Goal: Task Accomplishment & Management: Manage account settings

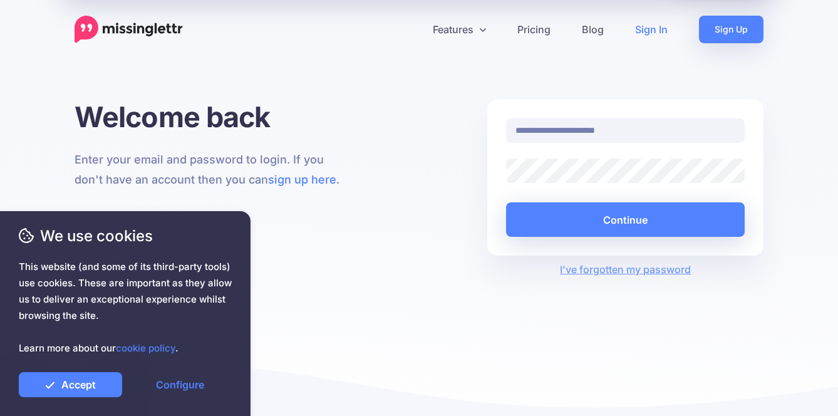
type input "**********"
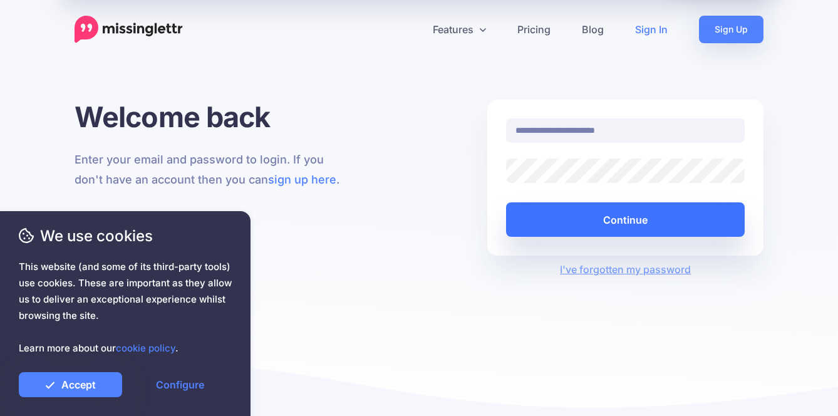
click at [627, 214] on button "Continue" at bounding box center [625, 219] width 239 height 34
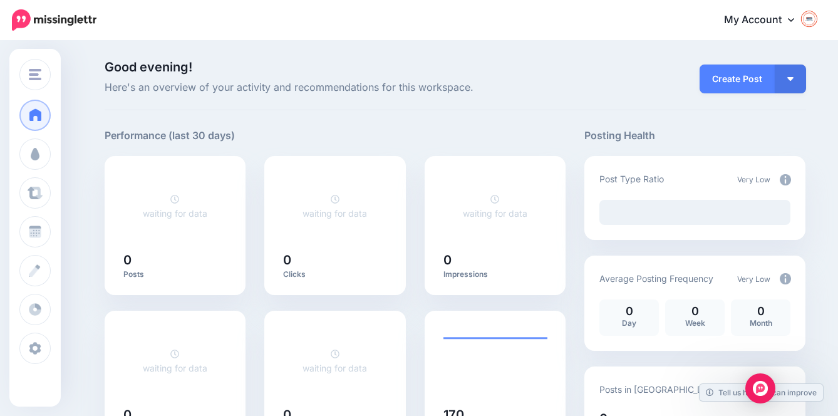
click at [795, 20] on link "My Account" at bounding box center [766, 20] width 108 height 31
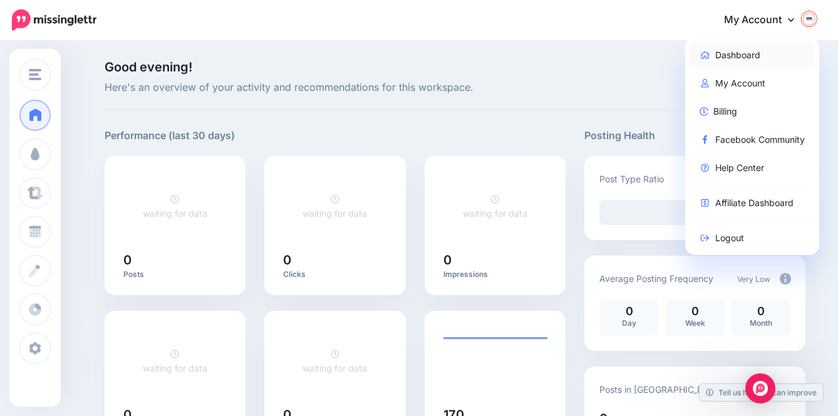
click at [744, 59] on link "Dashboard" at bounding box center [752, 55] width 125 height 24
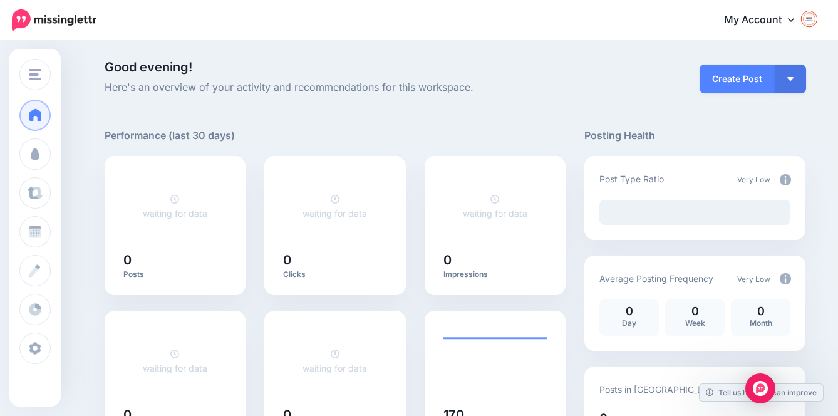
click at [795, 19] on icon at bounding box center [791, 19] width 6 height 10
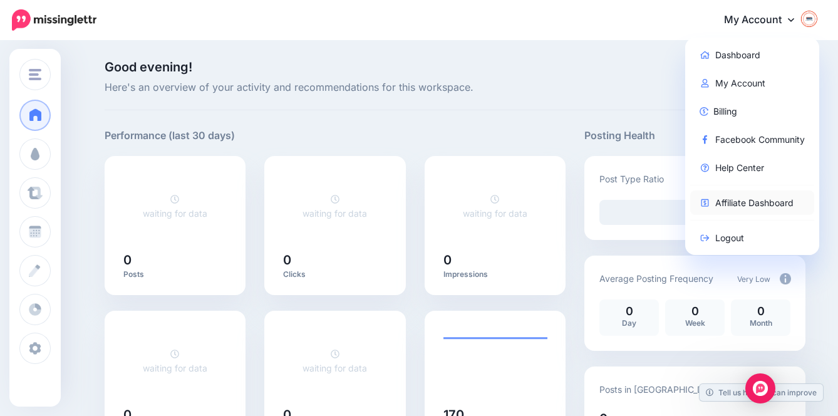
click at [747, 199] on link "Affiliate Dashboard" at bounding box center [752, 202] width 125 height 24
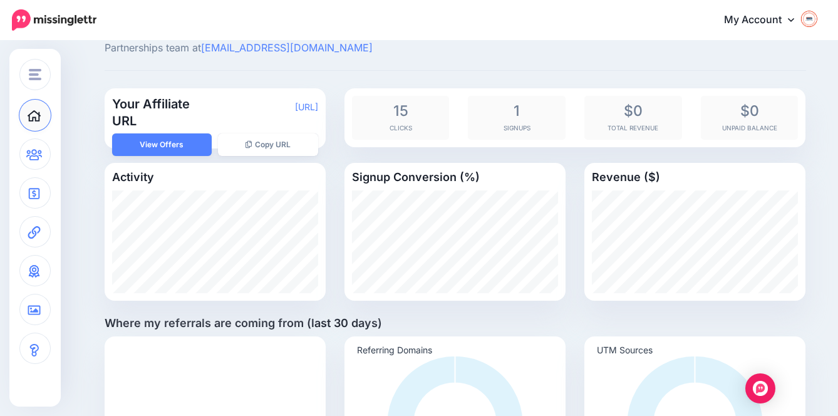
scroll to position [4, 0]
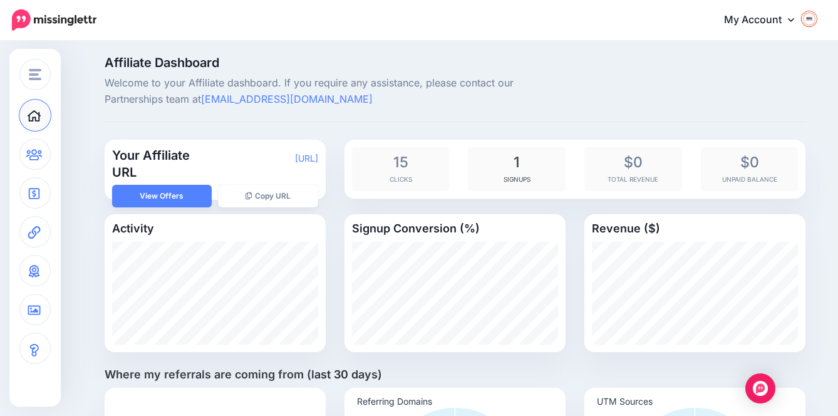
click at [523, 162] on span "1" at bounding box center [516, 163] width 85 height 18
click at [529, 171] on div "1 Signups" at bounding box center [517, 169] width 98 height 44
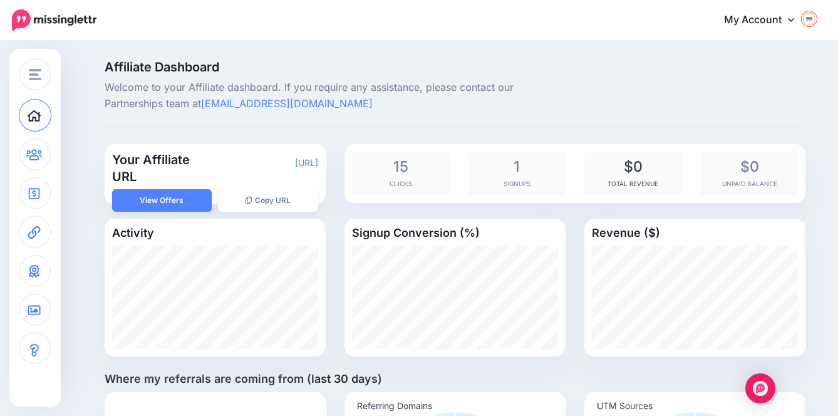
scroll to position [0, 0]
click at [795, 21] on icon at bounding box center [791, 20] width 6 height 4
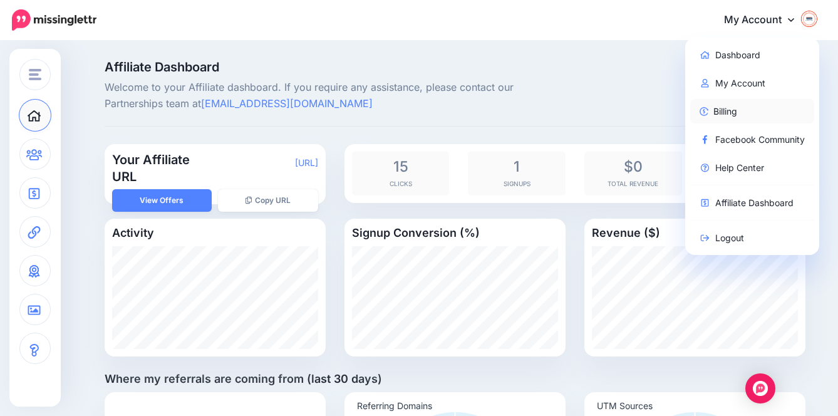
click at [739, 112] on link "Billing" at bounding box center [752, 111] width 125 height 24
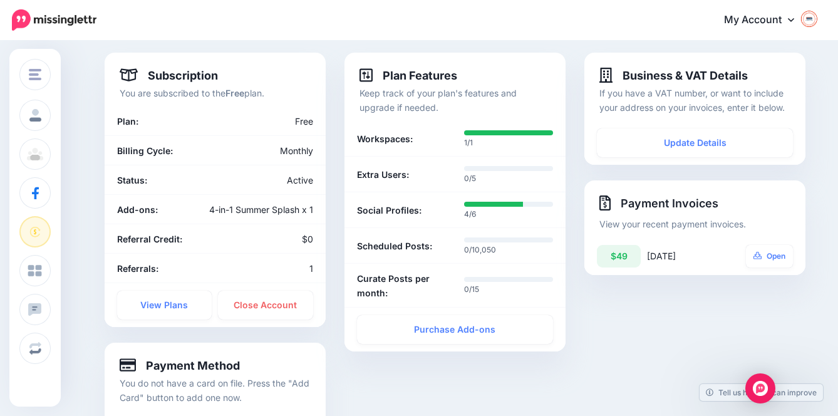
scroll to position [70, 0]
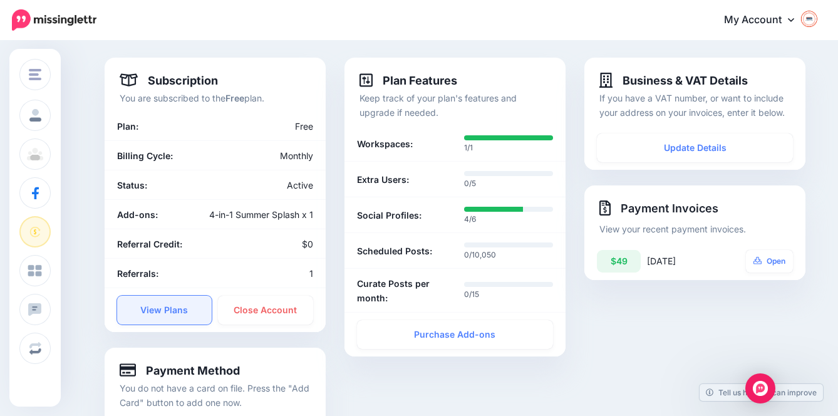
click at [169, 309] on link "View Plans" at bounding box center [164, 310] width 95 height 29
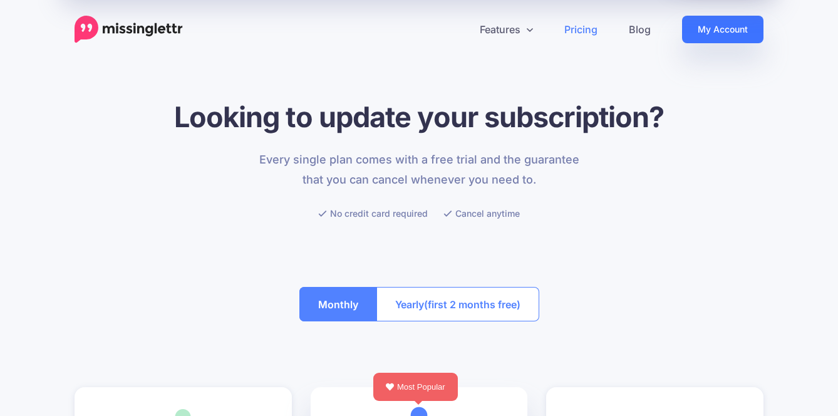
click at [706, 28] on link "My Account" at bounding box center [722, 30] width 81 height 28
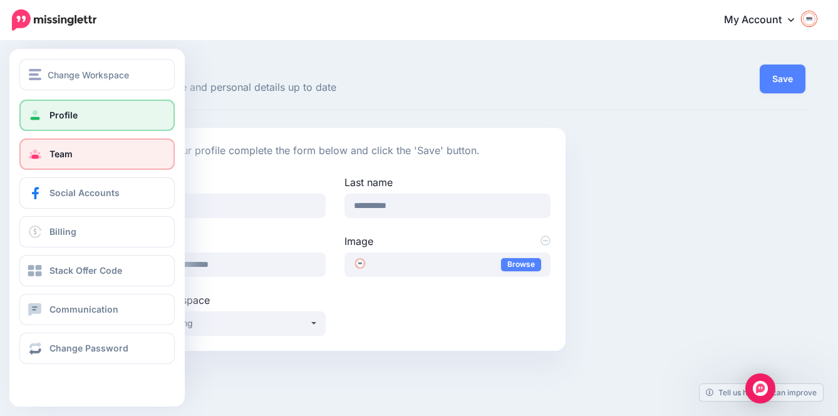
click at [82, 142] on link "Team" at bounding box center [96, 153] width 155 height 31
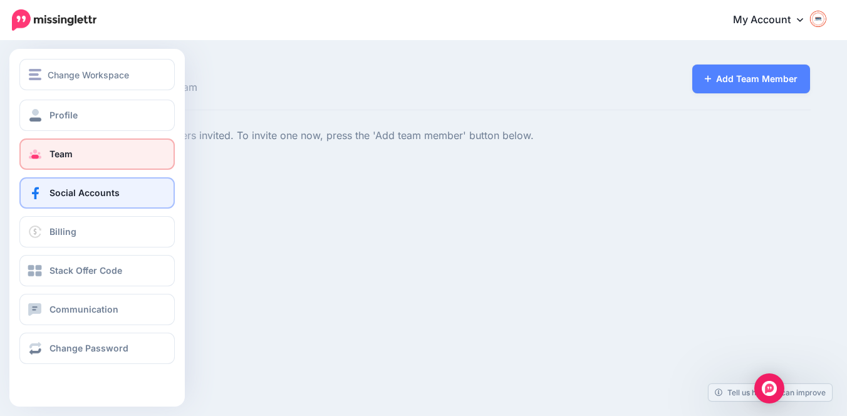
click at [93, 189] on span "Social Accounts" at bounding box center [85, 192] width 70 height 11
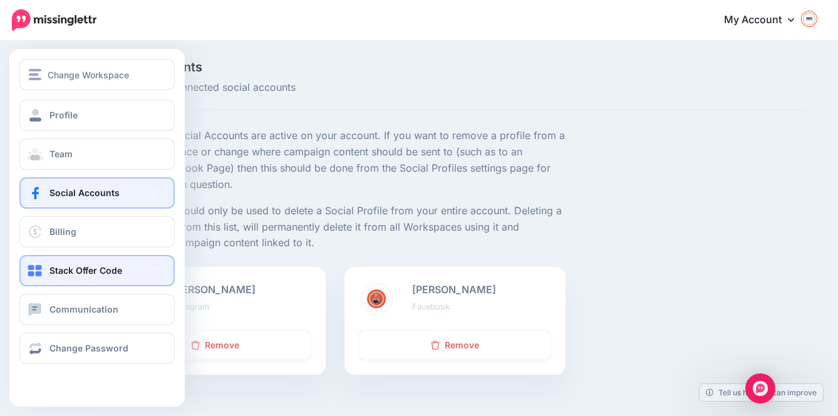
click at [92, 276] on span "Stack Offer Code" at bounding box center [86, 270] width 73 height 11
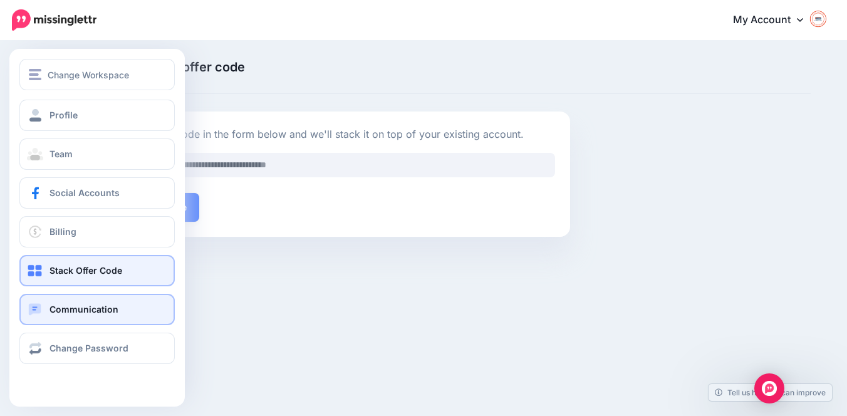
click at [105, 315] on span "Communication" at bounding box center [84, 309] width 69 height 11
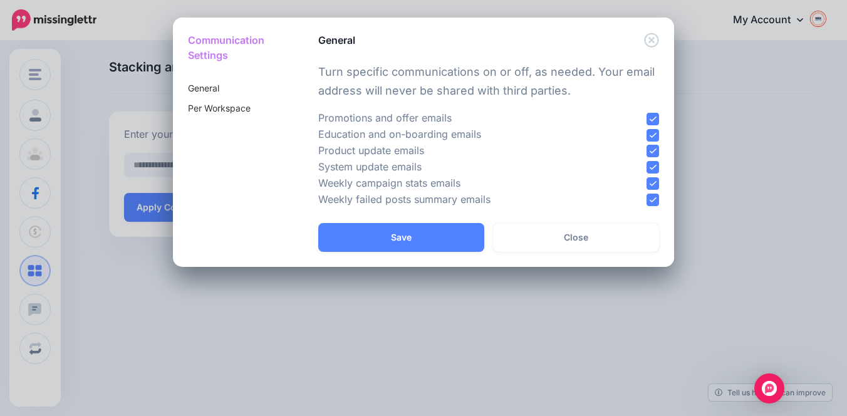
click at [35, 311] on div "Communication Settings General Per Workspace General" at bounding box center [423, 208] width 847 height 416
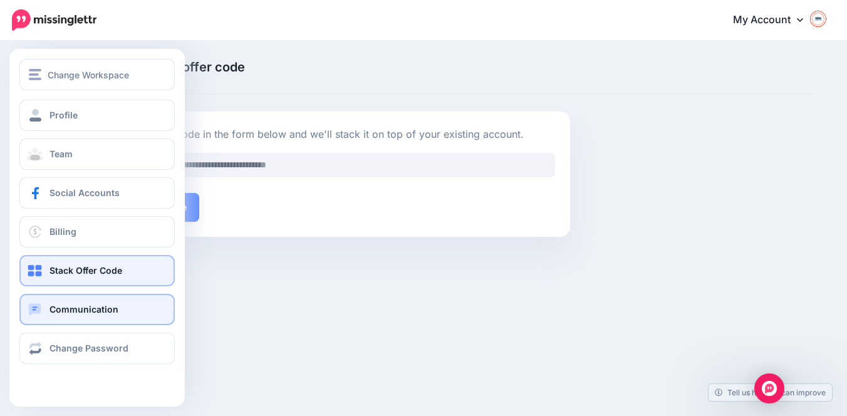
click at [80, 310] on span "Communication" at bounding box center [84, 309] width 69 height 11
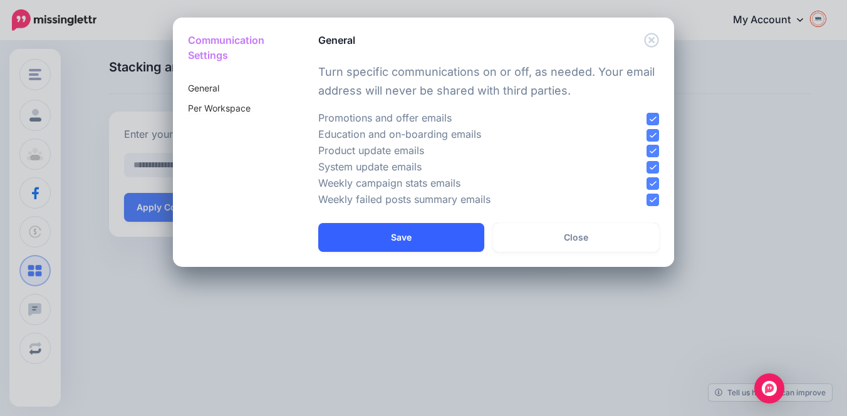
click at [445, 226] on button "Save" at bounding box center [401, 237] width 166 height 29
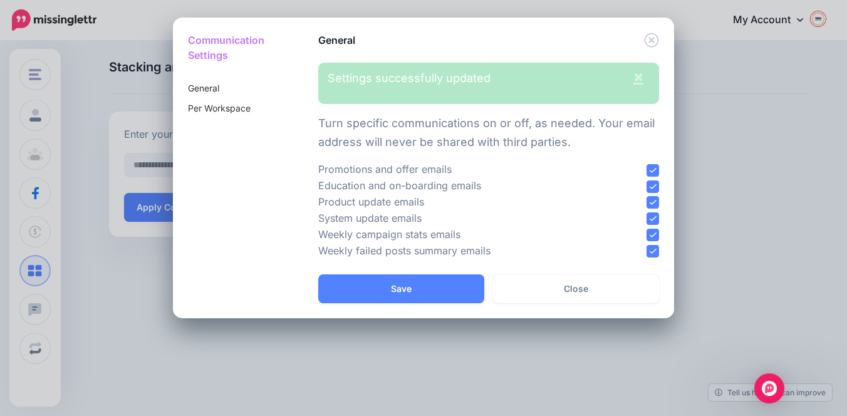
click at [652, 37] on icon "Close" at bounding box center [651, 40] width 15 height 15
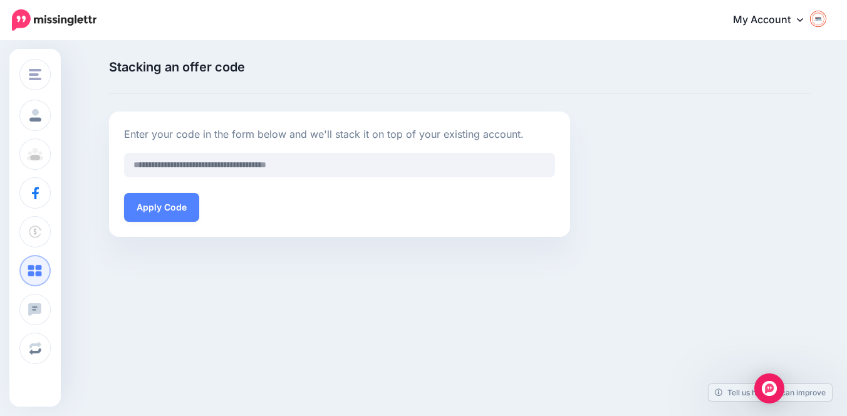
click at [797, 18] on icon at bounding box center [800, 19] width 6 height 10
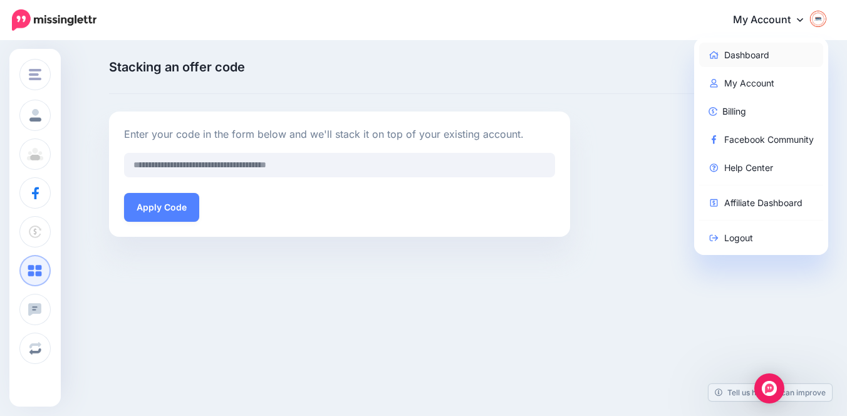
click at [744, 55] on link "Dashboard" at bounding box center [761, 55] width 125 height 24
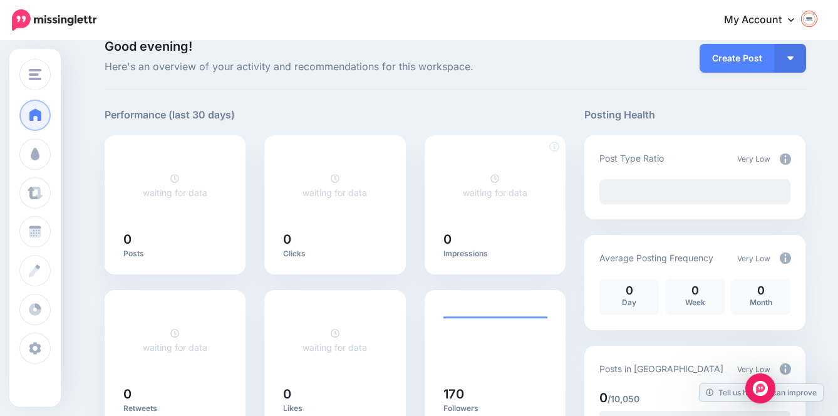
scroll to position [30, 0]
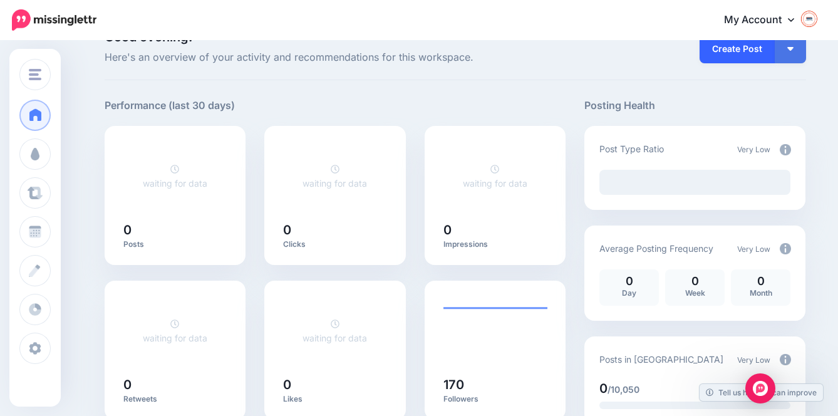
click at [746, 50] on link "Create Post" at bounding box center [737, 48] width 75 height 29
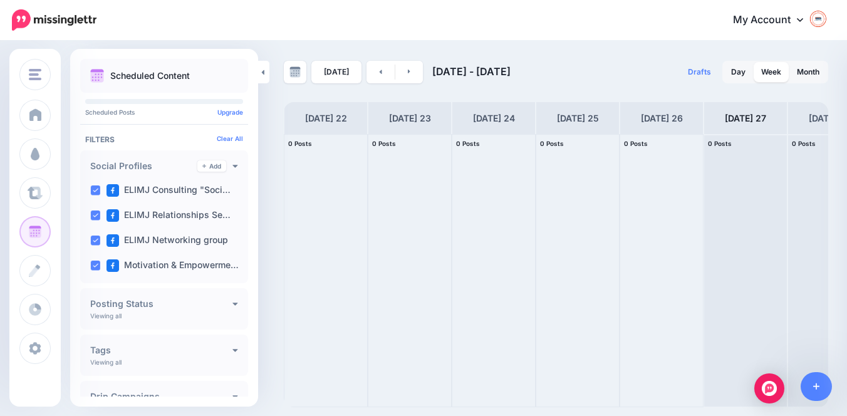
click at [222, 308] on h4 "Posting Status" at bounding box center [161, 304] width 142 height 9
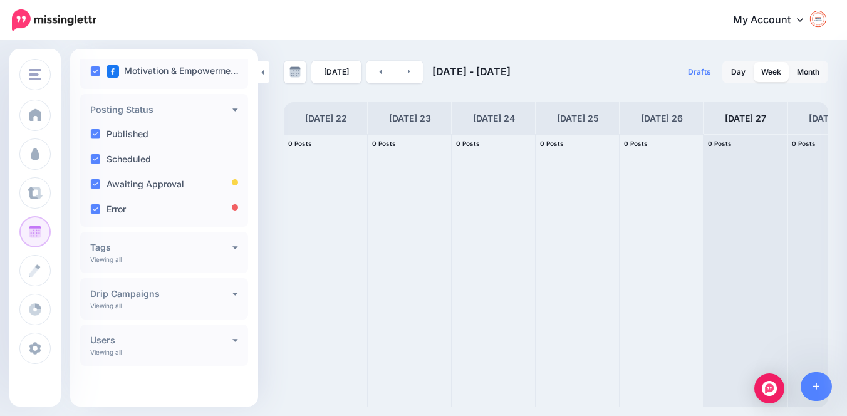
scroll to position [200, 0]
click at [207, 253] on div "Tags Add Viewing all Drip Campaign Curated Content AI Content No Label" at bounding box center [164, 252] width 168 height 41
click at [221, 248] on h4 "Tags" at bounding box center [161, 247] width 142 height 9
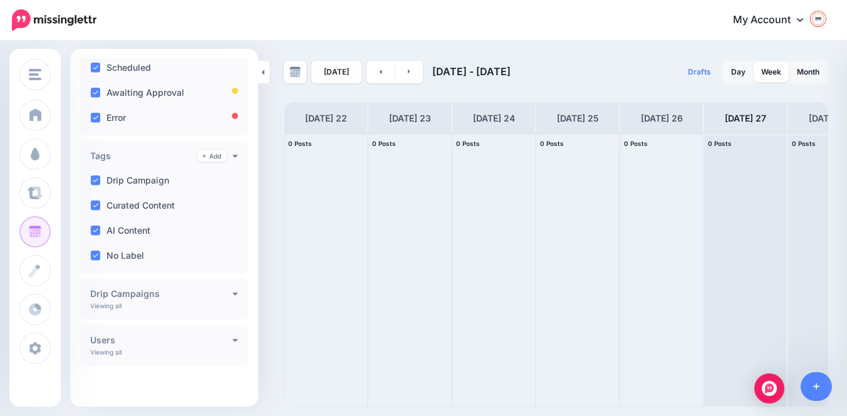
scroll to position [291, 0]
click at [225, 290] on h4 "Drip Campaigns" at bounding box center [161, 293] width 142 height 9
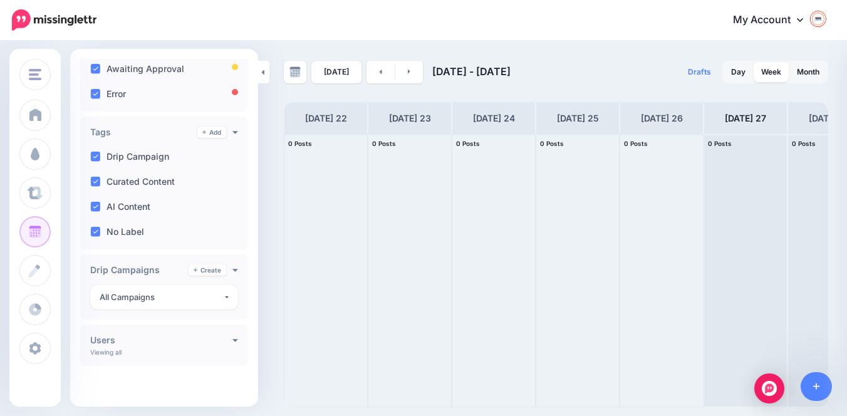
scroll to position [314, 0]
click at [224, 341] on h4 "Users" at bounding box center [161, 340] width 142 height 9
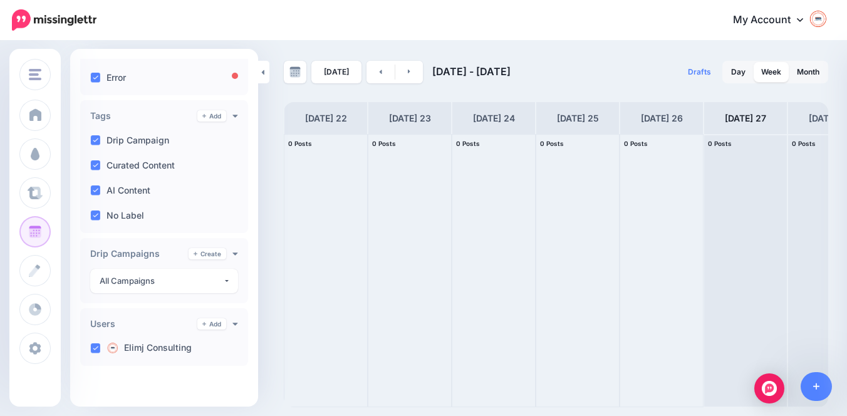
scroll to position [0, 0]
click at [216, 76] on div "Error" at bounding box center [164, 77] width 158 height 25
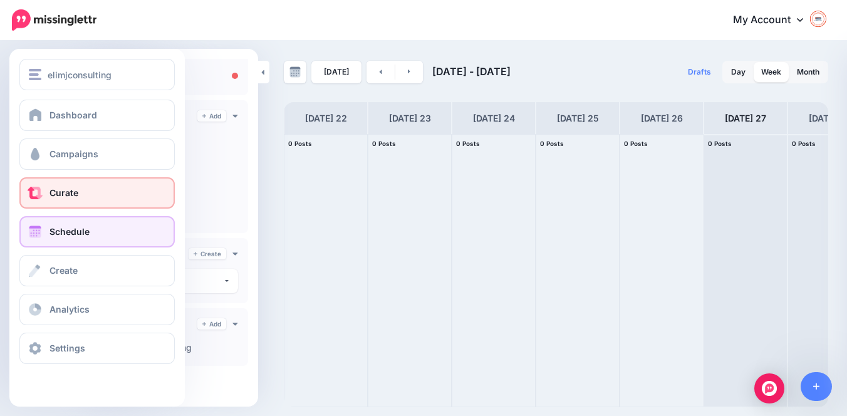
click at [77, 195] on span "Curate" at bounding box center [64, 192] width 29 height 11
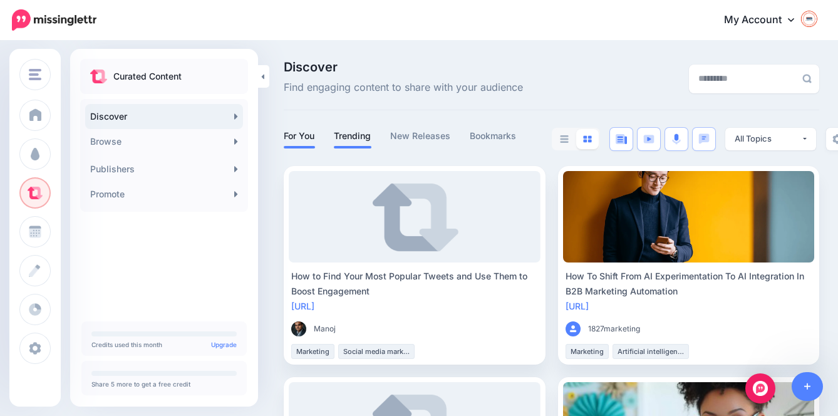
click at [349, 134] on link "Trending" at bounding box center [353, 135] width 38 height 15
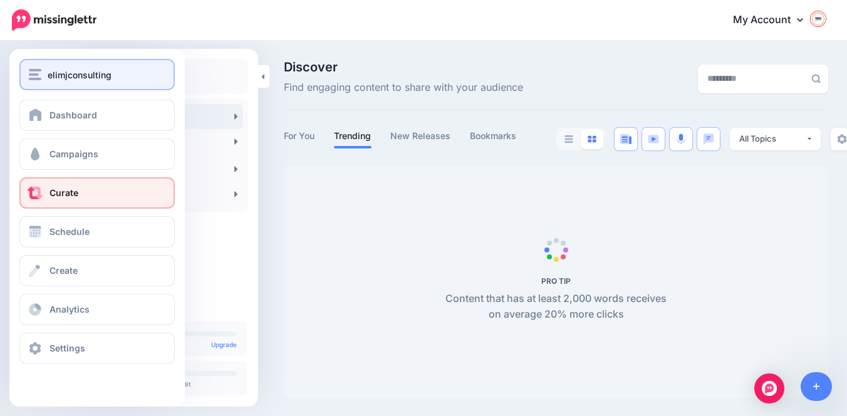
click at [91, 69] on span "elimjconsulting" at bounding box center [80, 75] width 64 height 14
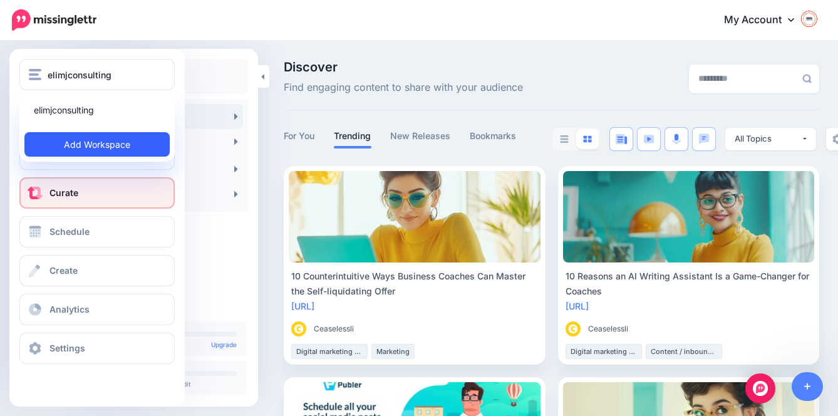
click at [107, 143] on link "Add Workspace" at bounding box center [96, 144] width 145 height 24
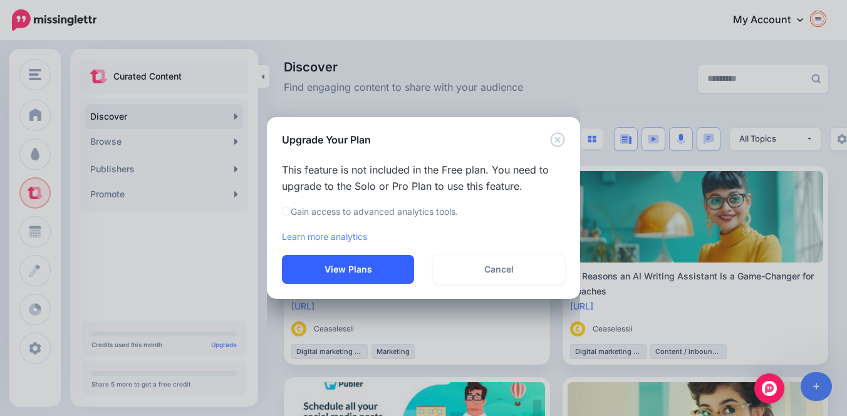
click at [359, 269] on button "View Plans" at bounding box center [348, 269] width 132 height 29
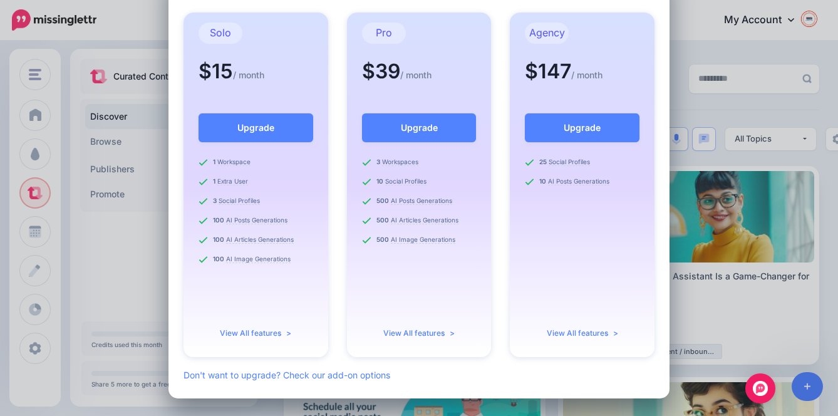
scroll to position [50, 0]
click at [291, 338] on span ">" at bounding box center [286, 333] width 10 height 9
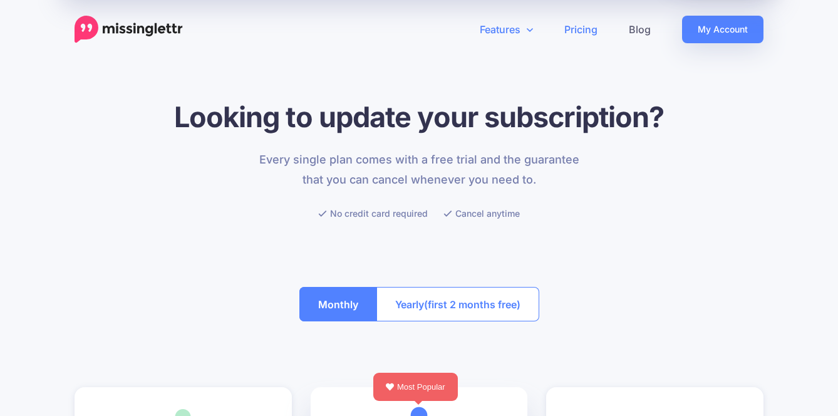
click at [514, 31] on link "Features" at bounding box center [506, 30] width 85 height 28
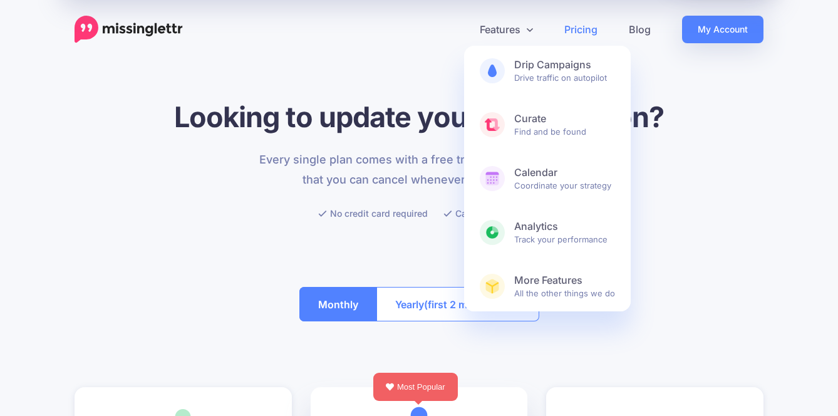
click at [581, 31] on link "Pricing" at bounding box center [581, 30] width 65 height 28
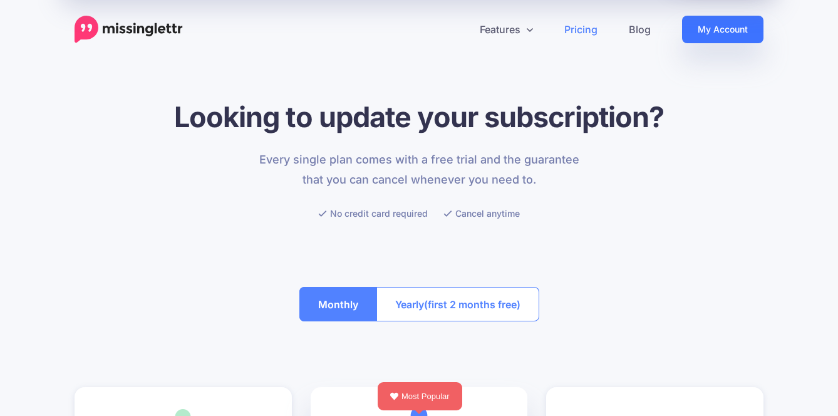
click at [714, 33] on link "My Account" at bounding box center [722, 30] width 81 height 28
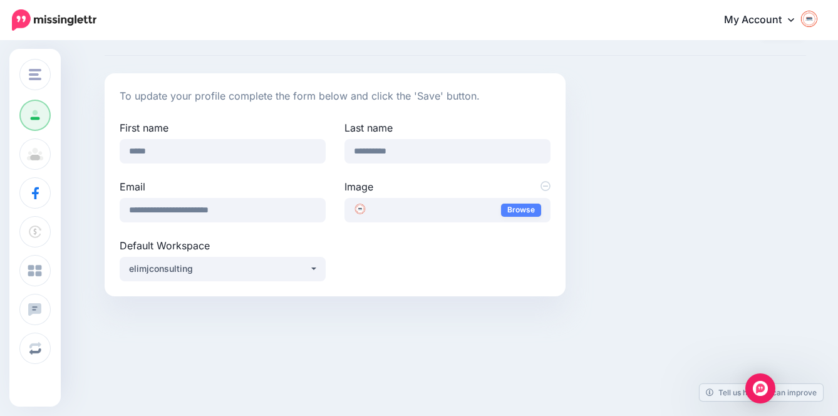
scroll to position [59, 0]
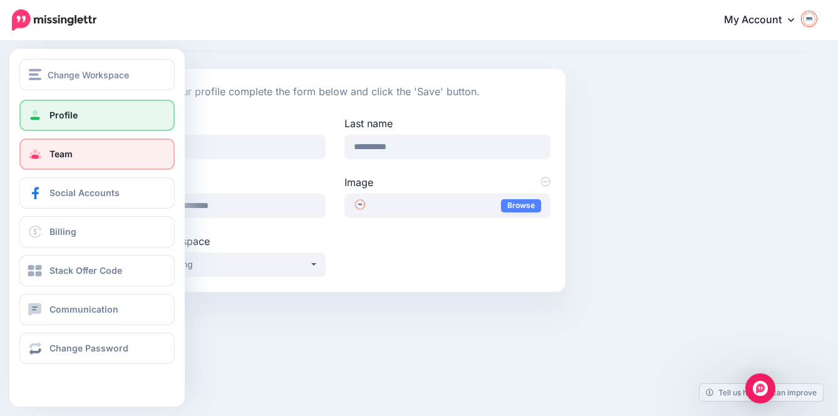
click at [71, 150] on span "Team" at bounding box center [61, 154] width 23 height 11
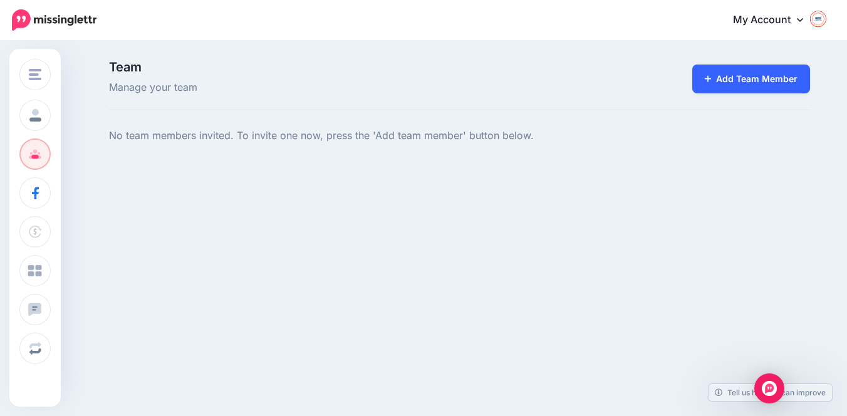
click at [743, 88] on link "Add Team Member" at bounding box center [751, 79] width 118 height 29
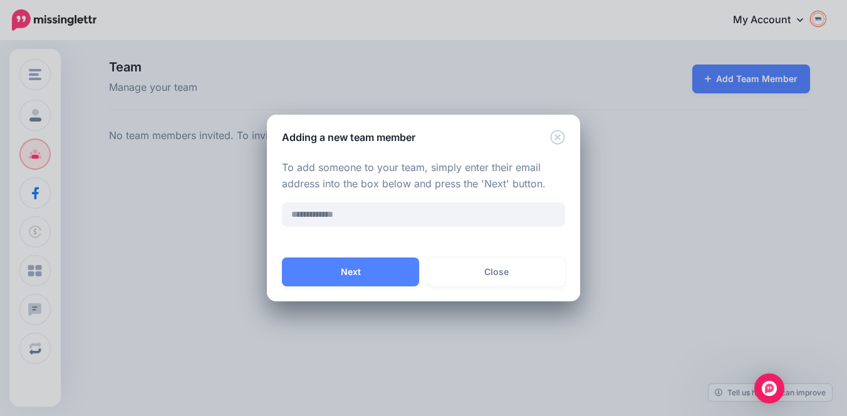
click at [560, 142] on icon "Close" at bounding box center [557, 137] width 15 height 15
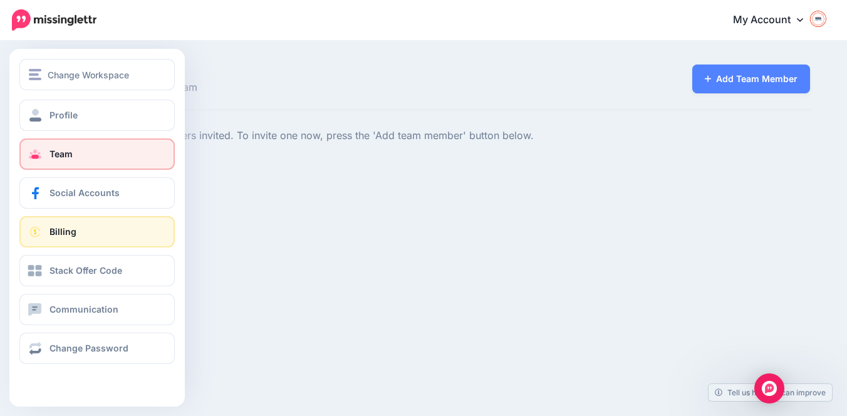
click at [63, 227] on span "Billing" at bounding box center [63, 231] width 27 height 11
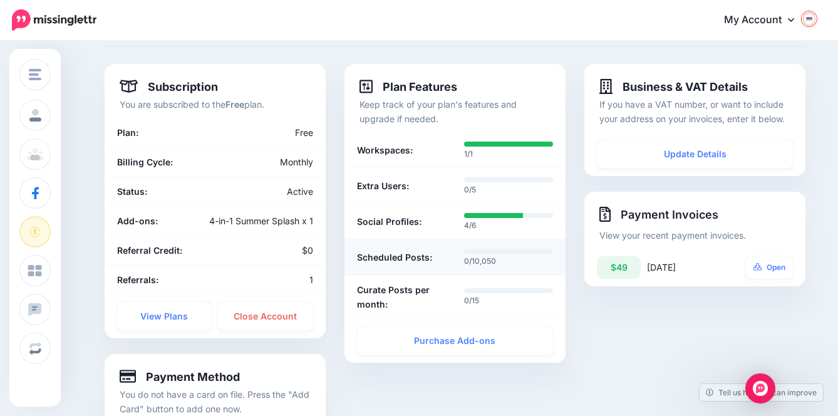
scroll to position [61, 0]
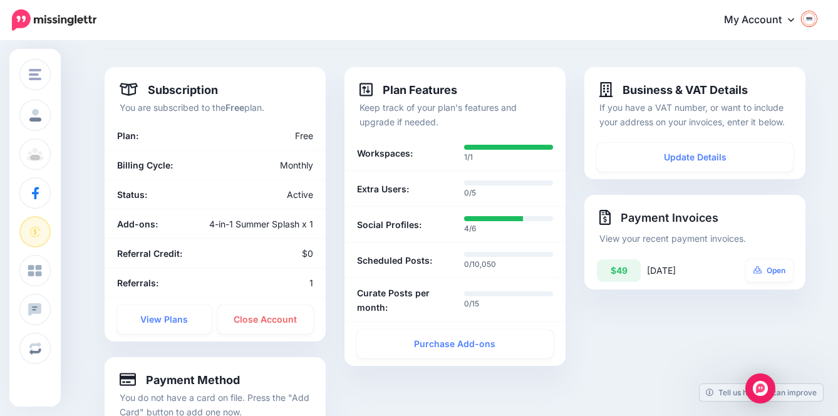
drag, startPoint x: 123, startPoint y: 13, endPoint x: 38, endPoint y: 23, distance: 86.4
click at [38, 23] on nav "My Account Dashboard My Account Billing Facebook Community Help Center" at bounding box center [419, 20] width 820 height 40
copy nav
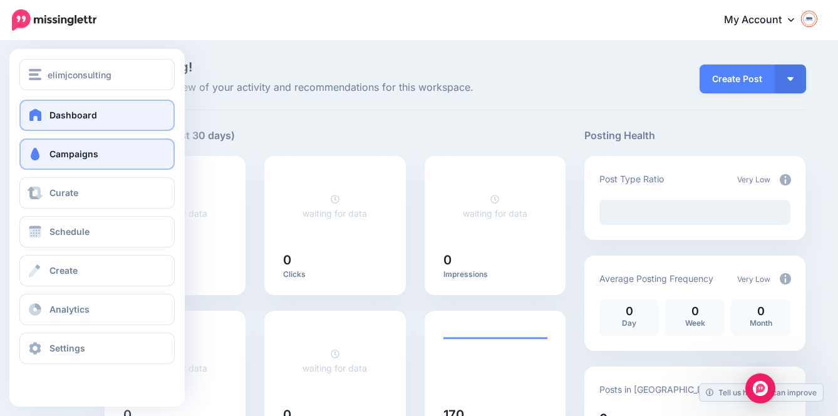
click at [41, 151] on span at bounding box center [35, 154] width 16 height 13
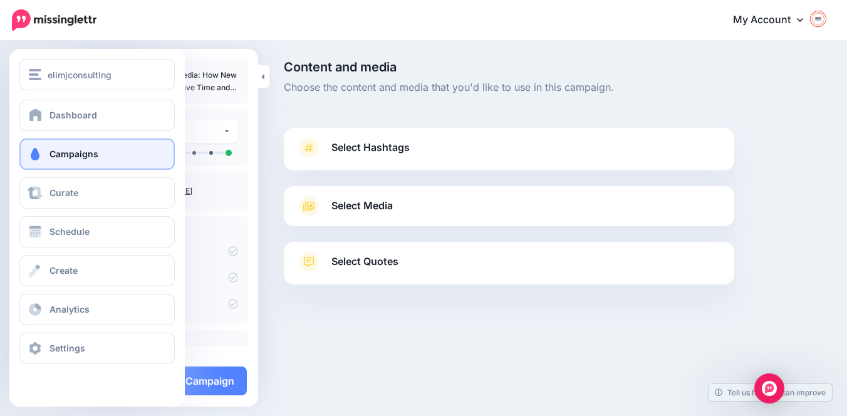
click at [125, 157] on link "Campaigns" at bounding box center [96, 153] width 155 height 31
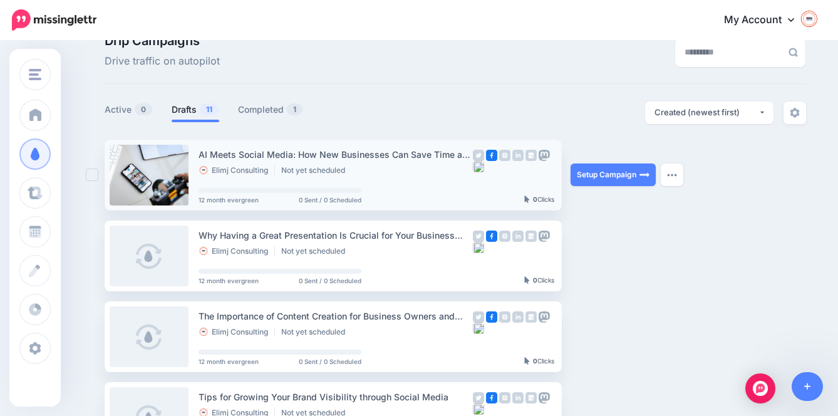
scroll to position [28, 0]
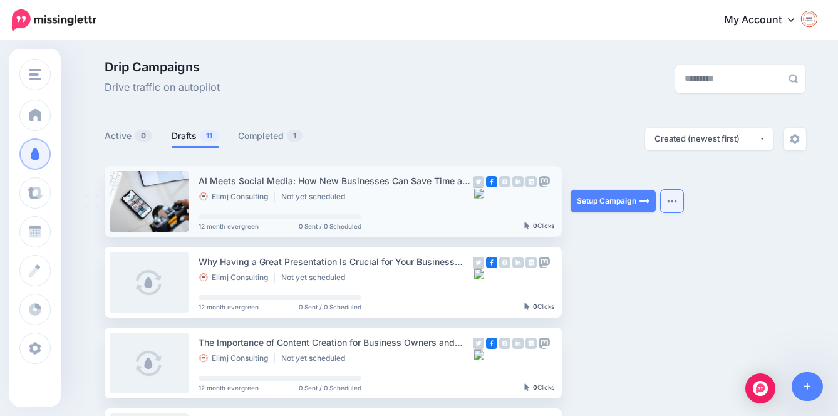
click at [677, 199] on img "button" at bounding box center [672, 201] width 10 height 4
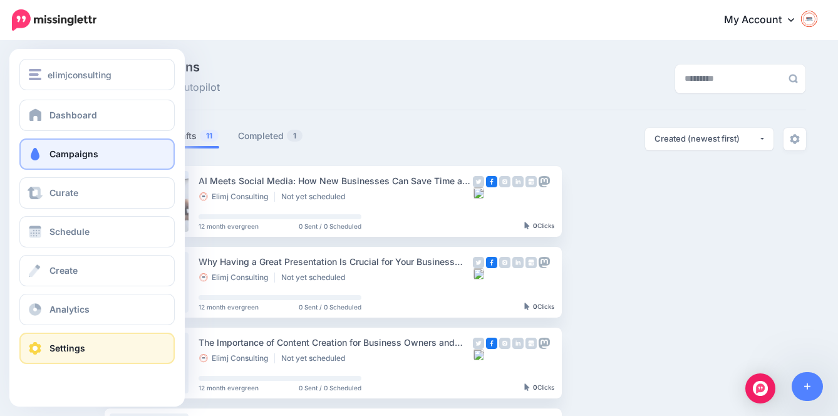
click at [75, 347] on span "Settings" at bounding box center [68, 348] width 36 height 11
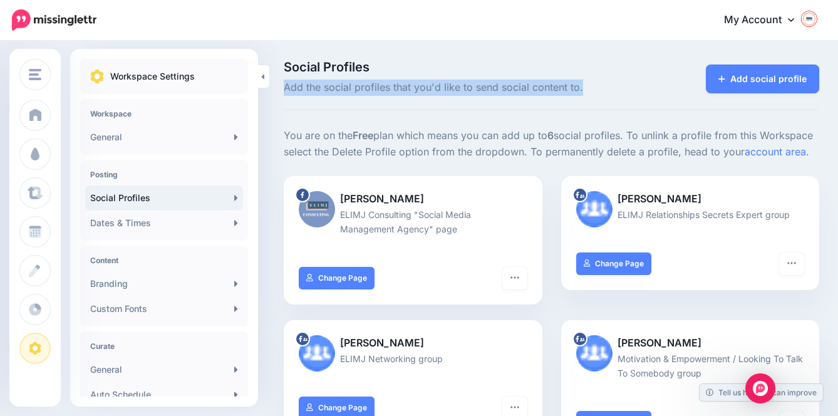
drag, startPoint x: 284, startPoint y: 87, endPoint x: 578, endPoint y: 96, distance: 294.0
click at [578, 96] on div "Social Profiles Add the social profiles that you'd like to send social content …" at bounding box center [552, 86] width 536 height 50
drag, startPoint x: 288, startPoint y: 137, endPoint x: 722, endPoint y: 164, distance: 435.1
click at [722, 164] on div "You are on the Free plan which means you can add up to 6 social profiles. To un…" at bounding box center [551, 406] width 555 height 556
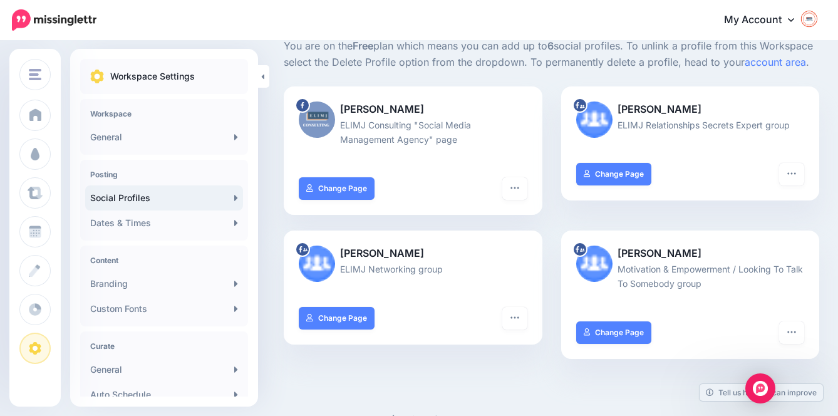
scroll to position [95, 0]
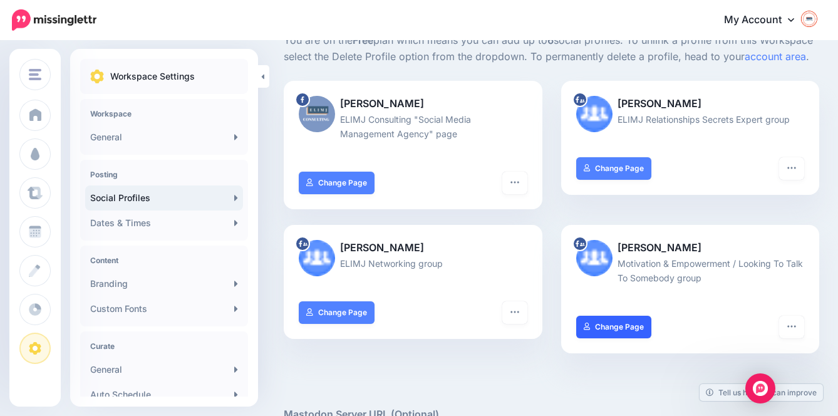
click at [622, 329] on link "Change Page" at bounding box center [614, 327] width 76 height 23
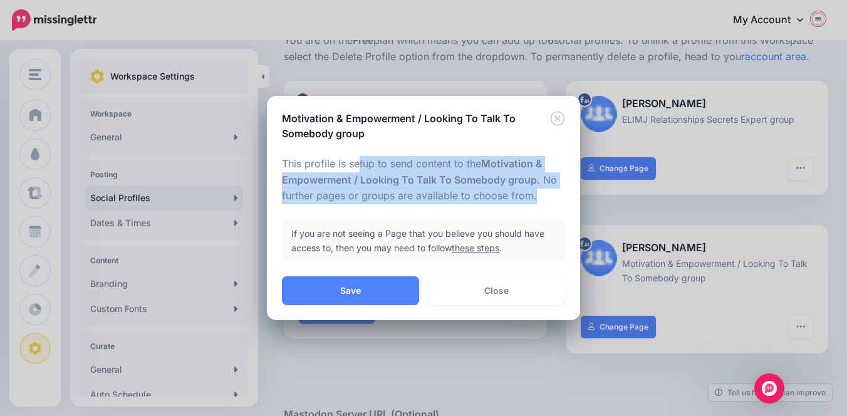
drag, startPoint x: 286, startPoint y: 167, endPoint x: 553, endPoint y: 201, distance: 269.1
click at [553, 201] on p "This profile is setup to send content to the Motivation & Empowerment / Looking…" at bounding box center [423, 180] width 283 height 49
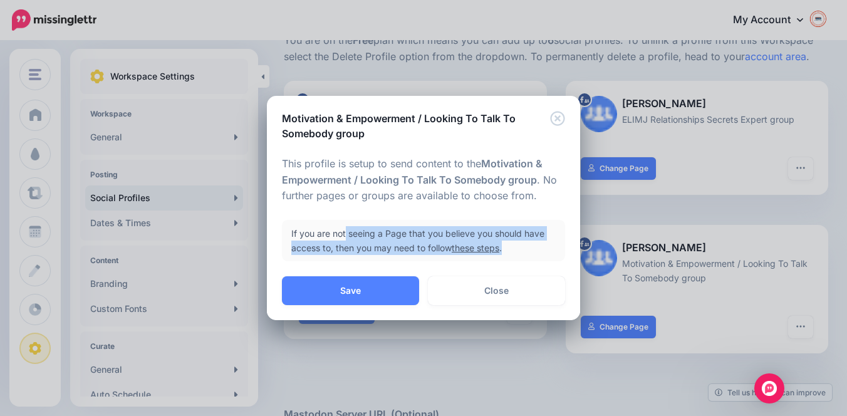
drag, startPoint x: 293, startPoint y: 235, endPoint x: 526, endPoint y: 247, distance: 234.0
click at [526, 247] on div "If you are not seeing a Page that you believe you should have access to, then y…" at bounding box center [423, 240] width 283 height 41
click at [479, 251] on link "these steps" at bounding box center [476, 247] width 48 height 11
click at [558, 118] on icon "Close" at bounding box center [557, 118] width 14 height 14
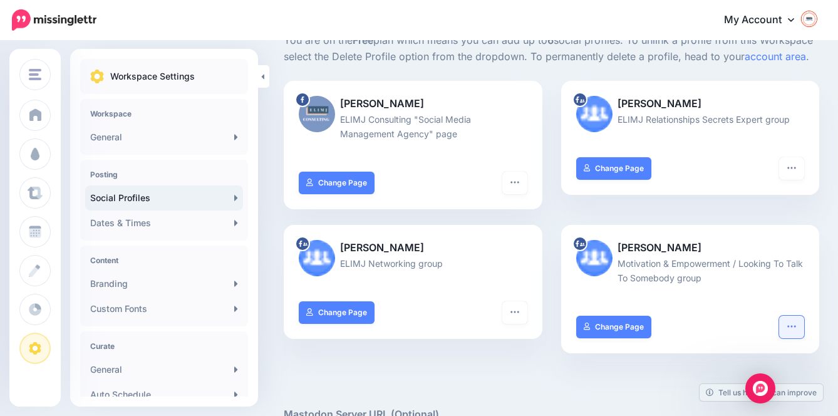
click at [797, 325] on icon "button" at bounding box center [792, 326] width 10 height 10
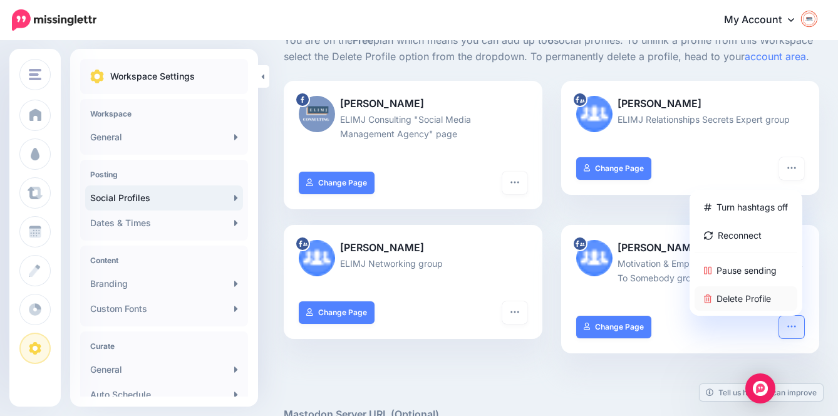
click at [749, 297] on link "Delete Profile" at bounding box center [746, 298] width 103 height 24
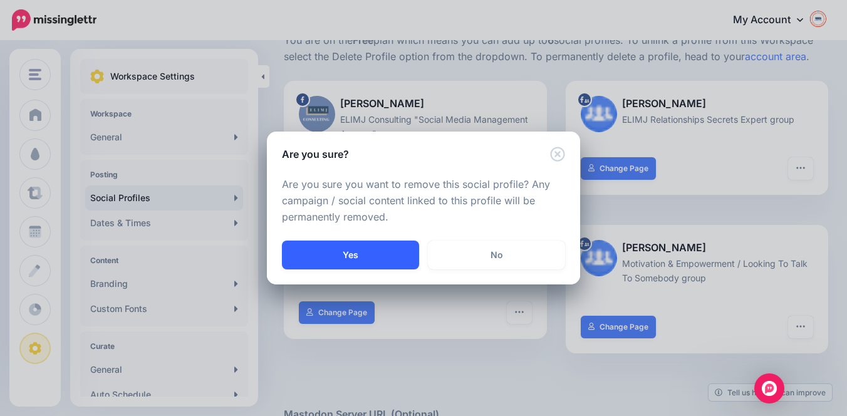
click at [375, 253] on button "Yes" at bounding box center [350, 255] width 137 height 29
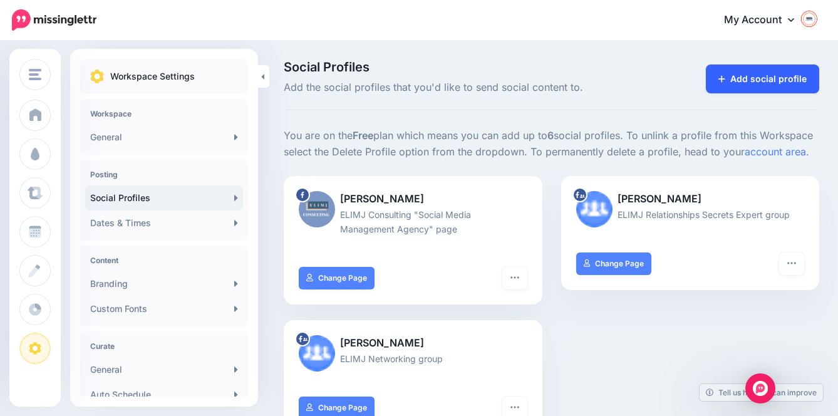
click at [753, 80] on link "Add social profile" at bounding box center [762, 79] width 113 height 29
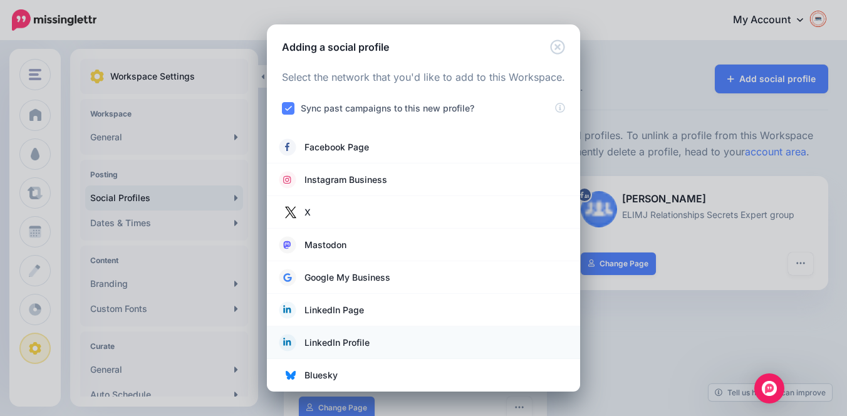
click at [348, 342] on span "LinkedIn Profile" at bounding box center [337, 342] width 65 height 15
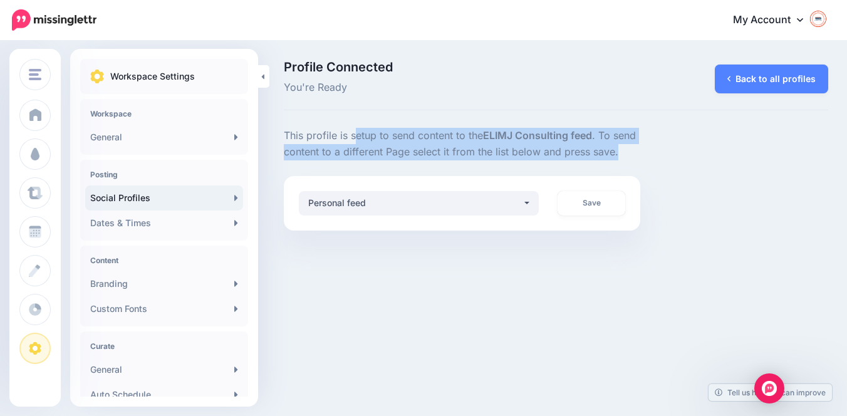
drag, startPoint x: 285, startPoint y: 135, endPoint x: 645, endPoint y: 150, distance: 360.6
click at [645, 150] on div "**********" at bounding box center [461, 179] width 375 height 103
click at [527, 202] on button "Personal feed" at bounding box center [419, 203] width 240 height 24
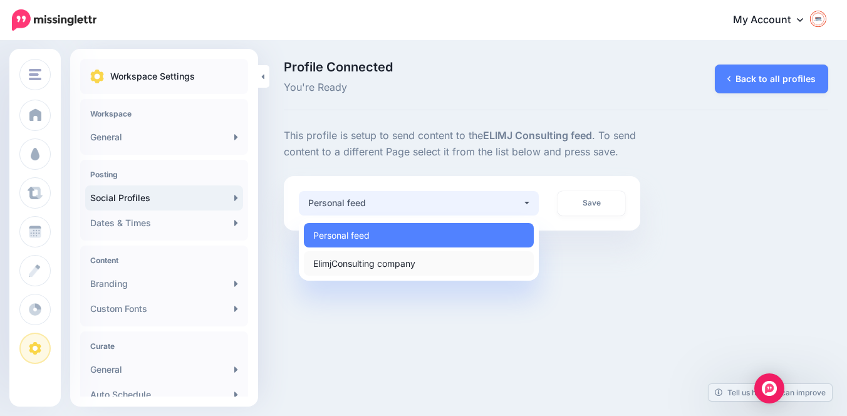
click at [420, 263] on link "ElimjConsulting company" at bounding box center [419, 263] width 230 height 24
select select "**********"
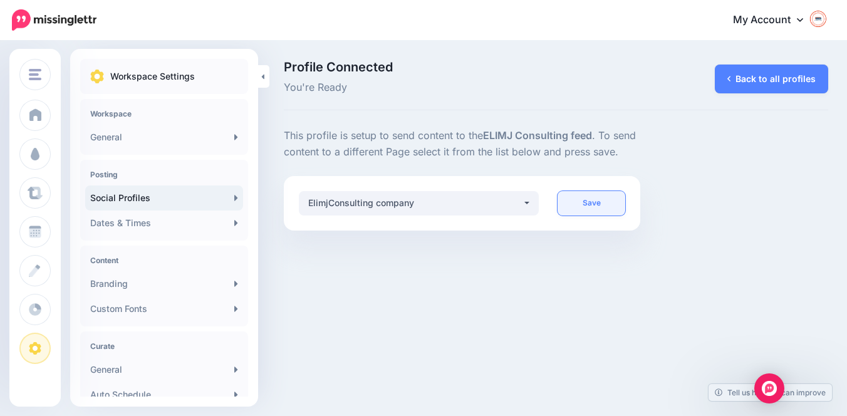
click at [583, 198] on link "Save" at bounding box center [592, 203] width 68 height 24
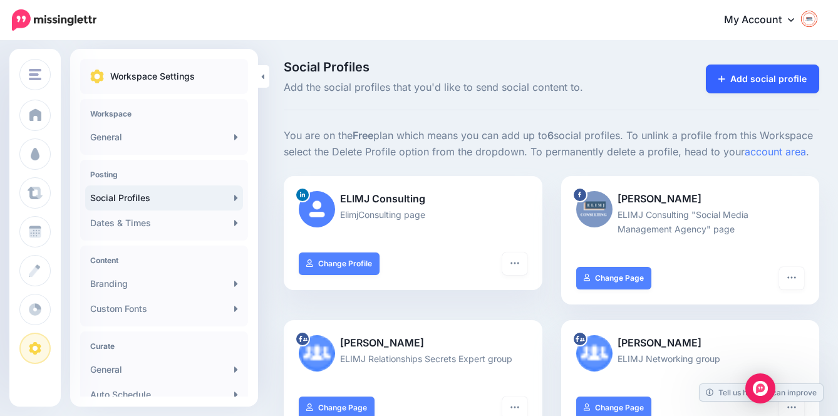
click at [766, 78] on link "Add social profile" at bounding box center [762, 79] width 113 height 29
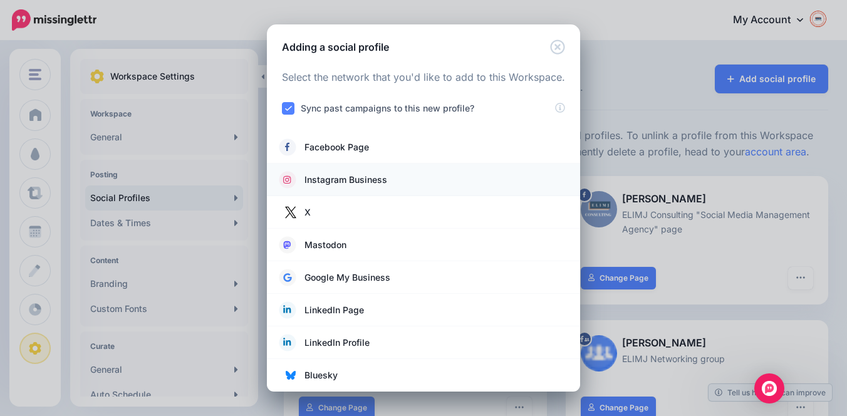
click at [378, 182] on span "Instagram Business" at bounding box center [346, 179] width 83 height 15
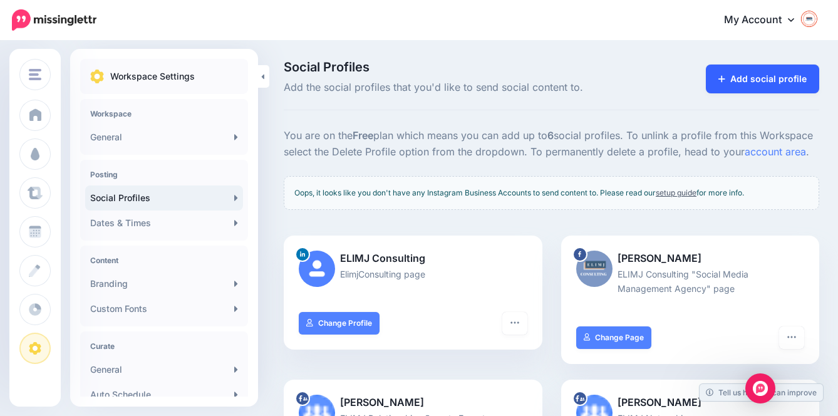
click at [766, 73] on link "Add social profile" at bounding box center [762, 79] width 113 height 29
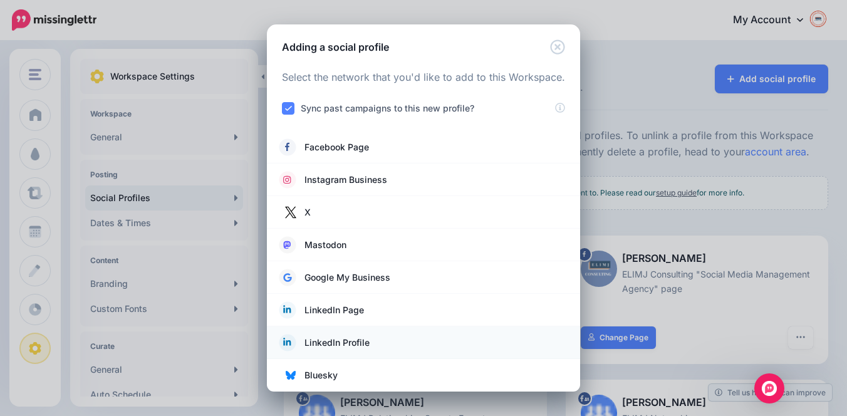
click at [367, 344] on span "LinkedIn Profile" at bounding box center [337, 342] width 65 height 15
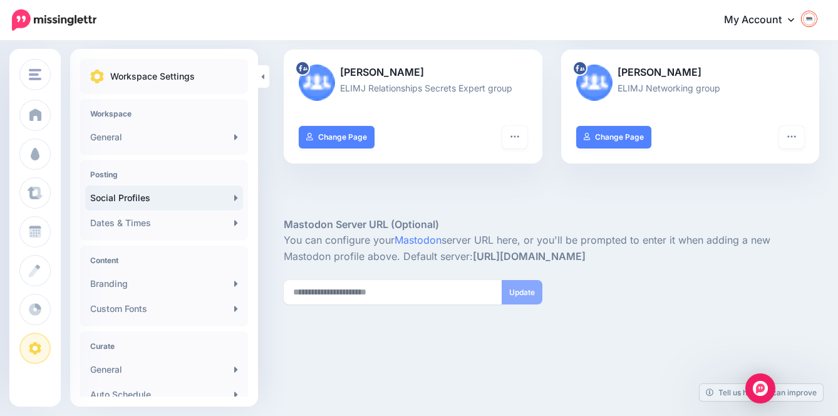
scroll to position [330, 0]
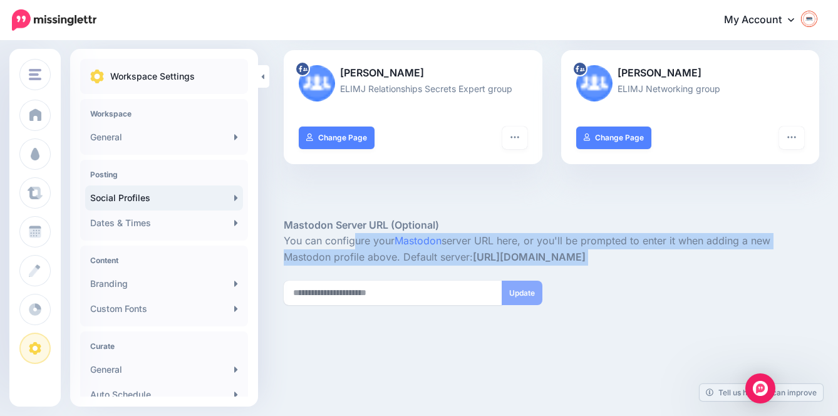
drag, startPoint x: 289, startPoint y: 242, endPoint x: 557, endPoint y: 264, distance: 269.1
click at [556, 264] on div "Mastodon Server URL (Optional) You can configure your Mastodon server URL here,…" at bounding box center [552, 243] width 536 height 126
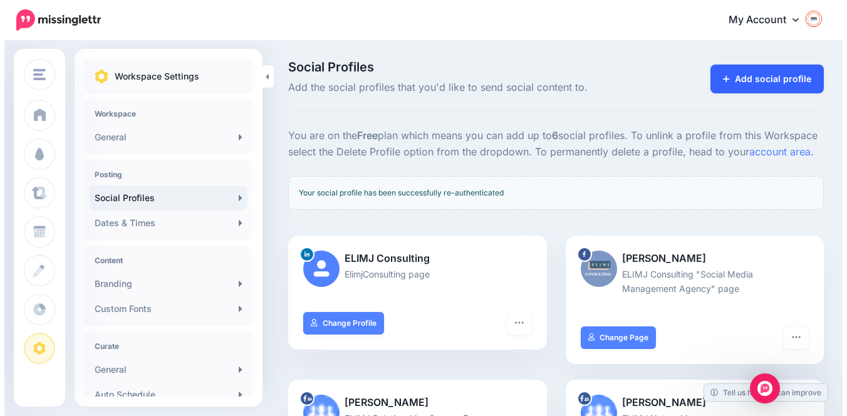
scroll to position [0, 0]
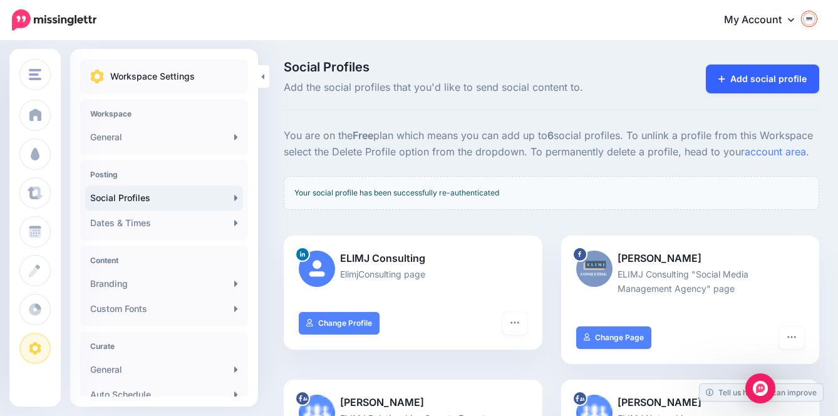
click at [768, 85] on link "Add social profile" at bounding box center [762, 79] width 113 height 29
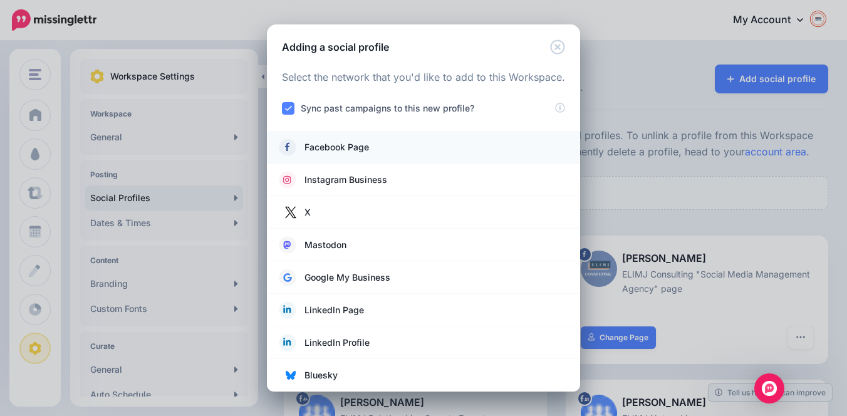
click at [383, 147] on link "Facebook Page" at bounding box center [423, 147] width 288 height 18
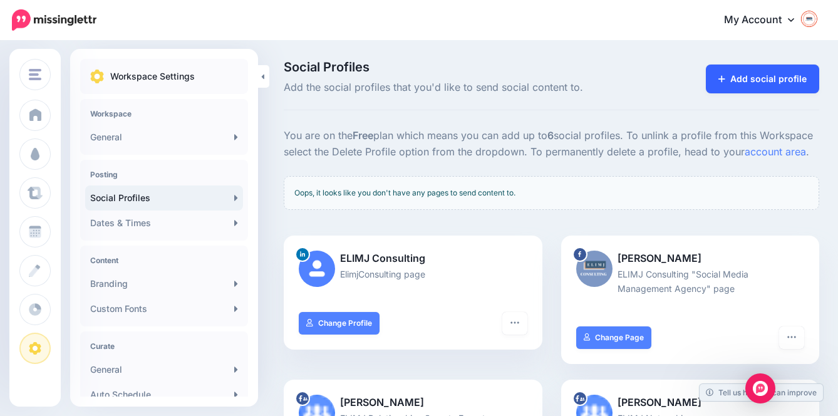
click at [778, 82] on link "Add social profile" at bounding box center [762, 79] width 113 height 29
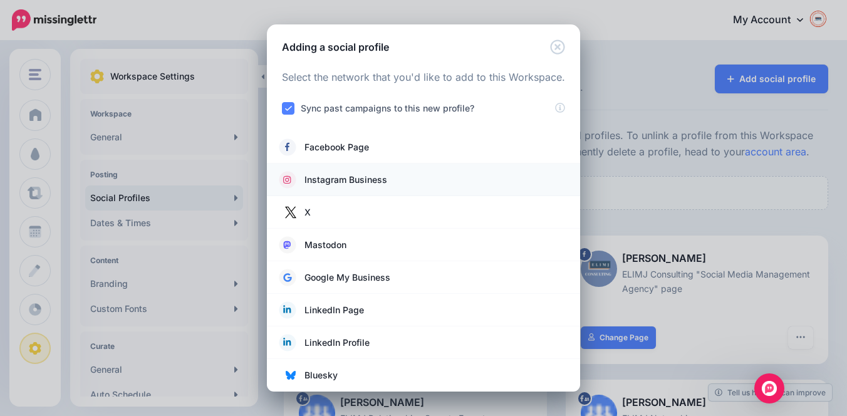
click at [371, 182] on span "Instagram Business" at bounding box center [346, 179] width 83 height 15
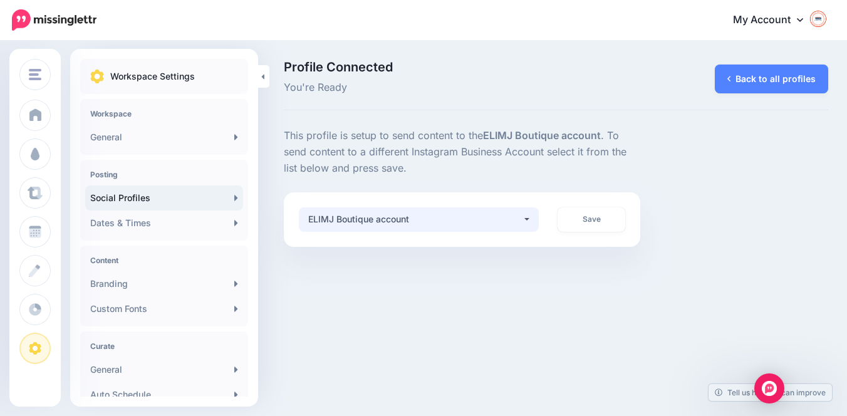
click at [527, 215] on button "ELIMJ Boutique account" at bounding box center [419, 219] width 240 height 24
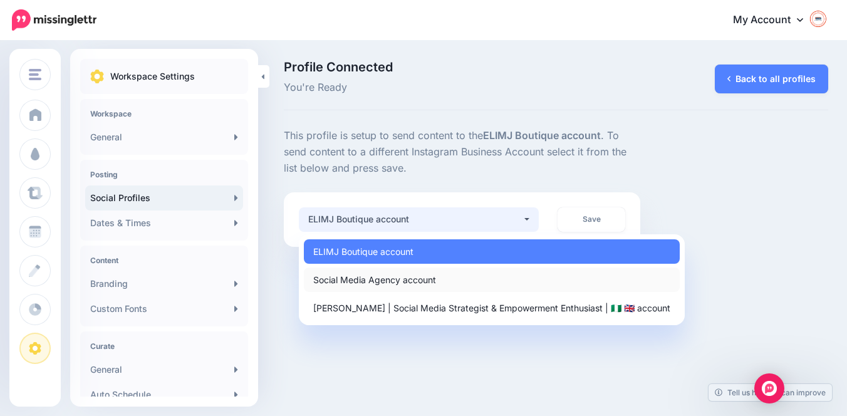
click at [461, 278] on link "Social Media Agency account" at bounding box center [492, 280] width 376 height 24
select select "**********"
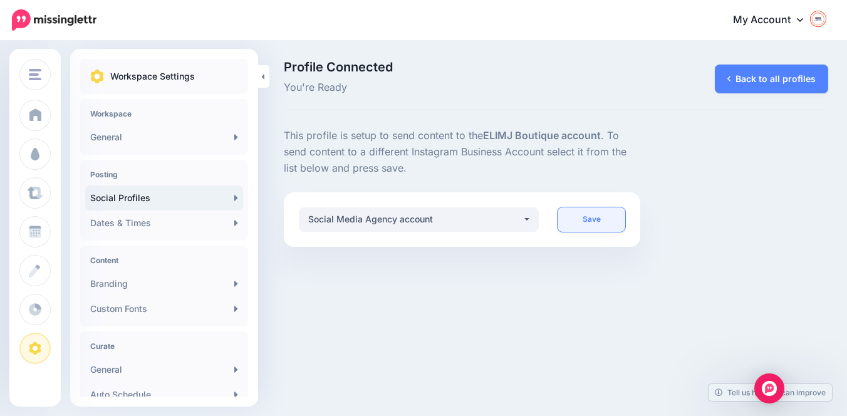
click at [581, 216] on link "Save" at bounding box center [592, 219] width 68 height 24
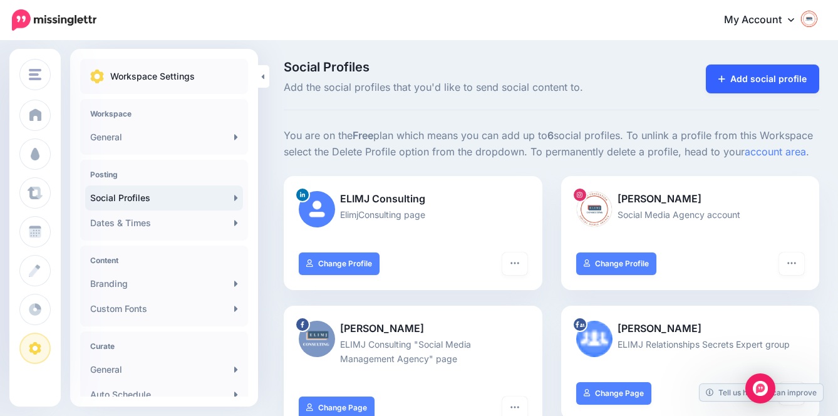
click at [779, 83] on link "Add social profile" at bounding box center [762, 79] width 113 height 29
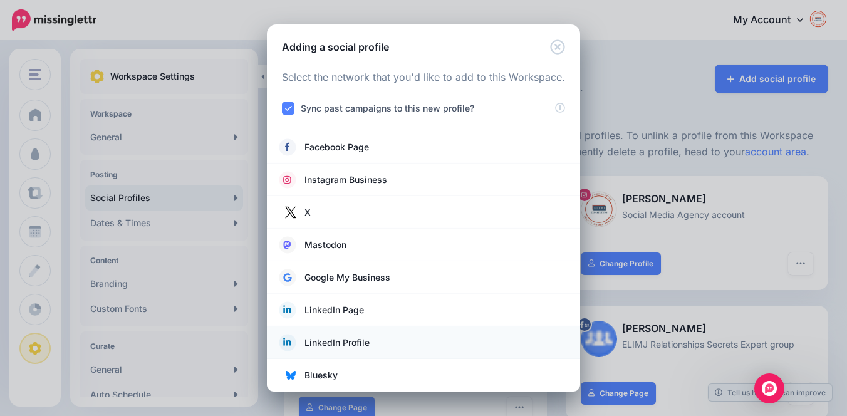
click at [358, 339] on span "LinkedIn Profile" at bounding box center [337, 342] width 65 height 15
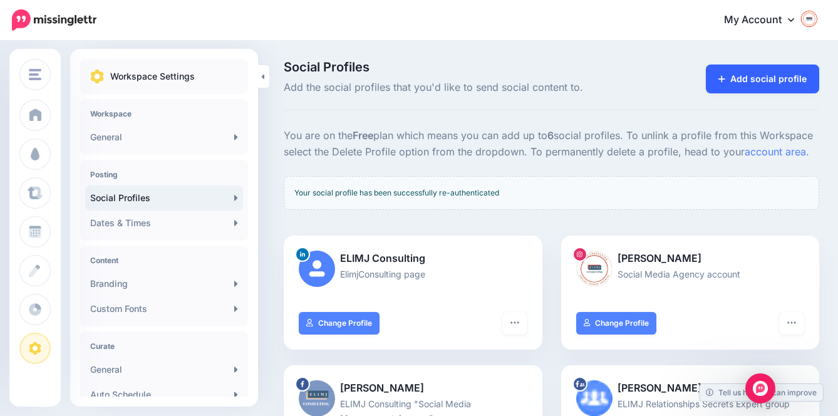
click at [761, 73] on link "Add social profile" at bounding box center [762, 79] width 113 height 29
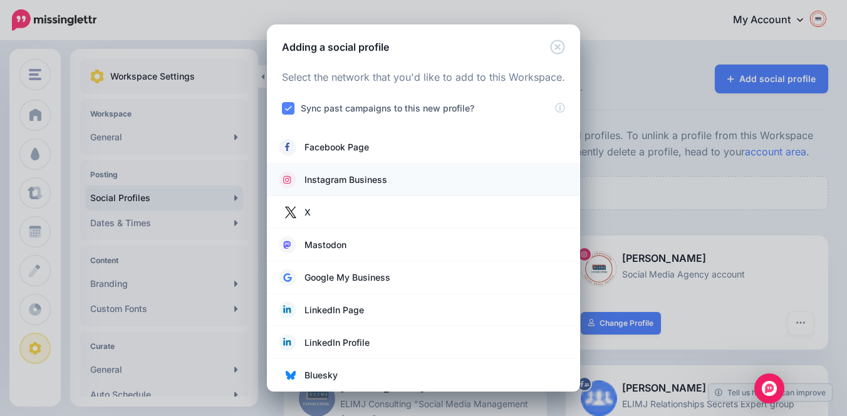
click at [370, 184] on span "Instagram Business" at bounding box center [346, 179] width 83 height 15
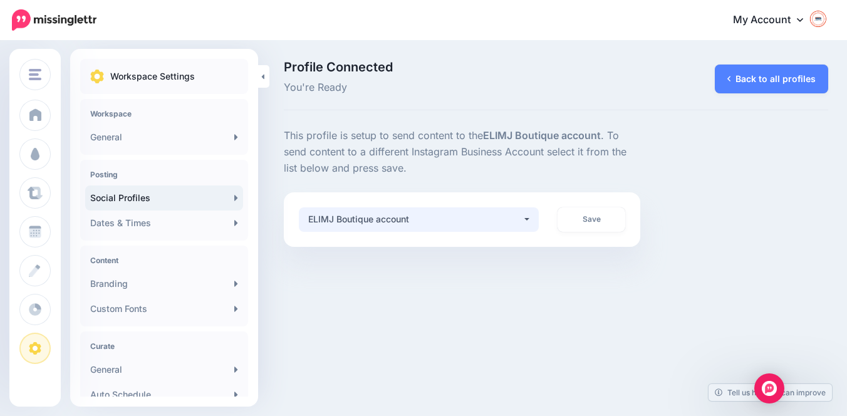
click at [528, 219] on button "ELIMJ Boutique account" at bounding box center [419, 219] width 240 height 24
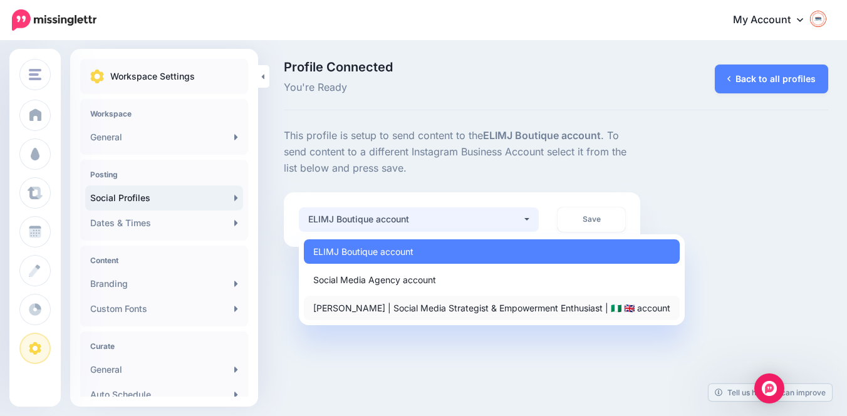
click at [499, 308] on span "[PERSON_NAME] | Social Media Strategist & Empowerment Enthusiast | 🇳🇬 🇬🇧 account" at bounding box center [491, 307] width 357 height 15
select select "**********"
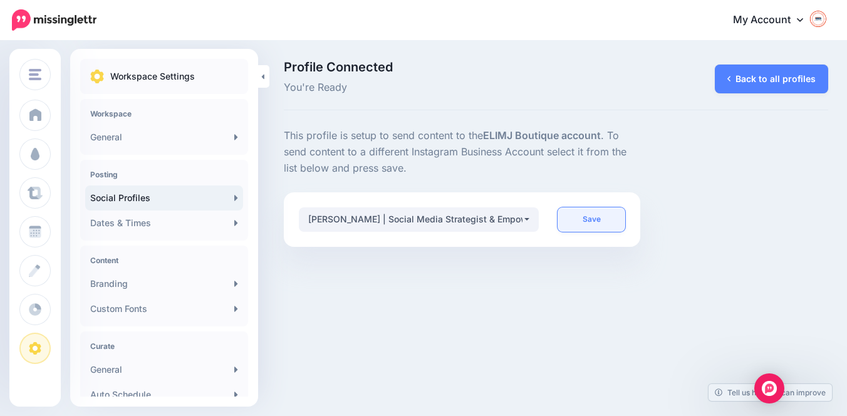
click at [590, 216] on link "Save" at bounding box center [592, 219] width 68 height 24
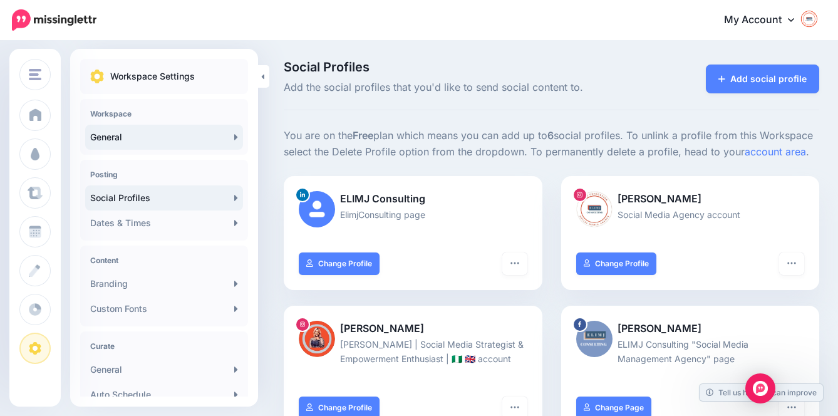
click at [181, 140] on link "General" at bounding box center [164, 137] width 158 height 25
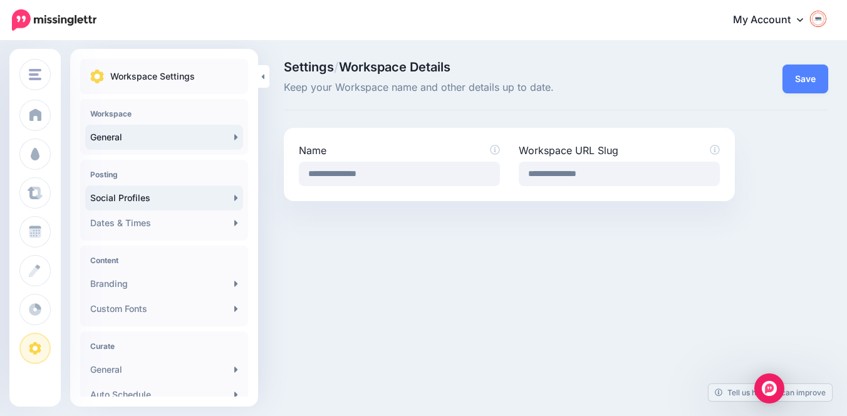
click at [204, 203] on link "Social Profiles" at bounding box center [164, 197] width 158 height 25
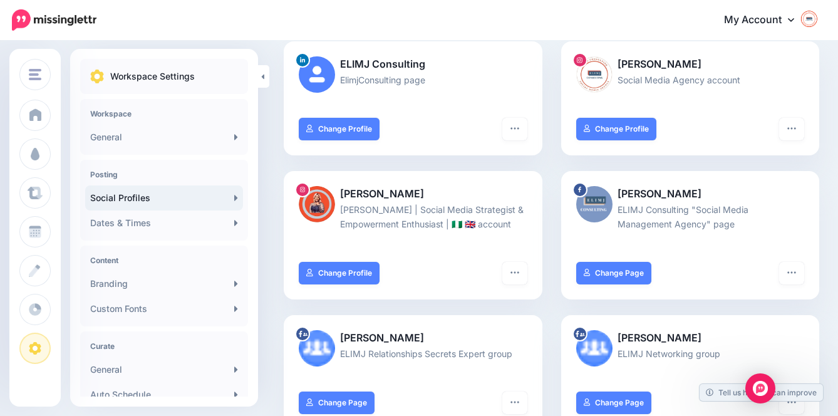
scroll to position [104, 0]
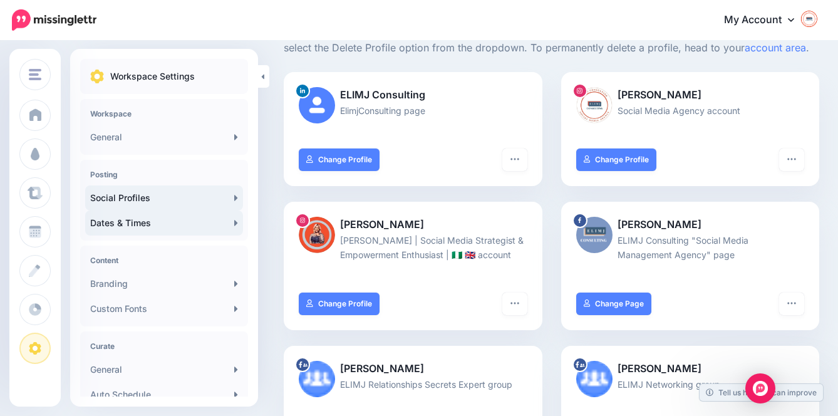
click at [190, 226] on link "Dates & Times" at bounding box center [164, 223] width 158 height 25
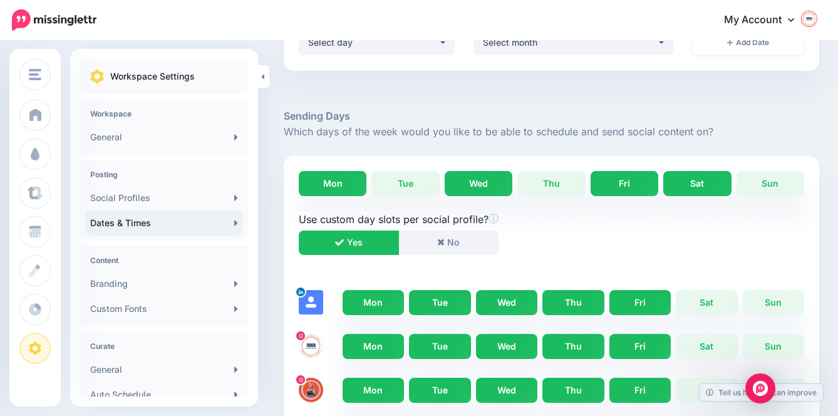
scroll to position [199, 0]
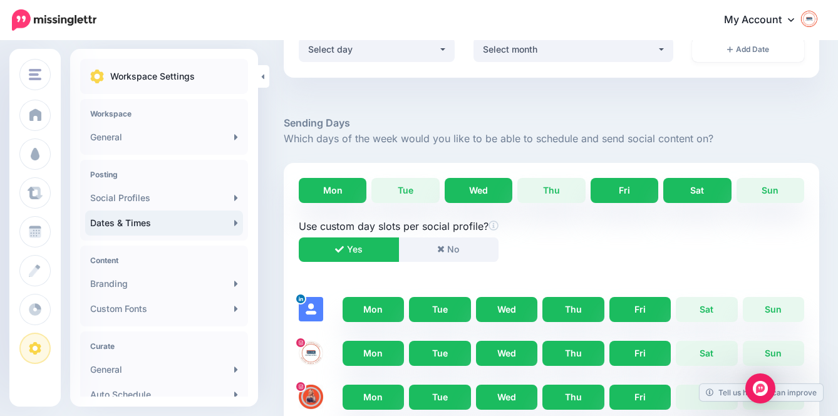
drag, startPoint x: 289, startPoint y: 139, endPoint x: 717, endPoint y: 139, distance: 428.0
click at [716, 139] on p "Which days of the week would you like to be able to schedule and send social co…" at bounding box center [552, 139] width 536 height 16
click at [418, 193] on link "Tue" at bounding box center [406, 190] width 68 height 25
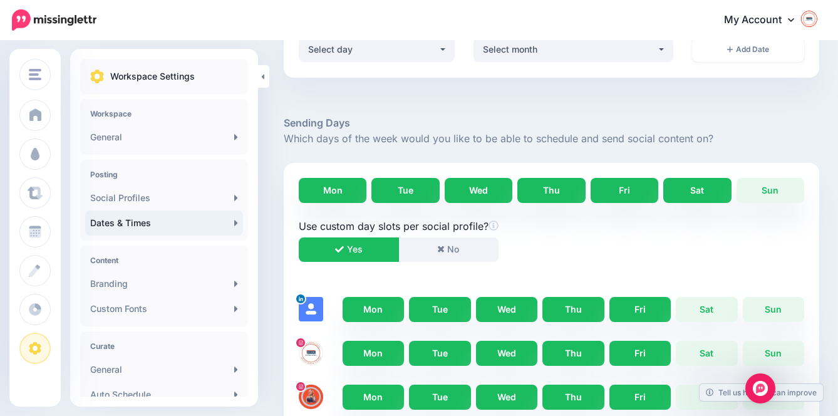
click at [585, 192] on link "Thu" at bounding box center [552, 190] width 68 height 25
click at [789, 185] on link "Sun" at bounding box center [771, 190] width 68 height 25
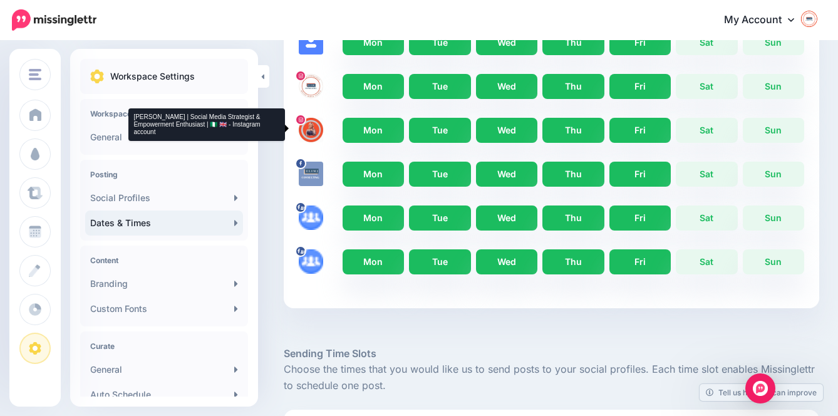
scroll to position [462, 0]
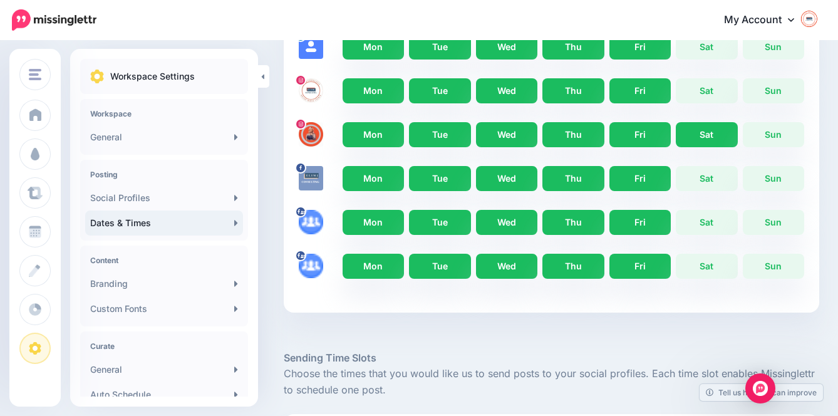
click at [717, 128] on link "Sat" at bounding box center [706, 134] width 61 height 25
click at [768, 133] on link "Sun" at bounding box center [773, 134] width 61 height 25
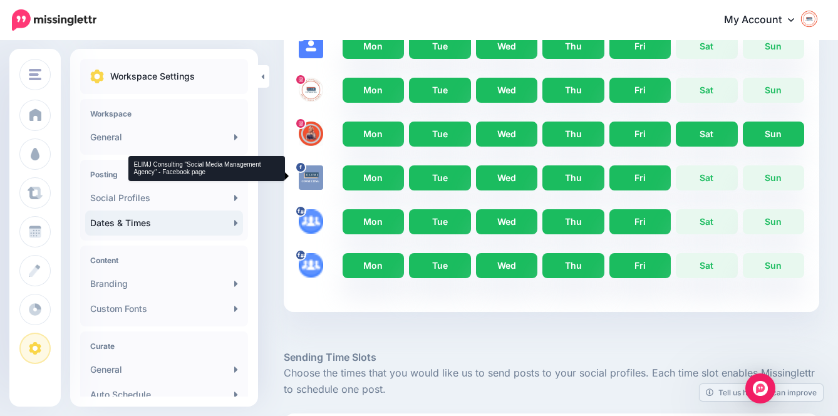
scroll to position [460, 0]
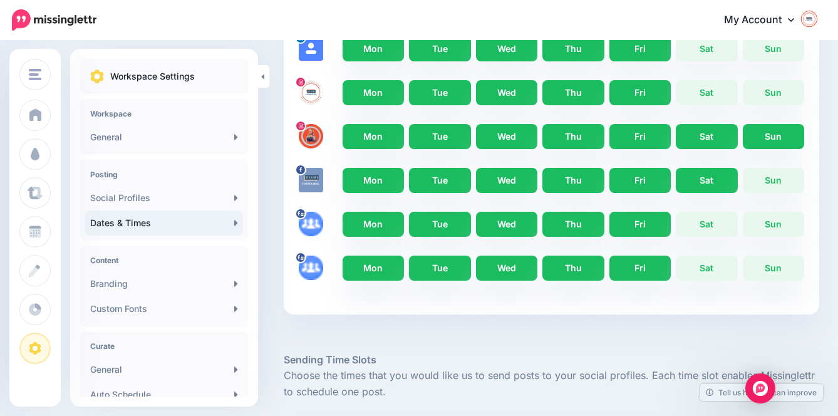
click at [737, 177] on link "Sat" at bounding box center [706, 180] width 61 height 25
click at [779, 180] on link "Sun" at bounding box center [773, 180] width 61 height 25
click at [722, 261] on link "Sat" at bounding box center [706, 268] width 61 height 25
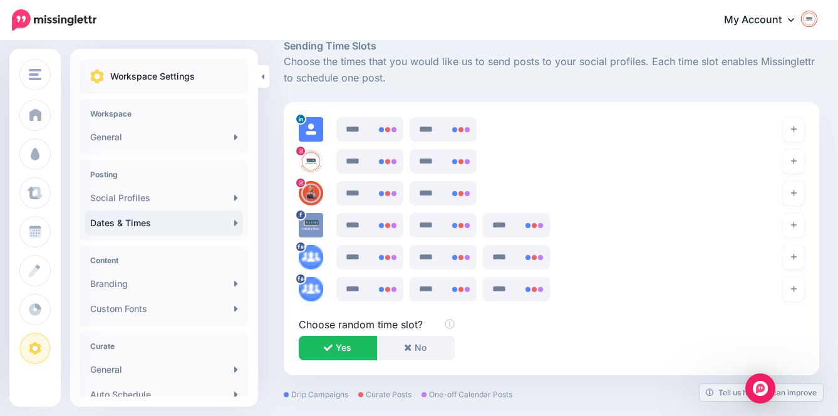
scroll to position [791, 0]
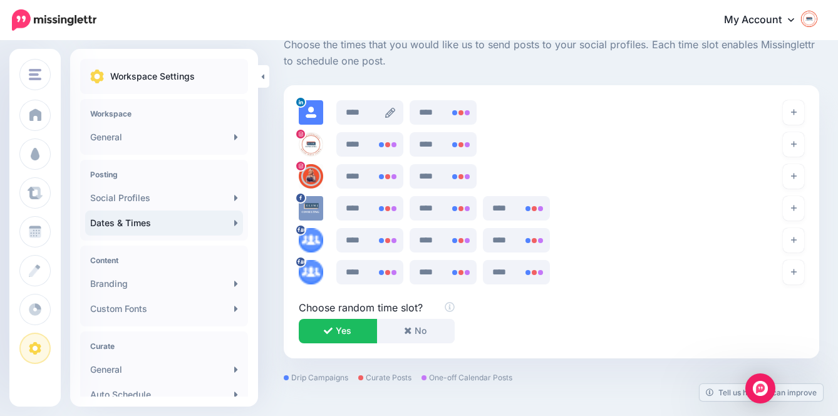
click at [393, 110] on icon at bounding box center [390, 113] width 10 height 10
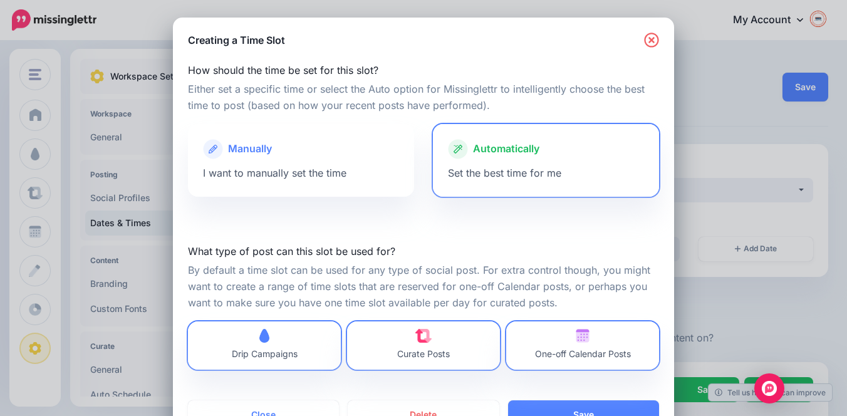
click at [646, 42] on icon "button" at bounding box center [651, 40] width 14 height 14
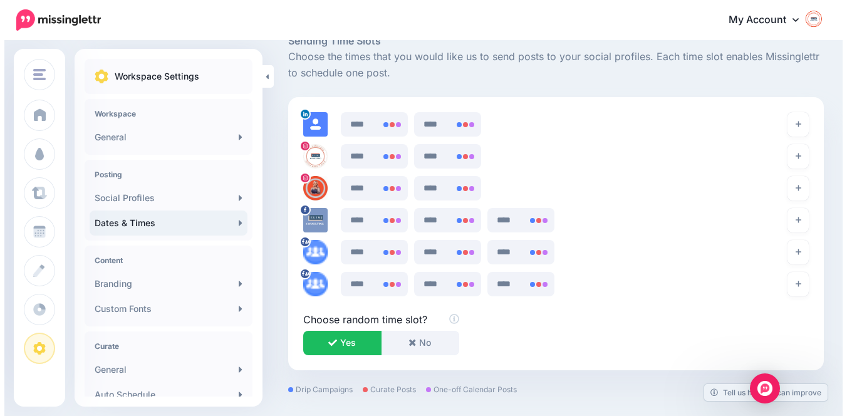
scroll to position [820, 0]
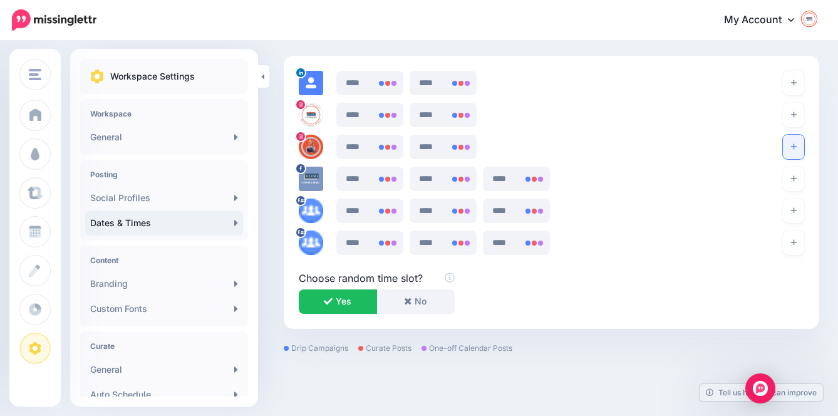
click at [798, 142] on button "button" at bounding box center [793, 147] width 21 height 24
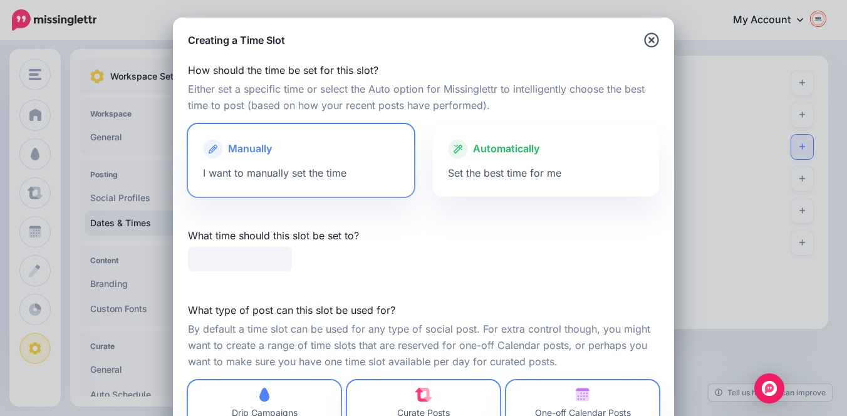
type input "*****"
click at [565, 156] on div "Automatically" at bounding box center [546, 149] width 196 height 20
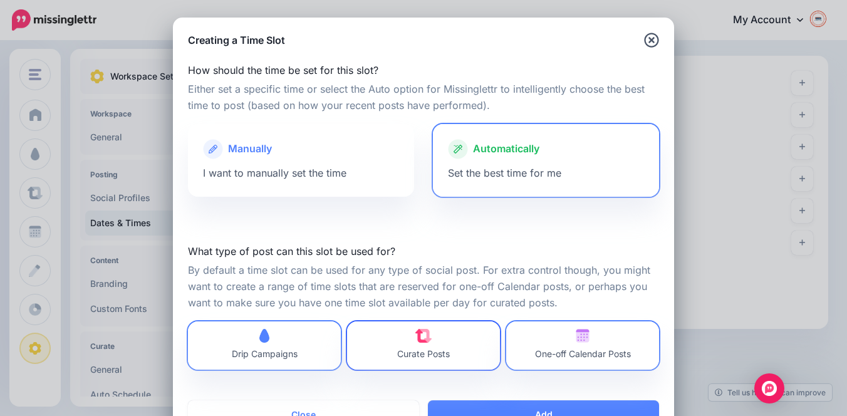
click at [430, 341] on span "Curate Posts" at bounding box center [423, 345] width 53 height 33
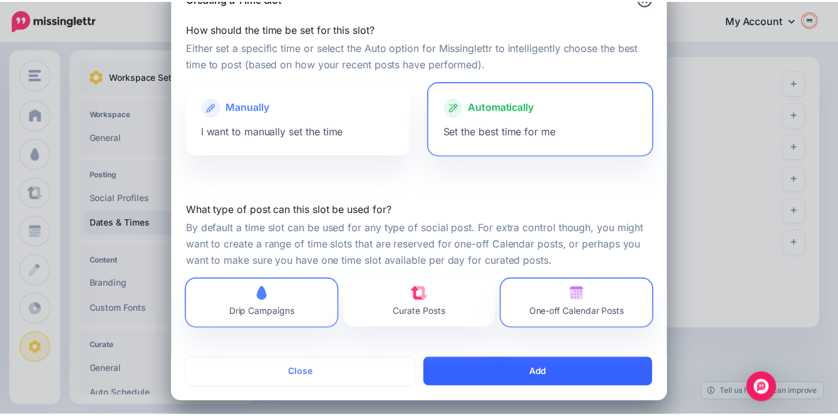
scroll to position [41, 0]
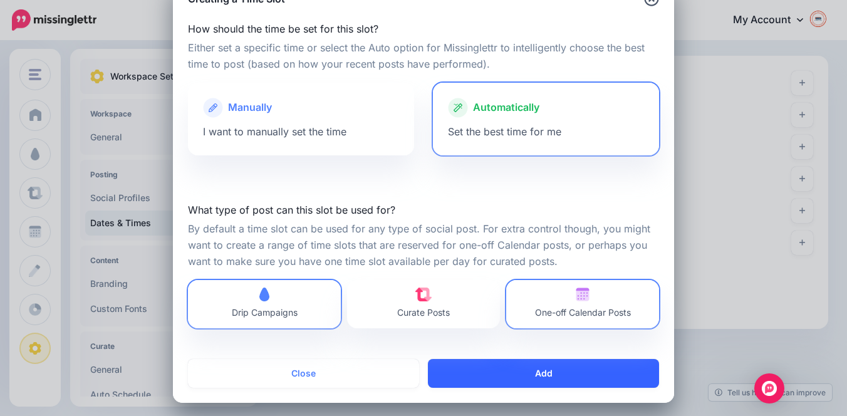
click at [549, 368] on button "Add" at bounding box center [543, 373] width 231 height 29
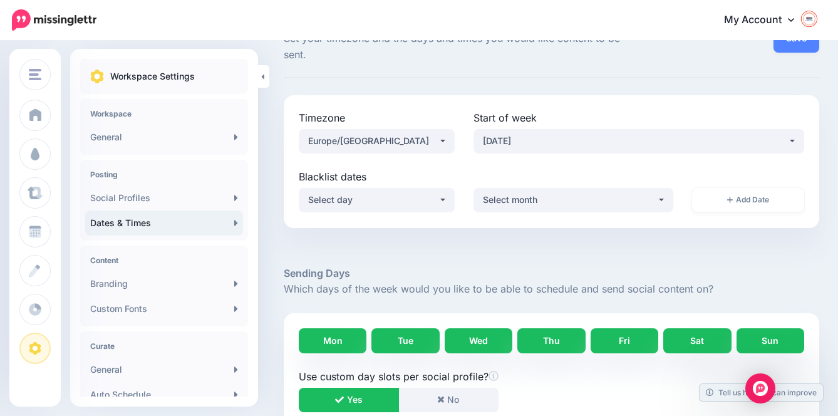
scroll to position [51, 0]
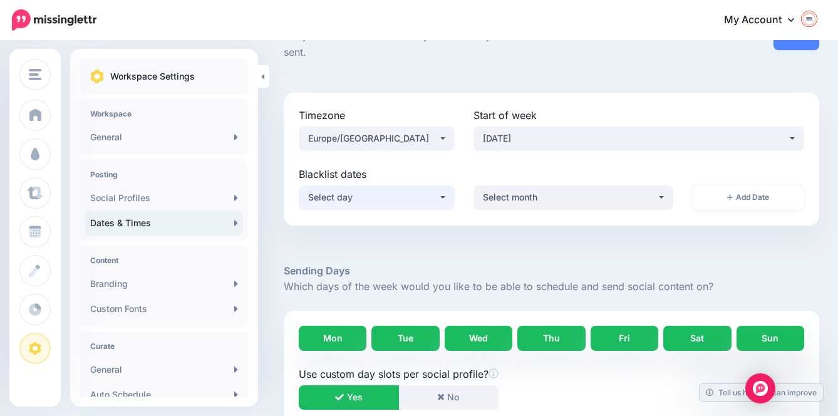
click at [445, 199] on button "Select day" at bounding box center [377, 197] width 156 height 24
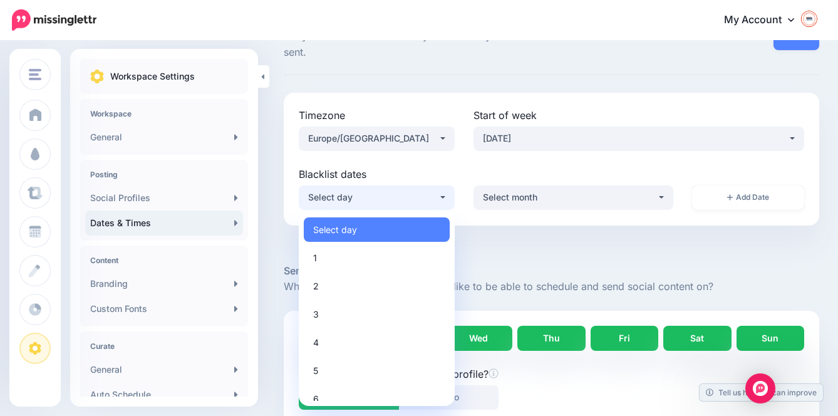
click at [553, 164] on div "Start of week ****** ******* ********* ******** ****** ******** ****** Monday" at bounding box center [639, 137] width 350 height 59
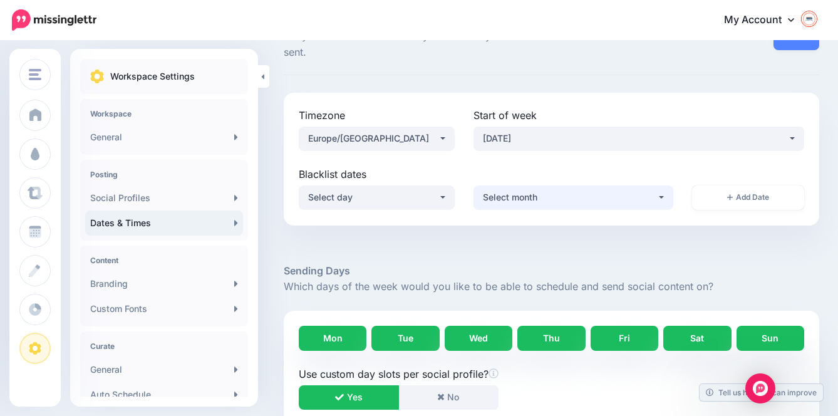
click at [672, 194] on button "Select month" at bounding box center [574, 197] width 200 height 24
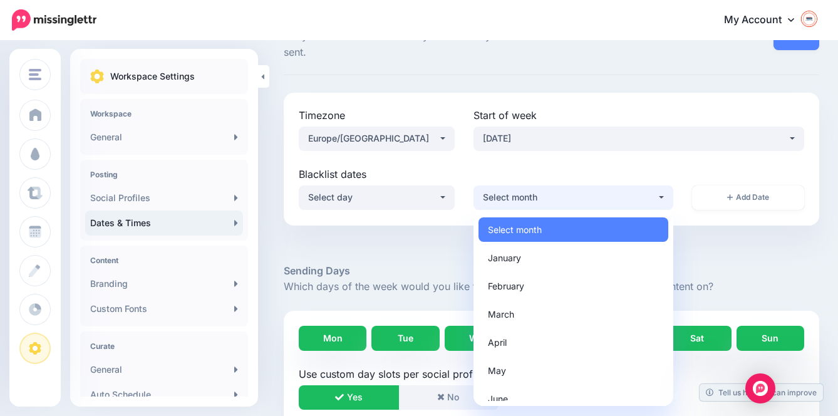
click at [665, 167] on label "Blacklist dates" at bounding box center [552, 174] width 506 height 15
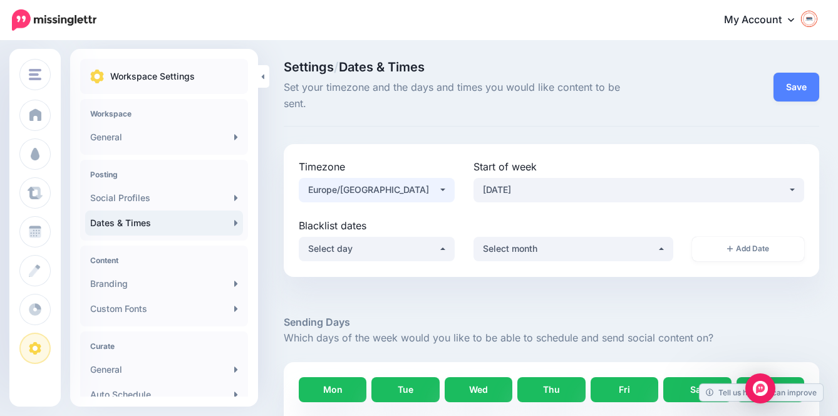
scroll to position [0, 0]
click at [813, 90] on button "Save" at bounding box center [797, 87] width 46 height 29
click at [795, 86] on button "Save" at bounding box center [797, 87] width 46 height 29
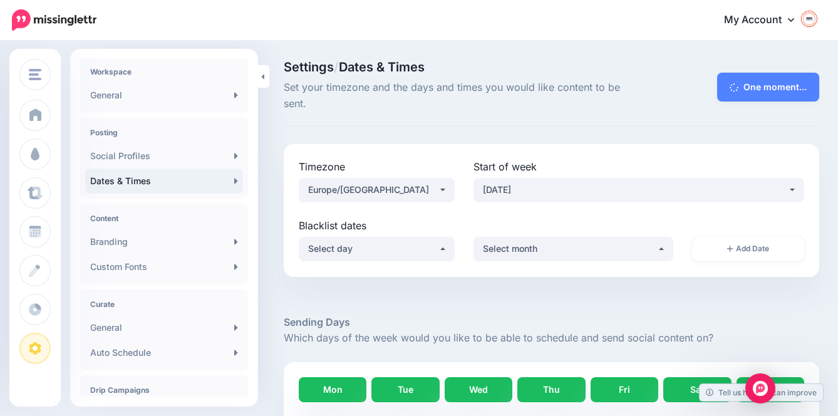
scroll to position [48, 0]
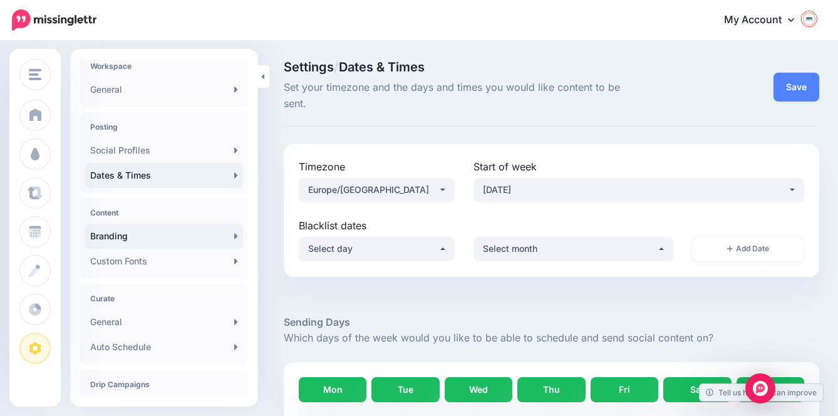
click at [207, 239] on link "Branding" at bounding box center [164, 236] width 158 height 25
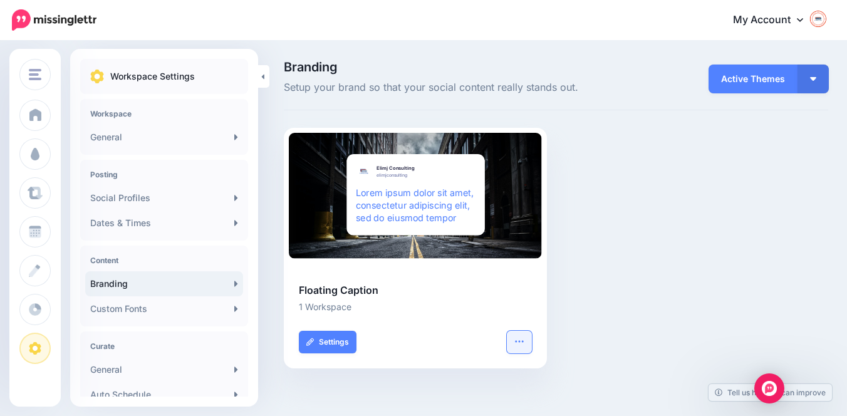
click at [524, 340] on icon "button" at bounding box center [519, 341] width 10 height 10
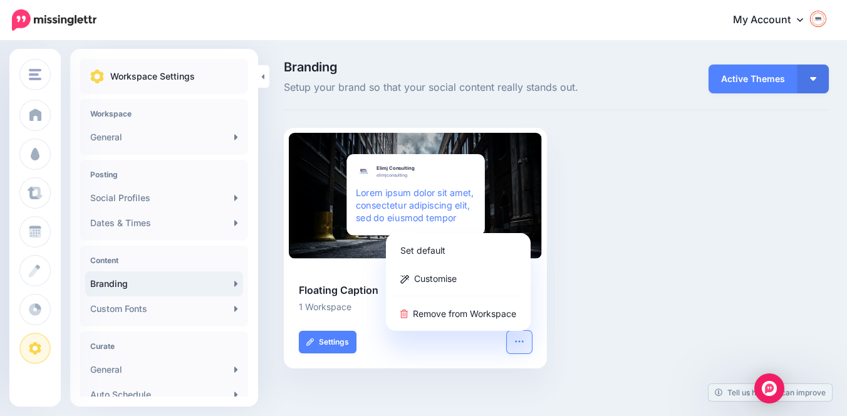
click at [608, 254] on div "Rectangle Elimj Consulting elimjconsulting Lorem ipsum dolor sit amet, consecte…" at bounding box center [555, 256] width 563 height 256
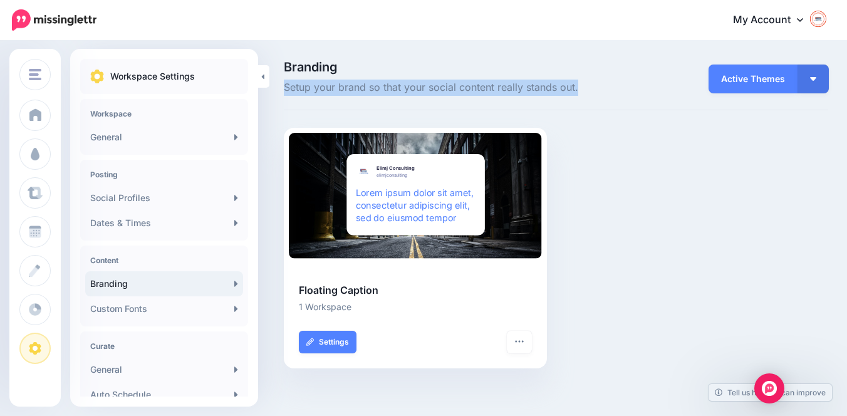
drag, startPoint x: 284, startPoint y: 87, endPoint x: 581, endPoint y: 87, distance: 297.6
click at [581, 87] on span "Setup your brand so that your social content really stands out." at bounding box center [462, 88] width 357 height 16
click at [348, 341] on link "Settings" at bounding box center [328, 342] width 58 height 23
type input "**********"
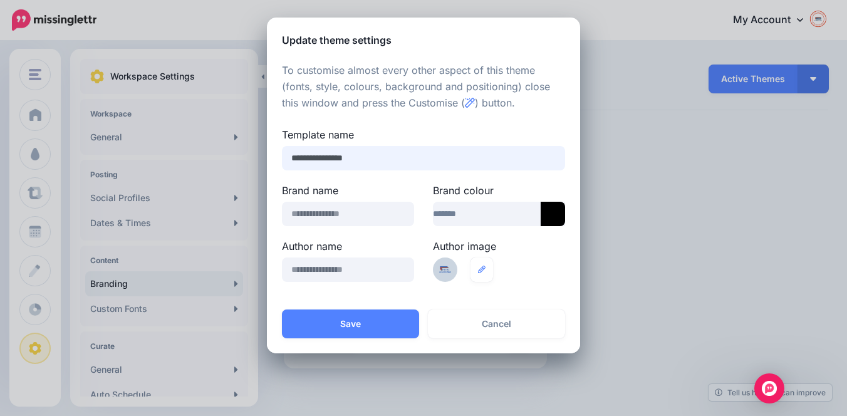
click at [370, 159] on input "**********" at bounding box center [423, 158] width 283 height 24
click at [430, 131] on label "Template name" at bounding box center [423, 134] width 283 height 15
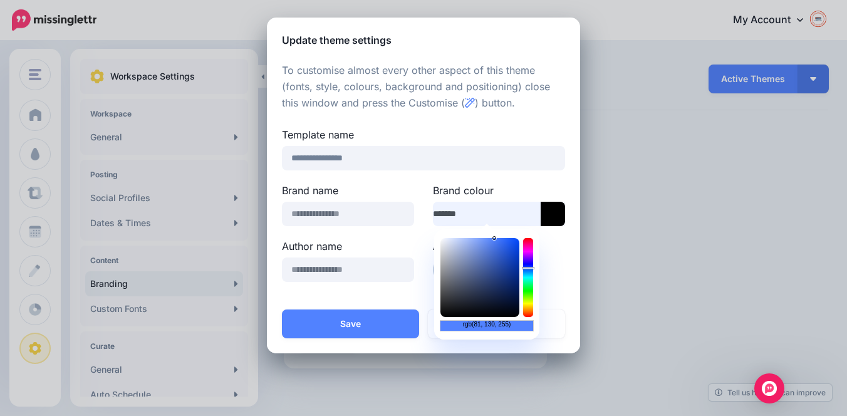
click at [483, 215] on input "*******" at bounding box center [487, 214] width 108 height 24
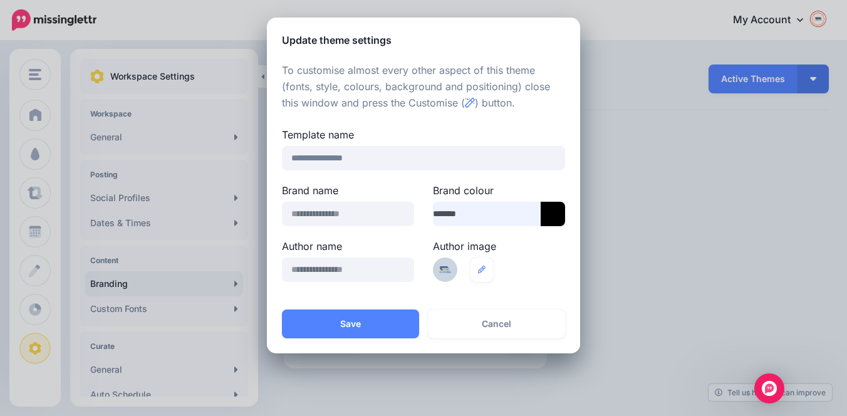
click at [483, 215] on input "*******" at bounding box center [487, 214] width 108 height 24
type input "*"
paste input "*******"
type input "*******"
click at [353, 322] on button "Save" at bounding box center [350, 324] width 137 height 29
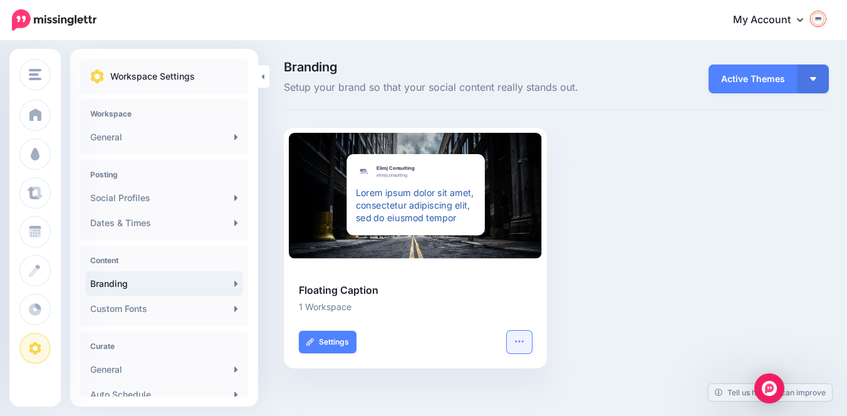
click at [527, 338] on button "button" at bounding box center [519, 342] width 25 height 23
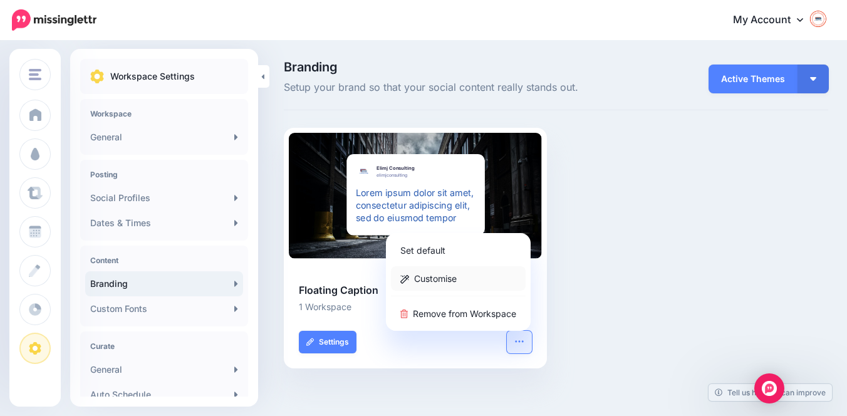
click at [478, 281] on link "Customise" at bounding box center [458, 278] width 135 height 24
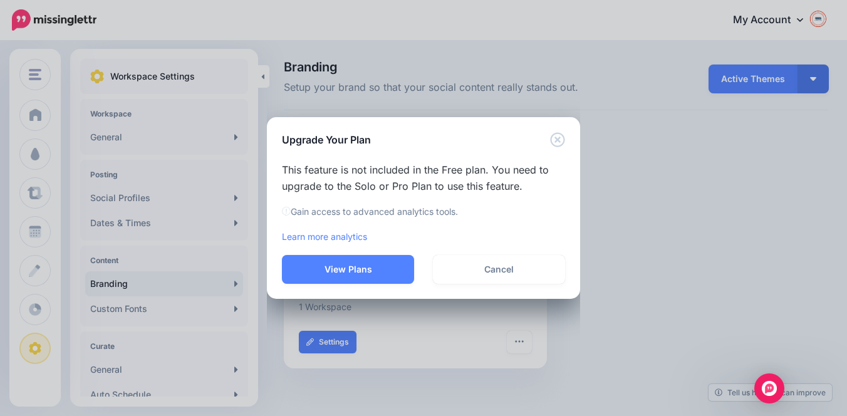
drag, startPoint x: 284, startPoint y: 173, endPoint x: 555, endPoint y: 180, distance: 271.4
click at [555, 180] on p "This feature is not included in the Free plan. You need to upgrade to the Solo …" at bounding box center [423, 178] width 283 height 33
click at [378, 271] on button "View Plans" at bounding box center [348, 269] width 132 height 29
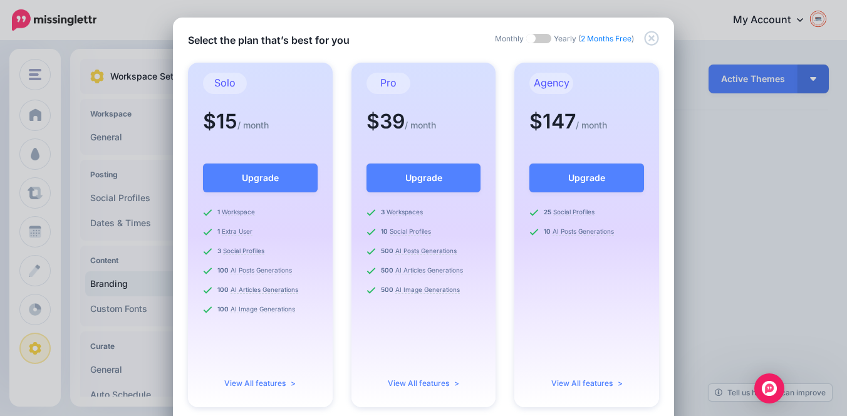
click at [526, 43] on span at bounding box center [538, 38] width 25 height 9
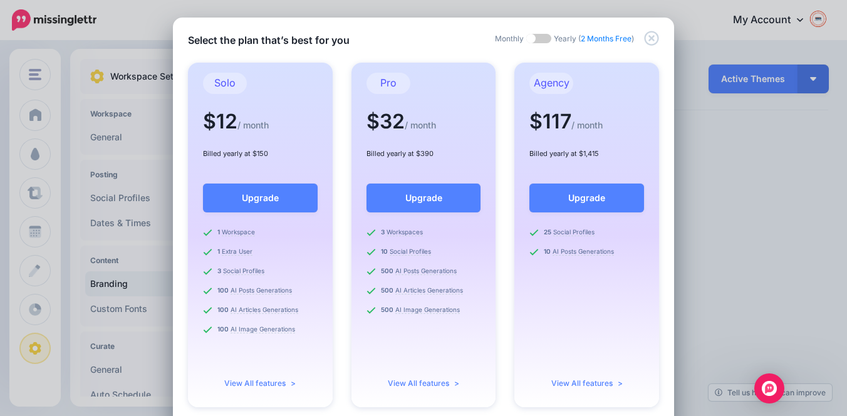
click at [526, 43] on span at bounding box center [538, 38] width 25 height 9
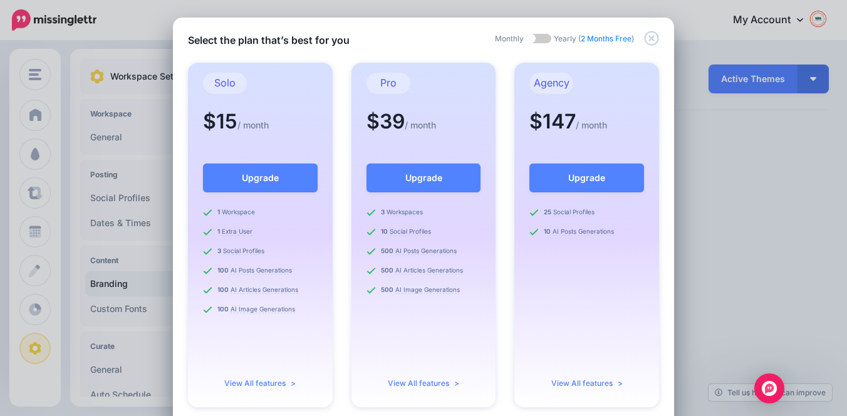
click at [644, 42] on icon "Close" at bounding box center [651, 38] width 14 height 14
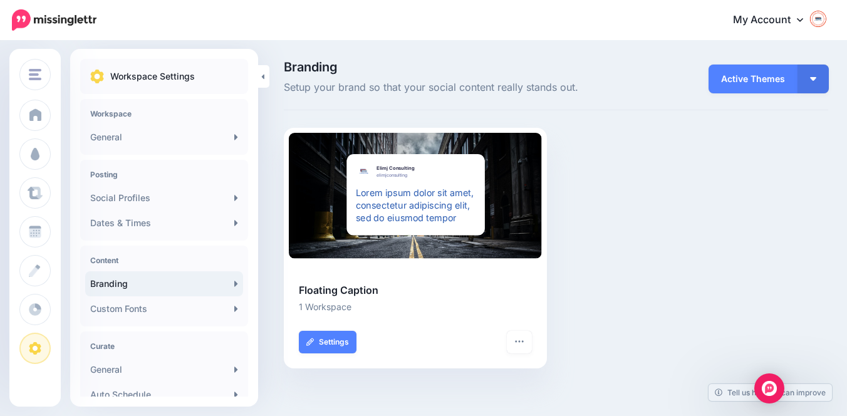
click at [753, 81] on span "Active Themes" at bounding box center [753, 79] width 89 height 29
click at [810, 78] on img "button" at bounding box center [813, 79] width 6 height 4
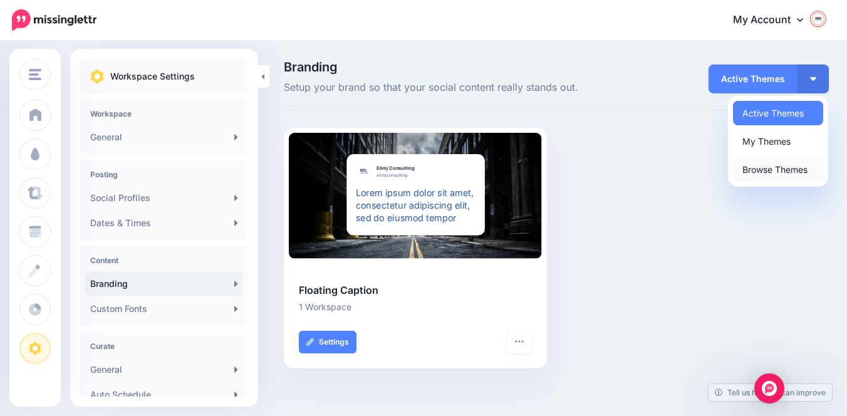
click at [763, 162] on link "Browse Themes" at bounding box center [778, 169] width 90 height 24
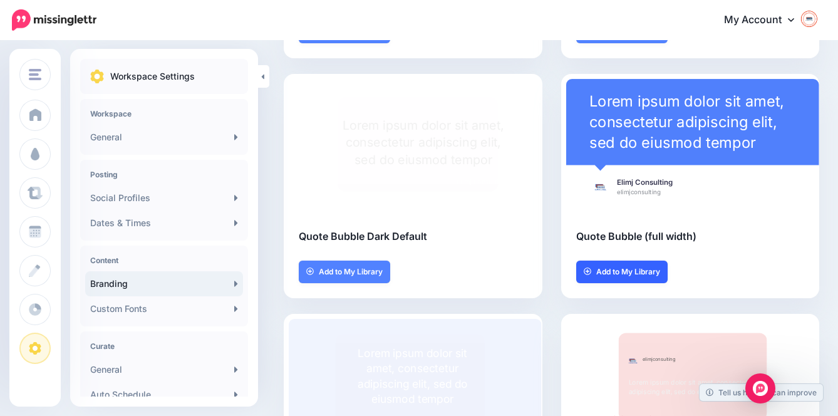
scroll to position [315, 9]
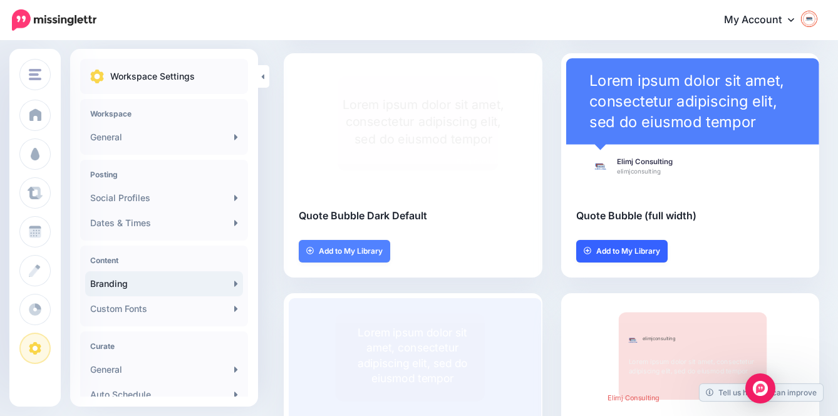
click at [611, 254] on link "Add to My Library" at bounding box center [621, 251] width 91 height 23
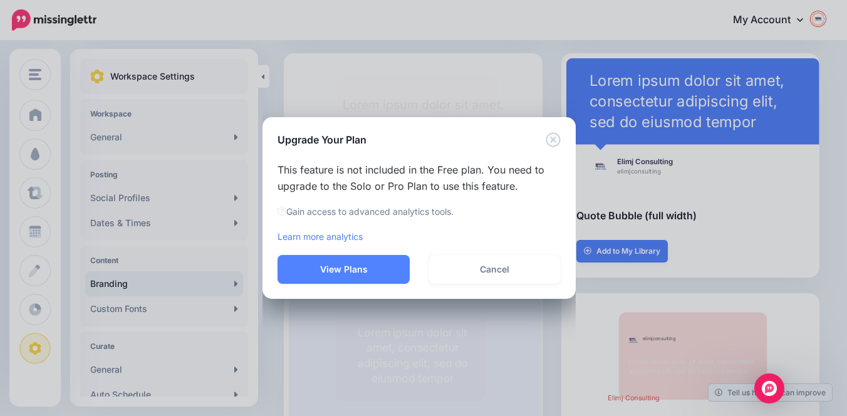
click at [555, 143] on icon "Close" at bounding box center [553, 139] width 14 height 14
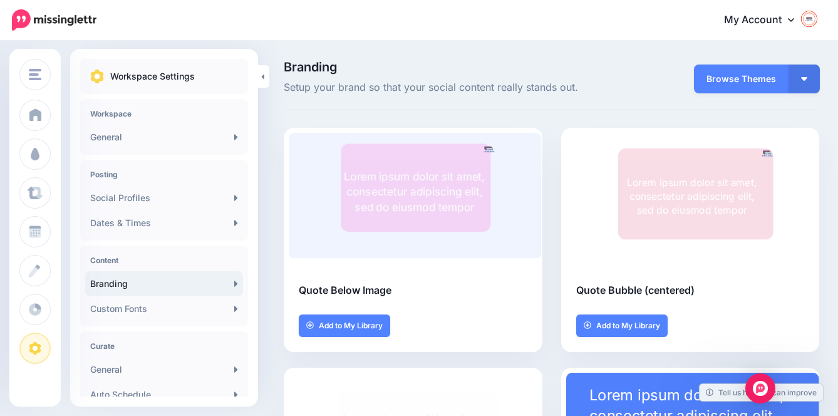
scroll to position [0, 0]
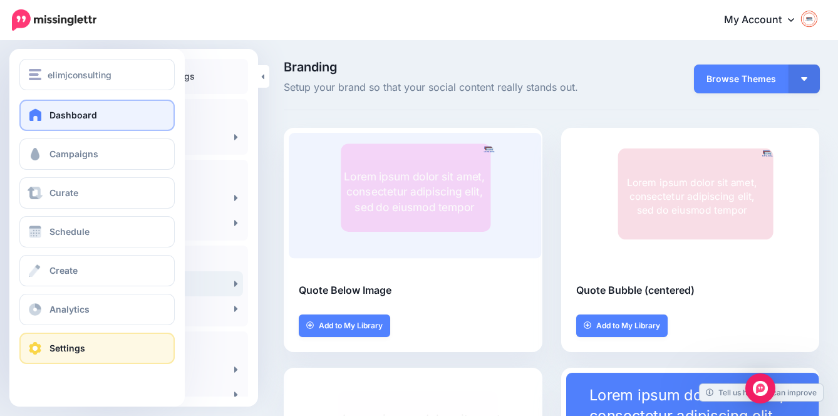
click at [50, 119] on span "Dashboard" at bounding box center [74, 115] width 48 height 11
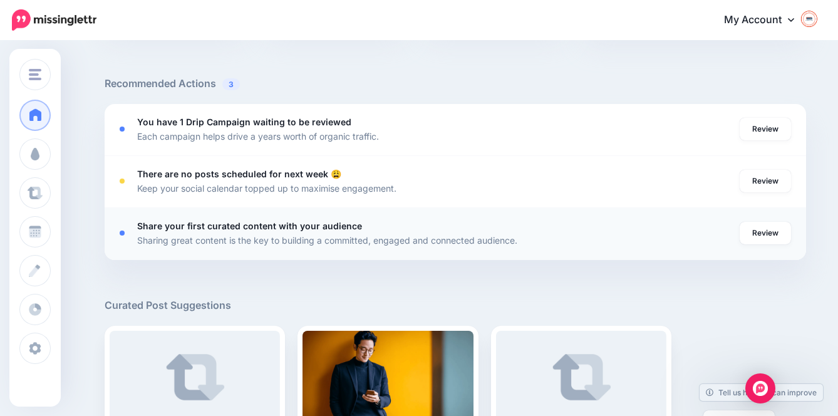
scroll to position [417, 0]
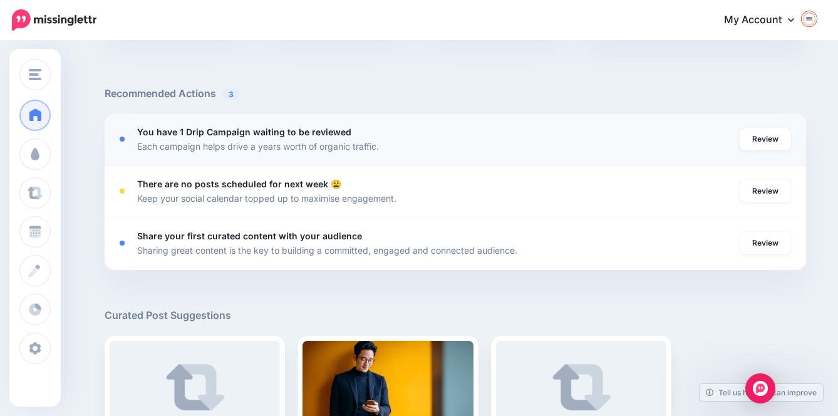
drag, startPoint x: 145, startPoint y: 135, endPoint x: 400, endPoint y: 166, distance: 256.9
click at [400, 166] on li "You have 1 Drip Campaign waiting to be reviewed Each campaign helps drive a yea…" at bounding box center [456, 140] width 702 height 52
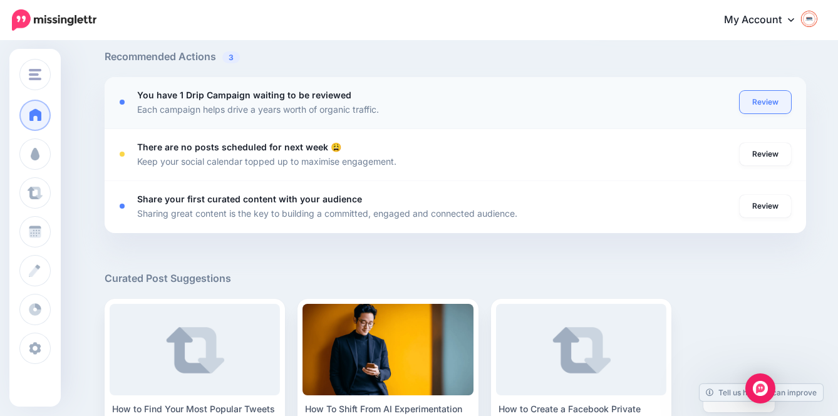
click at [768, 102] on link "Review" at bounding box center [765, 102] width 51 height 23
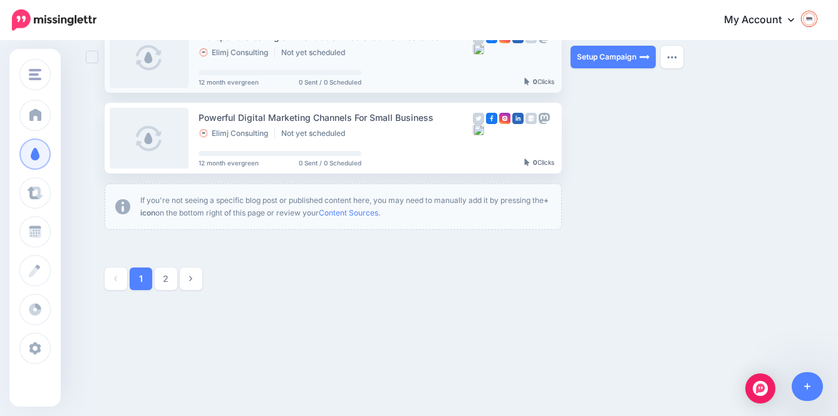
scroll to position [794, 0]
click at [174, 279] on link "2" at bounding box center [166, 279] width 23 height 23
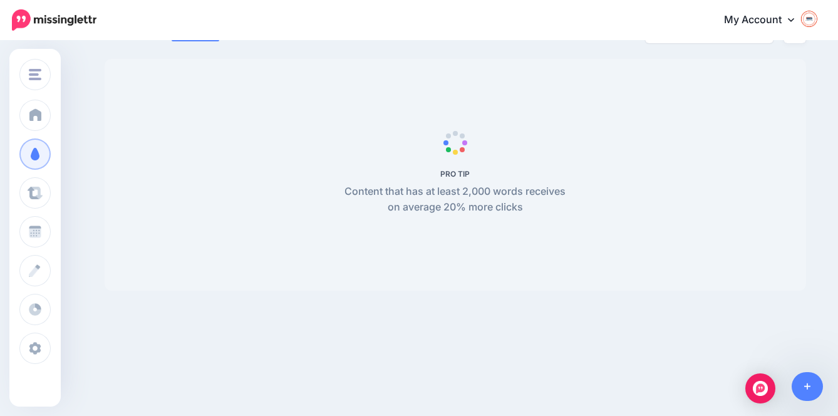
scroll to position [66, 0]
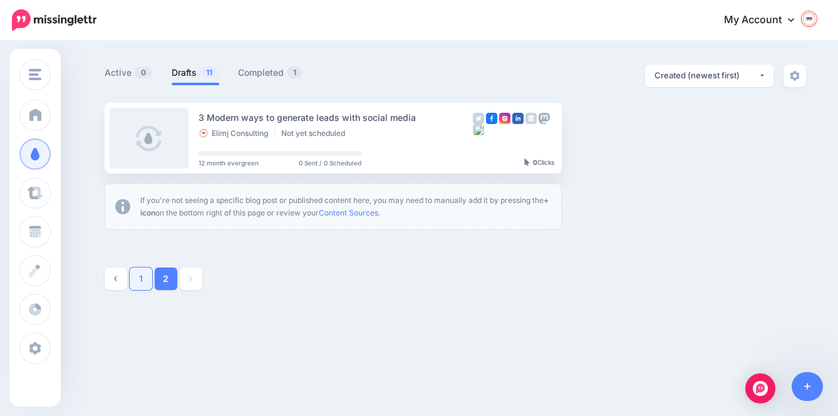
click at [149, 274] on link "1" at bounding box center [141, 279] width 23 height 23
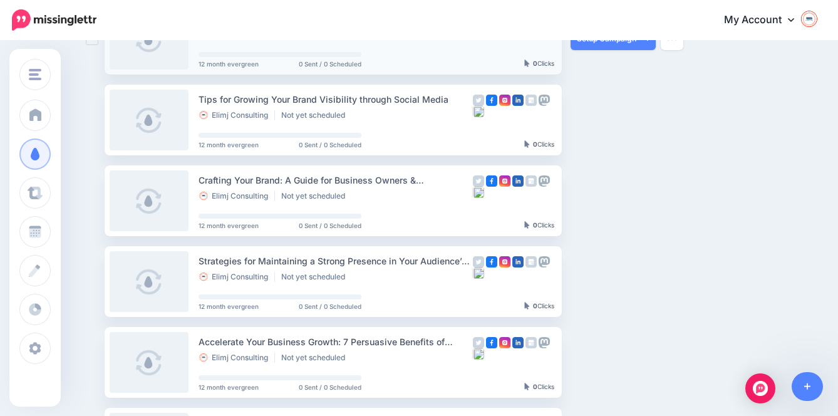
scroll to position [322, 0]
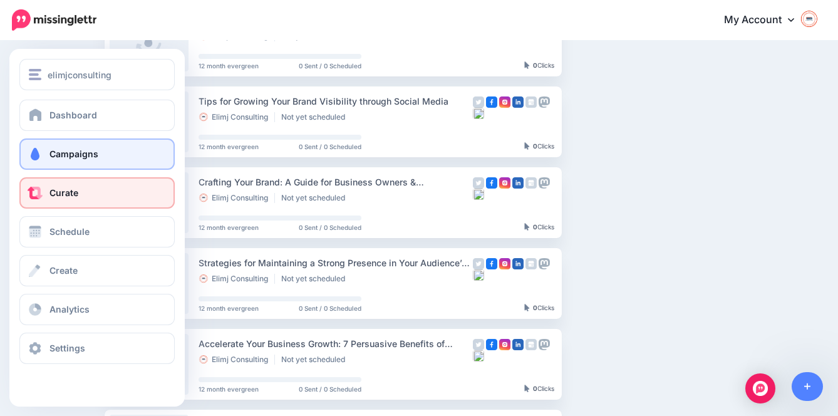
click at [85, 194] on link "Curate" at bounding box center [96, 192] width 155 height 31
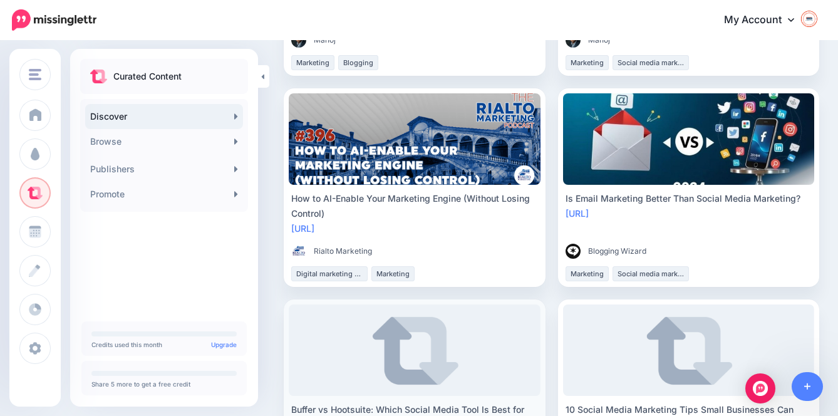
scroll to position [2051, 0]
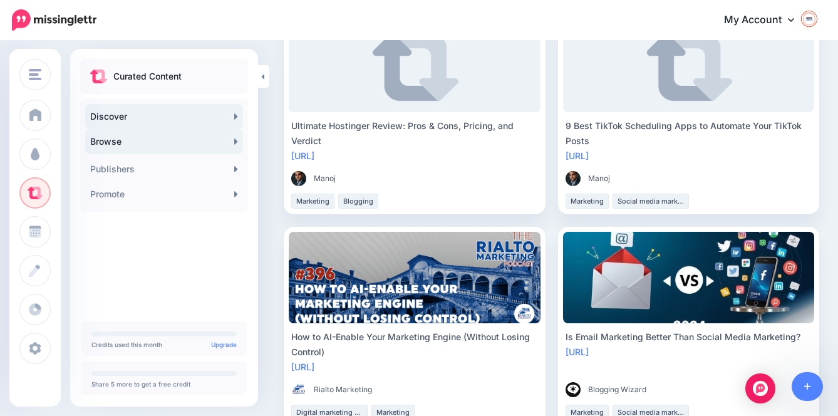
click at [115, 142] on link "Browse" at bounding box center [164, 141] width 158 height 25
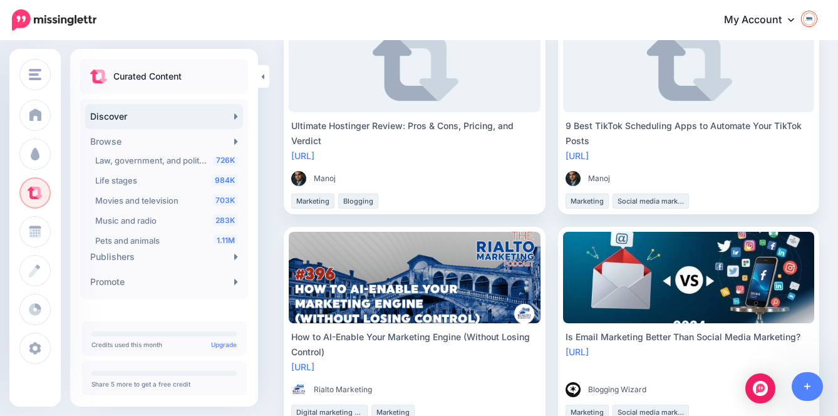
scroll to position [332, 0]
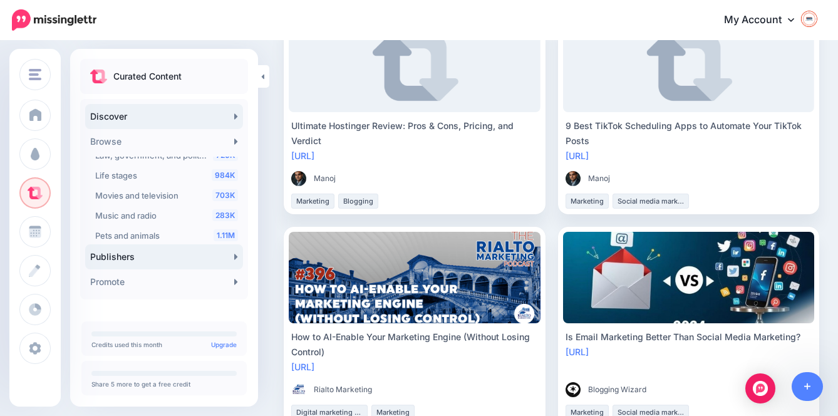
click at [138, 254] on link "Publishers" at bounding box center [164, 256] width 158 height 25
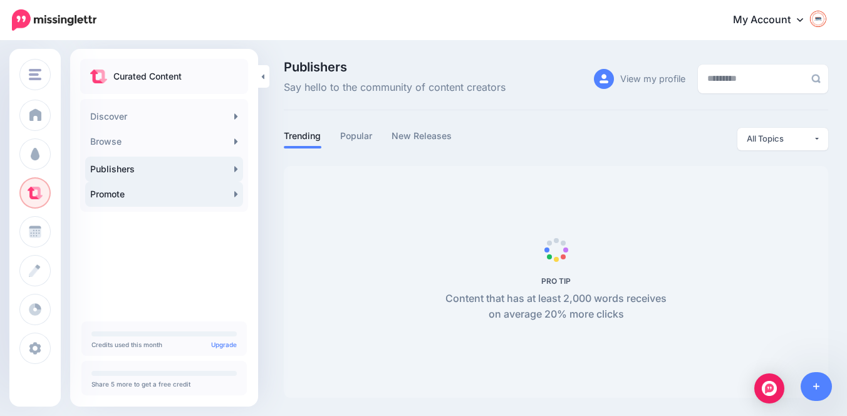
click at [151, 199] on link "Promote" at bounding box center [164, 194] width 158 height 25
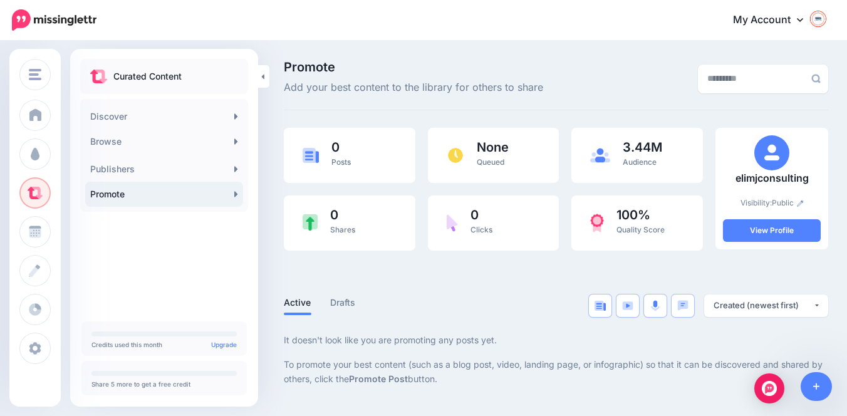
click at [186, 198] on link "Promote" at bounding box center [164, 194] width 158 height 25
click at [781, 232] on link "View Profile" at bounding box center [772, 230] width 98 height 23
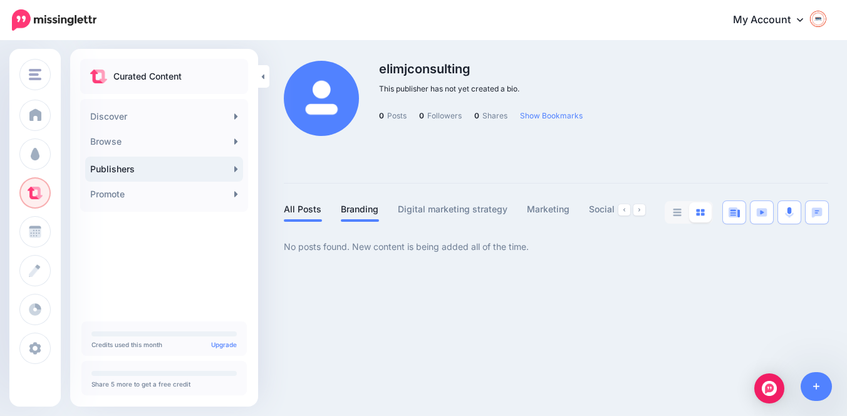
click at [355, 204] on link "Branding" at bounding box center [360, 209] width 38 height 15
click at [442, 205] on link "Digital marketing strategy" at bounding box center [453, 209] width 110 height 15
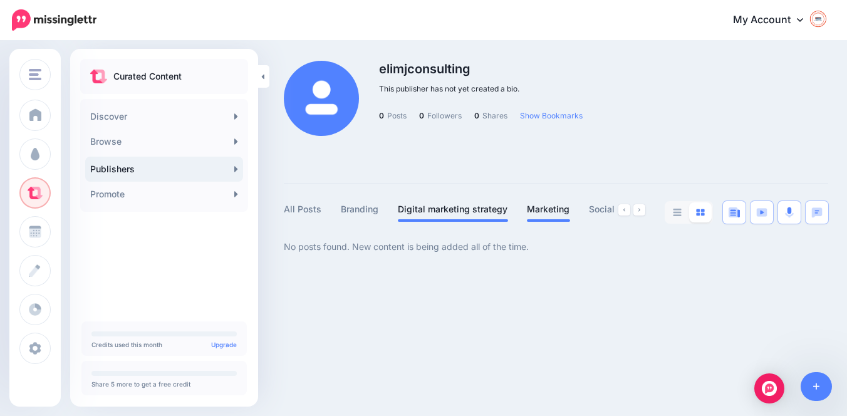
click at [553, 209] on link "Marketing" at bounding box center [548, 209] width 43 height 15
click at [733, 211] on img at bounding box center [734, 212] width 11 height 10
click at [765, 212] on img at bounding box center [761, 212] width 11 height 9
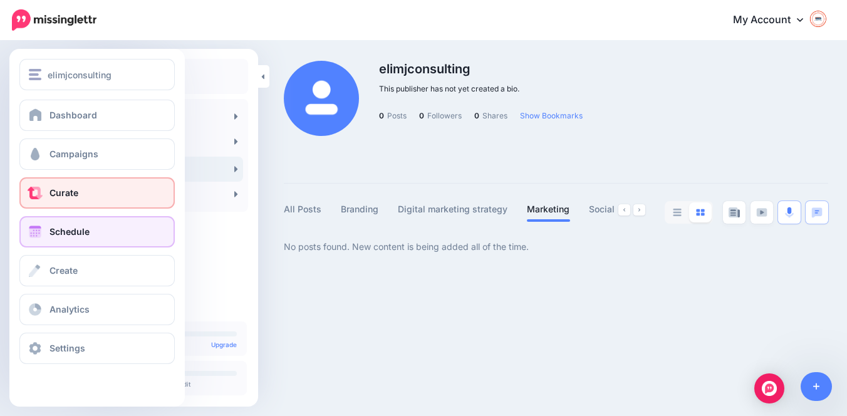
click at [45, 230] on link "Schedule" at bounding box center [96, 231] width 155 height 31
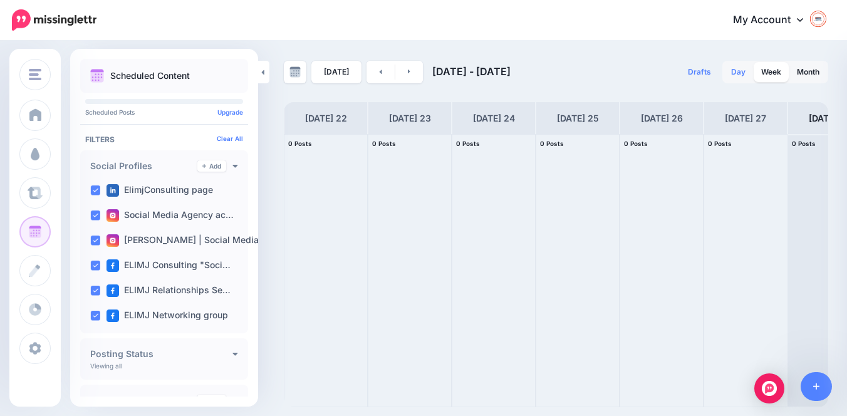
click at [727, 74] on link "Day" at bounding box center [738, 72] width 29 height 20
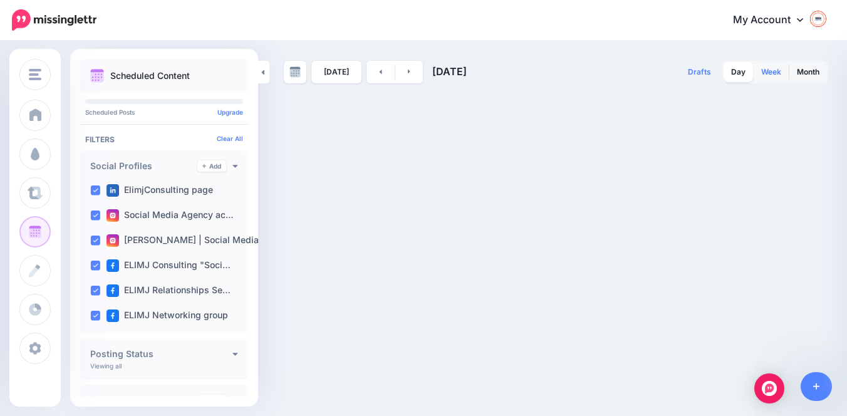
click at [759, 72] on link "Week" at bounding box center [771, 72] width 35 height 20
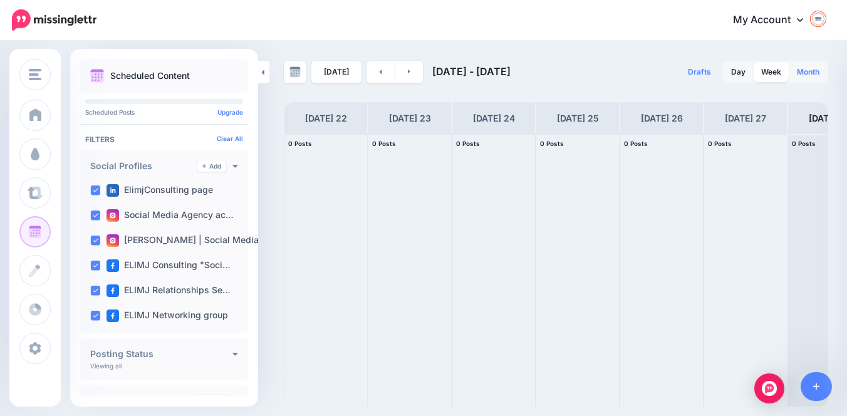
click at [804, 68] on link "Month" at bounding box center [808, 72] width 38 height 20
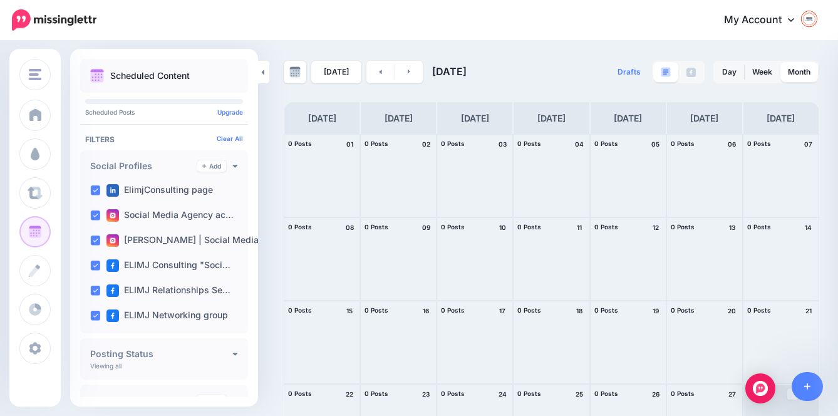
click at [459, 172] on div at bounding box center [474, 176] width 75 height 82
click at [409, 73] on icon at bounding box center [409, 72] width 3 height 4
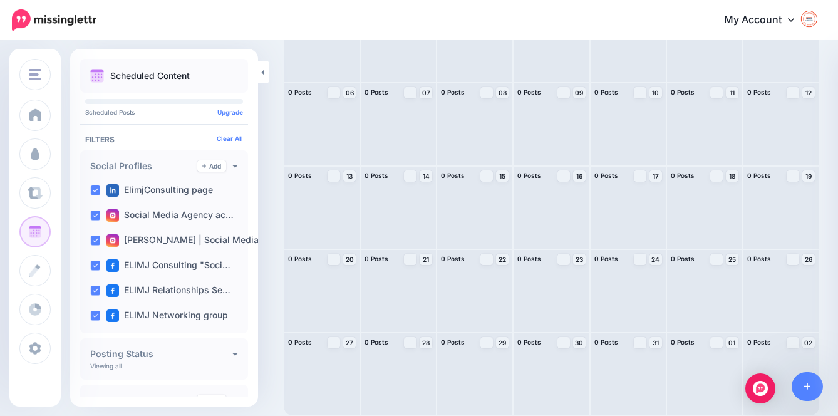
scroll to position [135, 0]
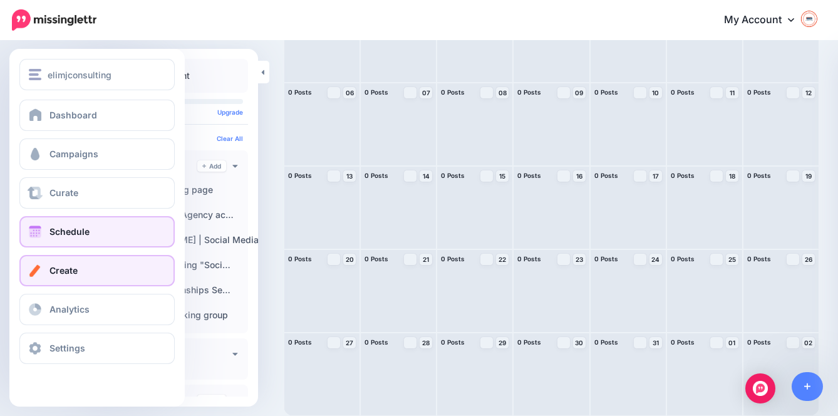
click at [88, 278] on link "Create" at bounding box center [96, 270] width 155 height 31
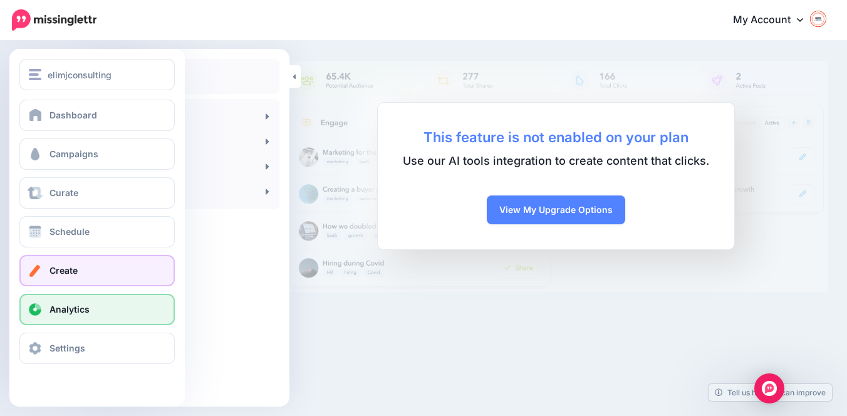
click at [76, 306] on span "Analytics" at bounding box center [70, 309] width 40 height 11
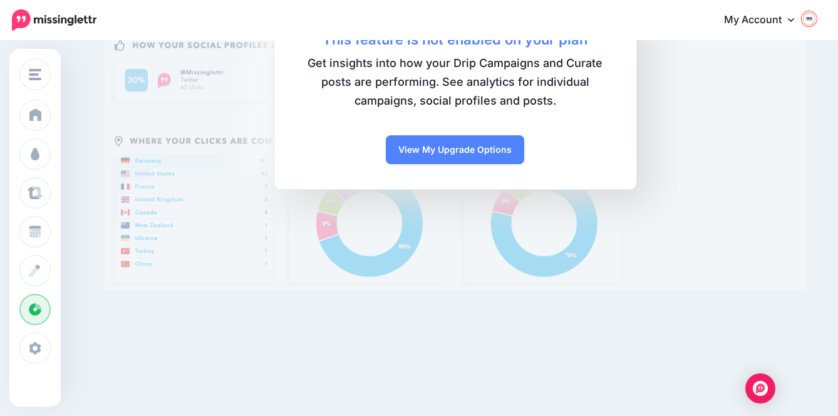
scroll to position [223, 0]
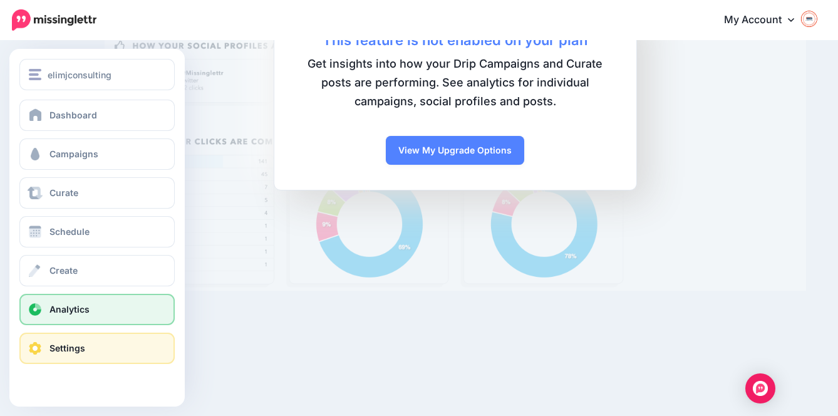
click at [65, 347] on span "Settings" at bounding box center [68, 348] width 36 height 11
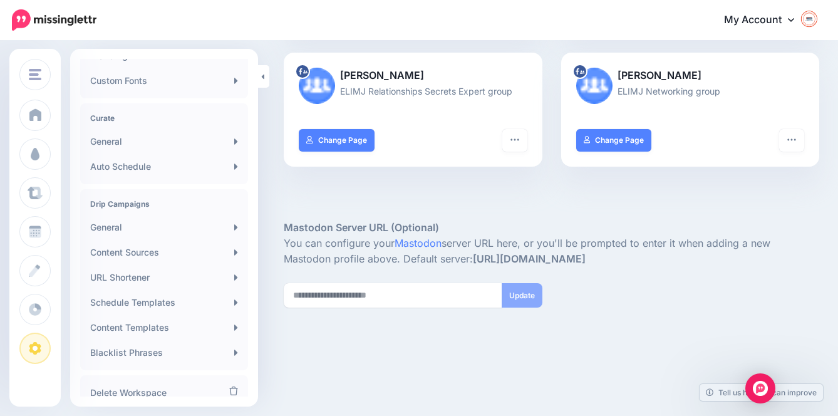
scroll to position [244, 0]
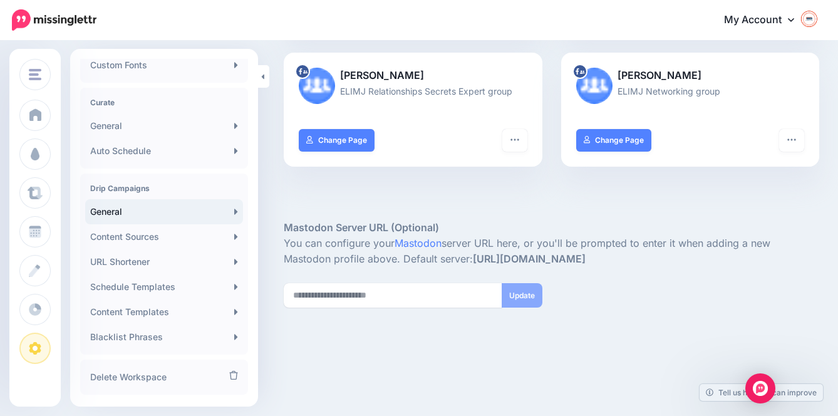
click at [127, 224] on link "General" at bounding box center [164, 211] width 158 height 25
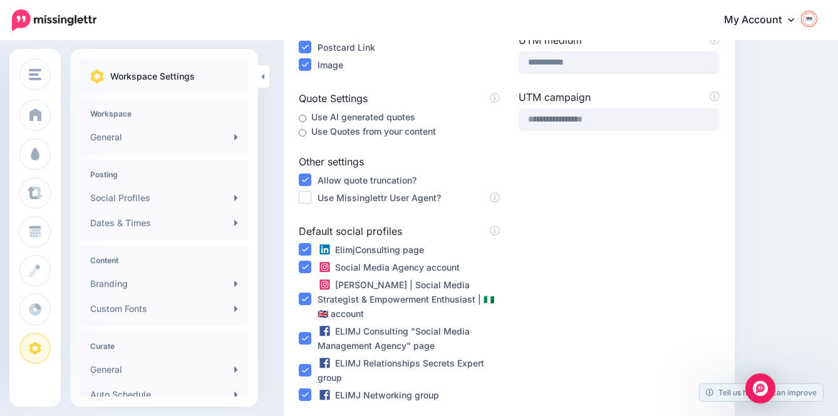
scroll to position [285, 0]
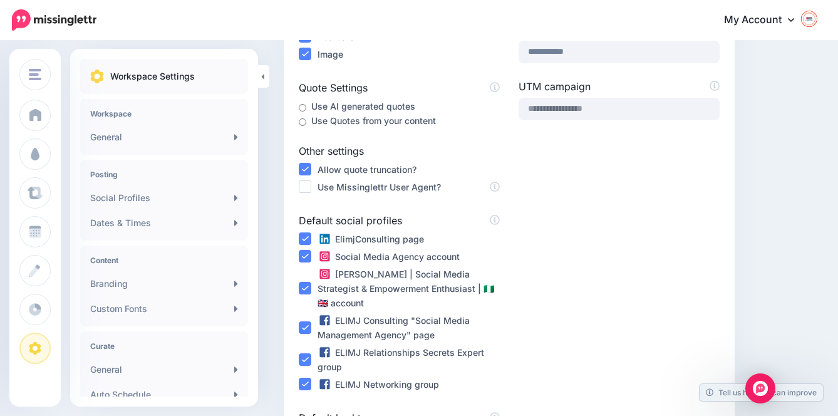
click at [309, 187] on ins at bounding box center [305, 186] width 13 height 13
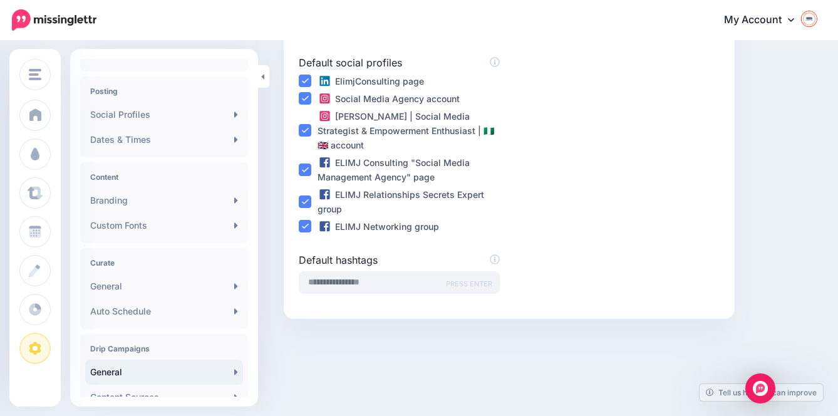
scroll to position [442, 0]
click at [461, 277] on span "PRESS ENTER" at bounding box center [469, 285] width 46 height 16
click at [364, 272] on input "text" at bounding box center [399, 283] width 201 height 23
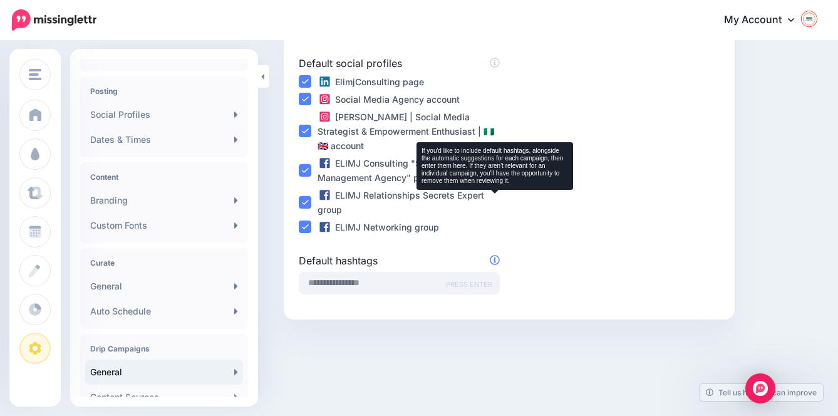
click at [499, 255] on icon at bounding box center [495, 260] width 10 height 10
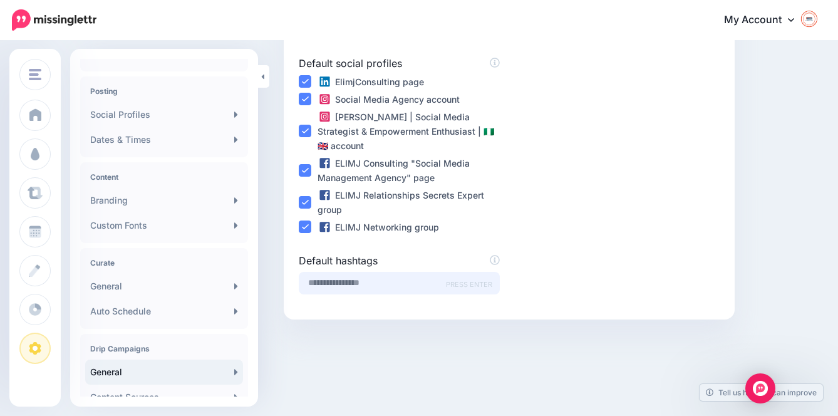
click at [417, 272] on input "text" at bounding box center [399, 283] width 201 height 23
type input "**********"
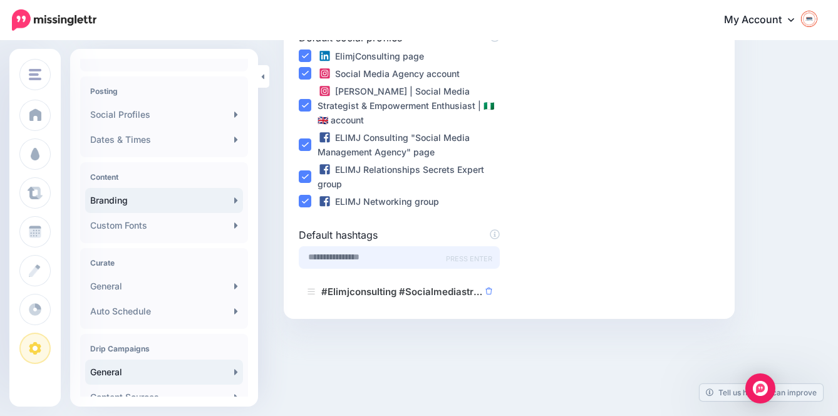
scroll to position [467, 0]
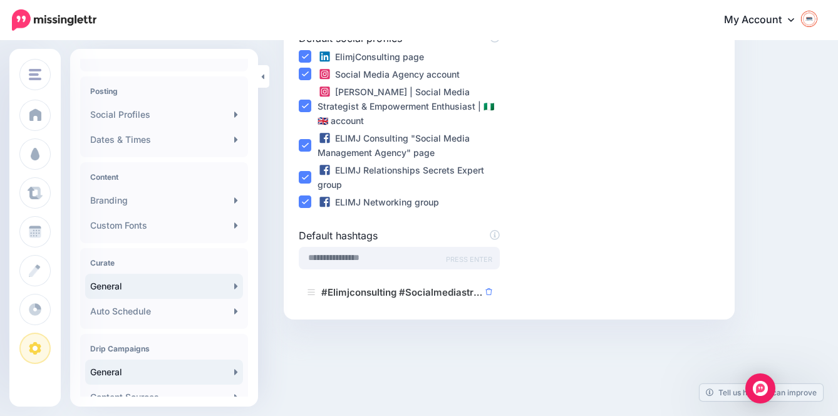
click at [154, 293] on link "General" at bounding box center [164, 286] width 158 height 25
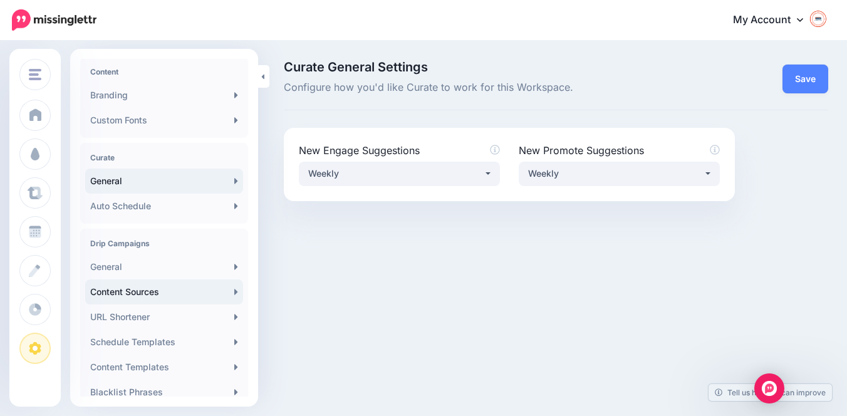
scroll to position [199, 0]
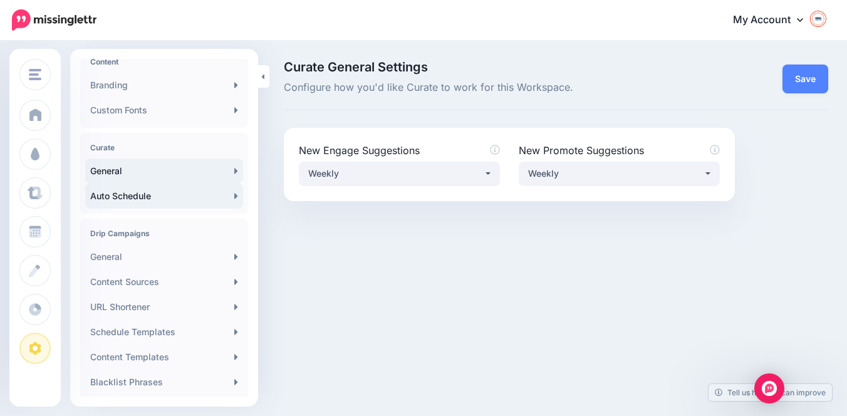
click at [139, 200] on link "Auto Schedule" at bounding box center [164, 196] width 158 height 25
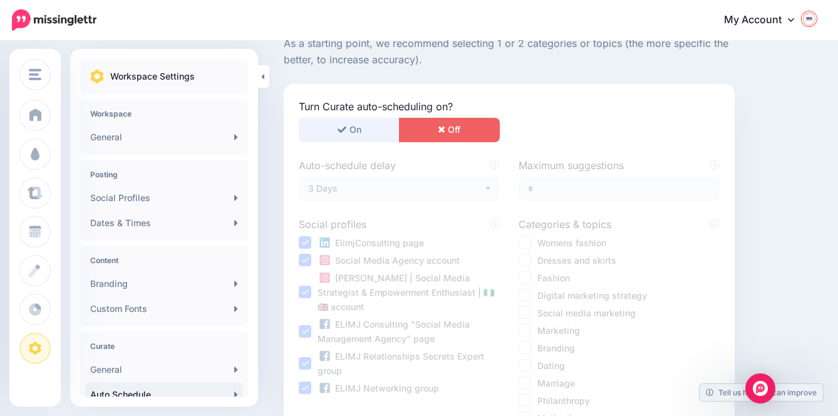
click at [352, 127] on button "On" at bounding box center [349, 130] width 101 height 24
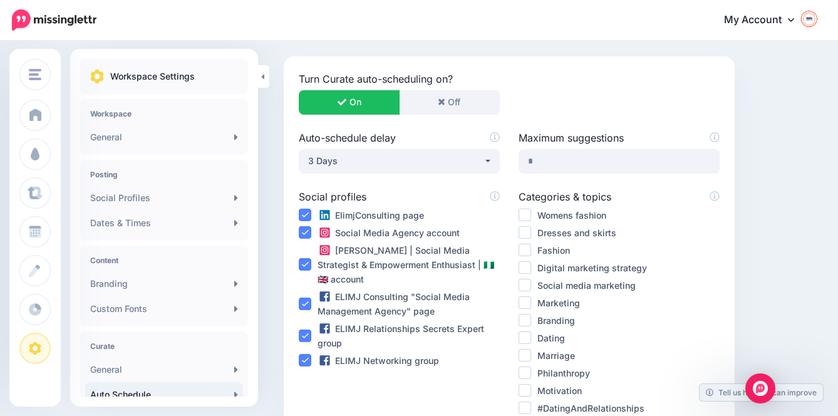
scroll to position [146, 0]
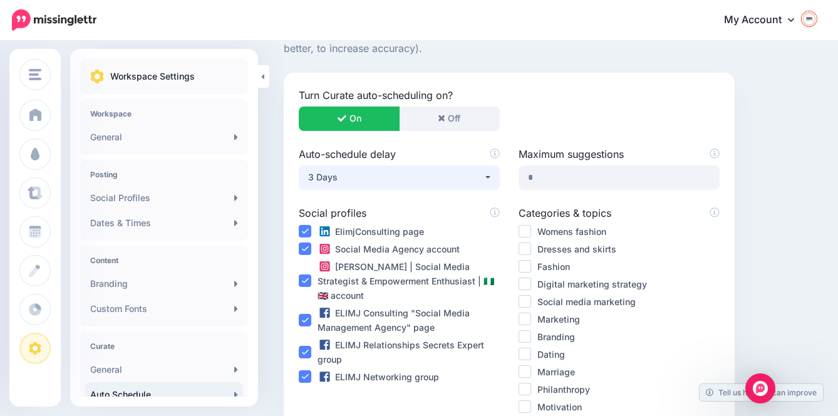
click at [488, 177] on button "3 Days" at bounding box center [399, 177] width 201 height 24
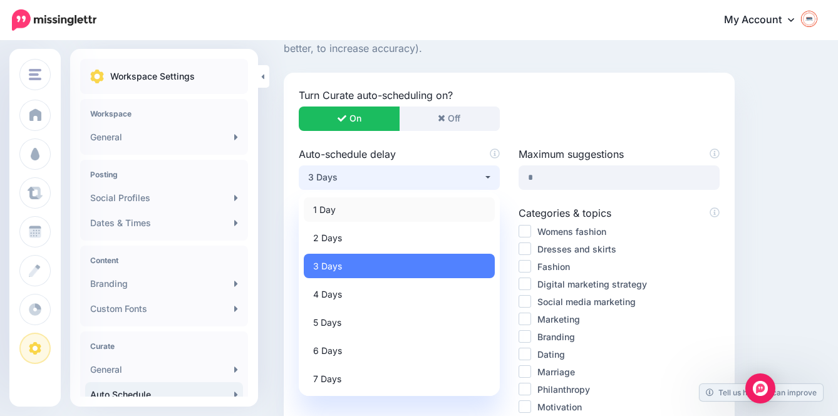
click at [373, 203] on link "1 Day" at bounding box center [399, 209] width 191 height 24
select select "*"
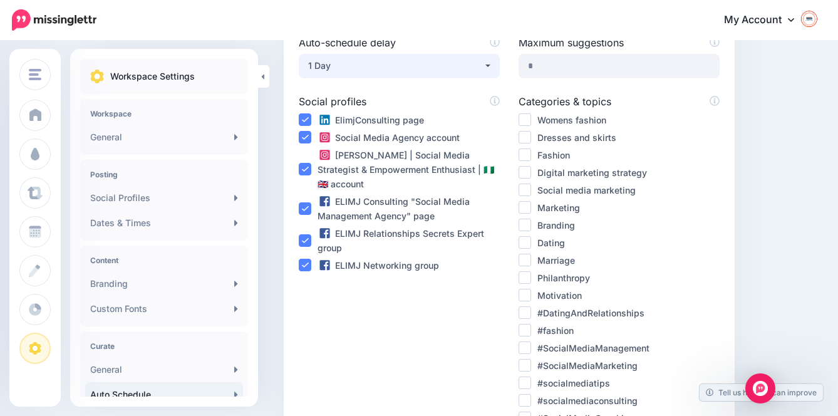
scroll to position [261, 0]
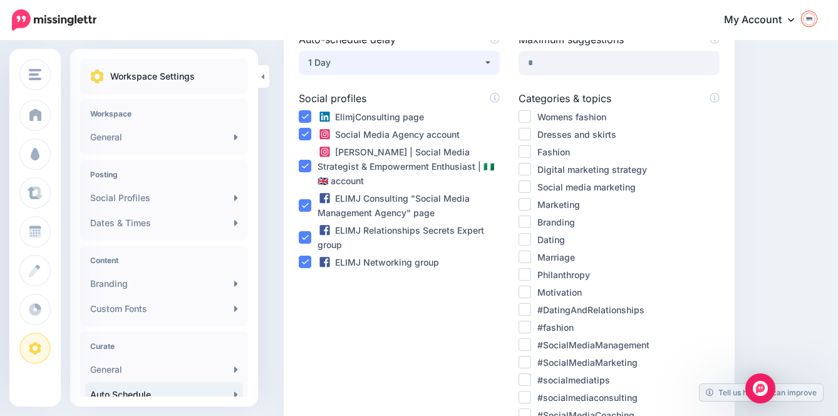
click at [526, 164] on ins at bounding box center [525, 169] width 13 height 13
click at [525, 182] on ins at bounding box center [525, 186] width 13 height 13
click at [526, 201] on ins at bounding box center [525, 204] width 13 height 13
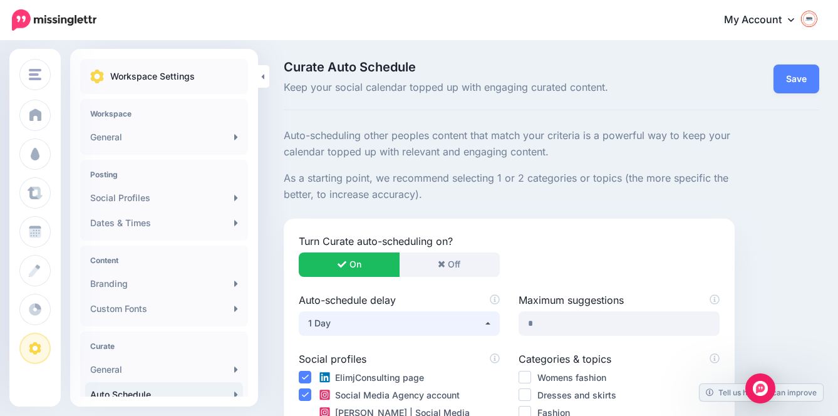
scroll to position [0, 0]
click at [803, 80] on link "Save" at bounding box center [797, 79] width 46 height 29
click at [813, 75] on link "Save" at bounding box center [797, 79] width 46 height 29
click at [120, 306] on link "Custom Fonts" at bounding box center [164, 308] width 158 height 25
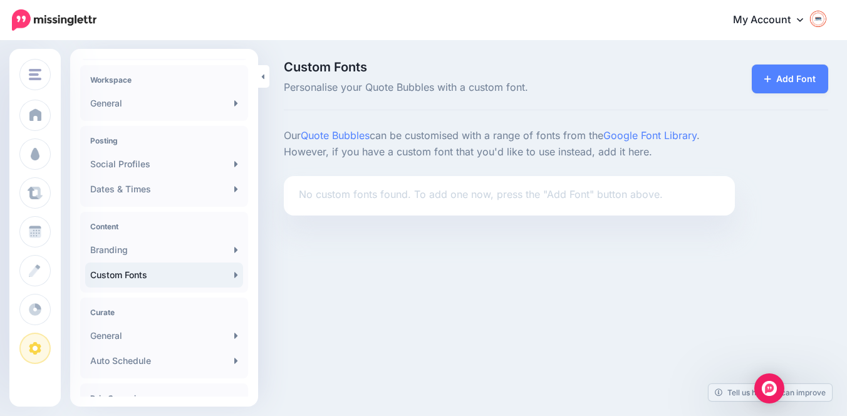
scroll to position [46, 0]
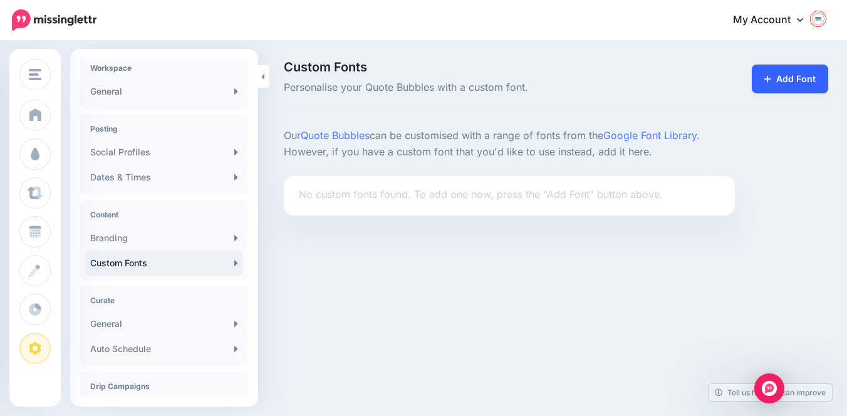
click at [798, 77] on link "Add Font" at bounding box center [790, 79] width 76 height 29
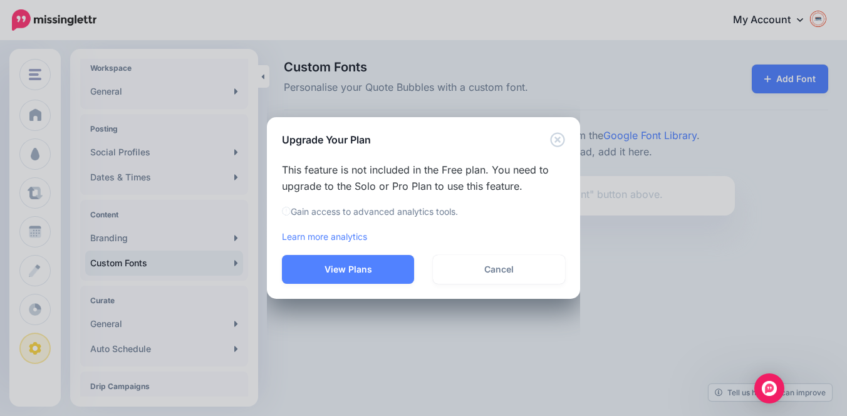
click at [555, 141] on icon "Close" at bounding box center [557, 139] width 15 height 15
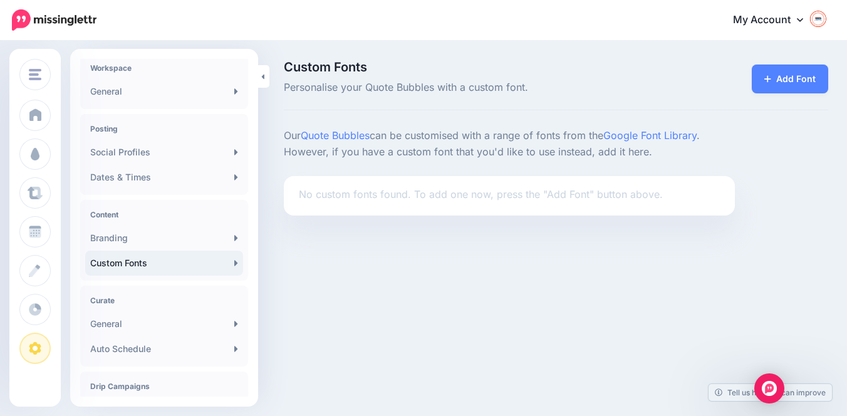
scroll to position [64, 0]
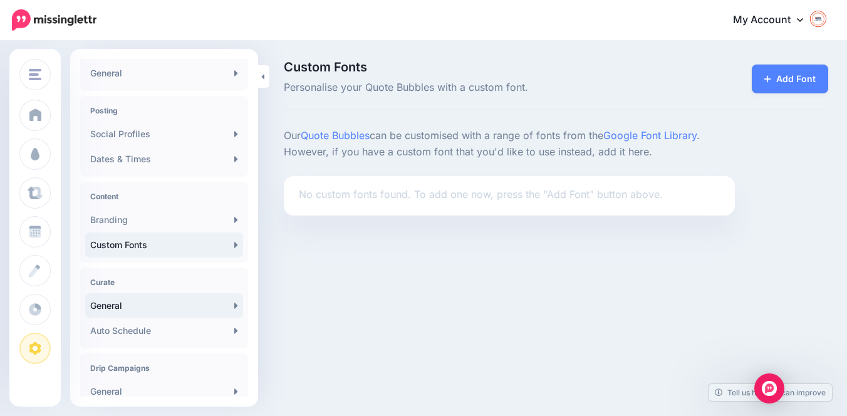
click at [116, 314] on link "General" at bounding box center [164, 305] width 158 height 25
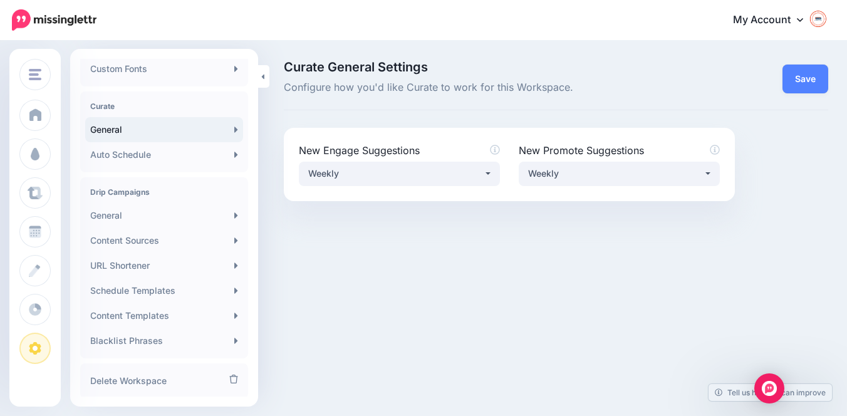
scroll to position [251, 0]
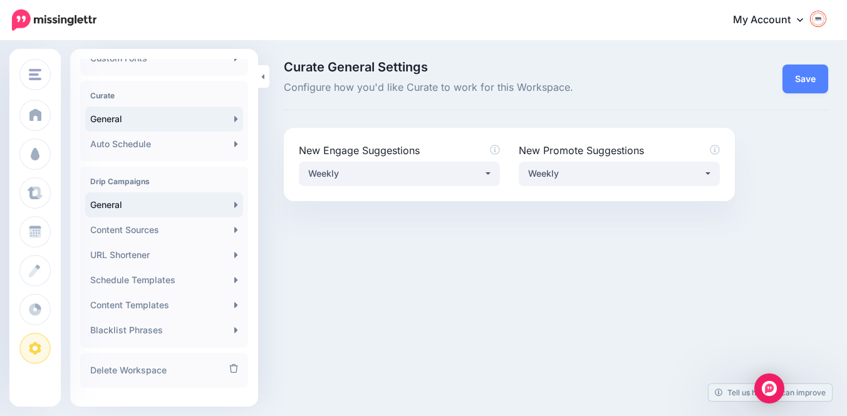
click at [136, 209] on link "General" at bounding box center [164, 204] width 158 height 25
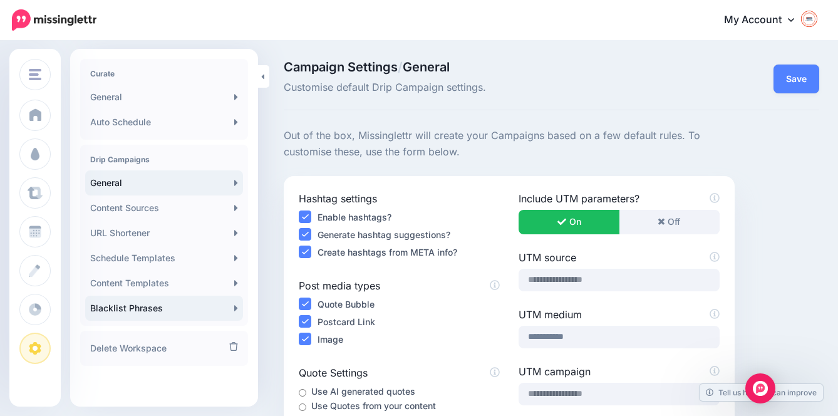
scroll to position [279, 0]
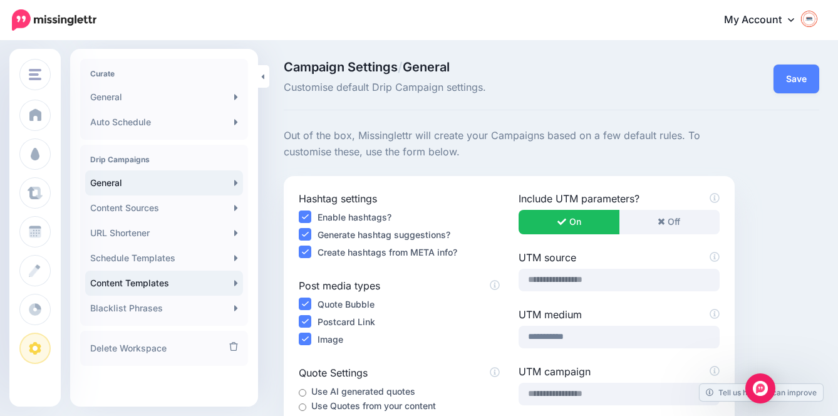
click at [132, 284] on link "Content Templates" at bounding box center [164, 283] width 158 height 25
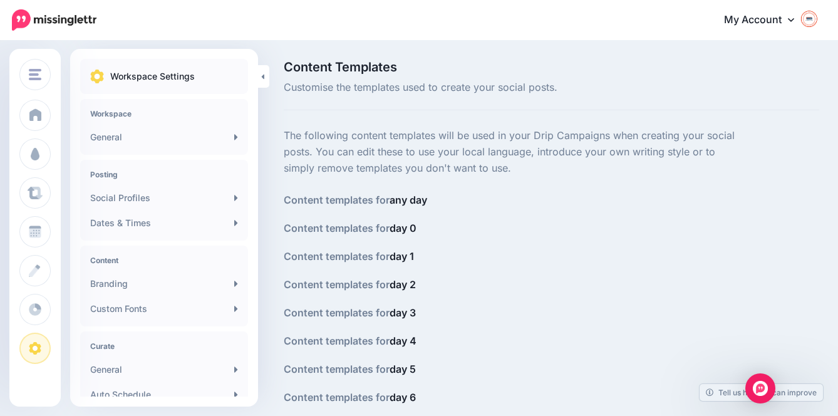
drag, startPoint x: 286, startPoint y: 134, endPoint x: 506, endPoint y: 173, distance: 223.3
click at [506, 173] on p "The following content templates will be used in your Drip Campaigns when creati…" at bounding box center [509, 152] width 451 height 49
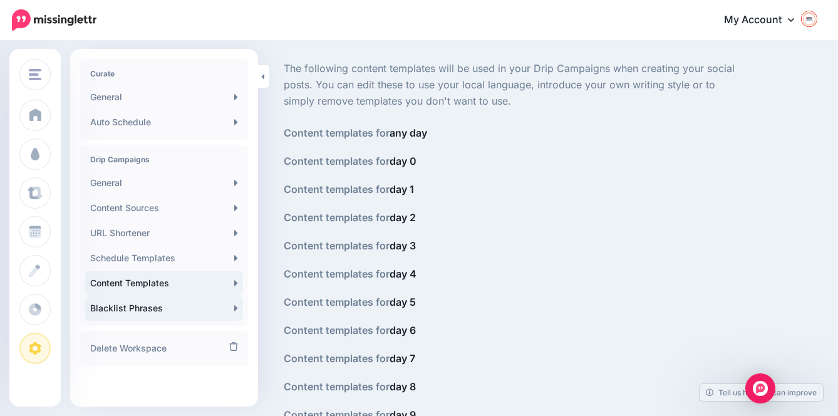
scroll to position [279, 0]
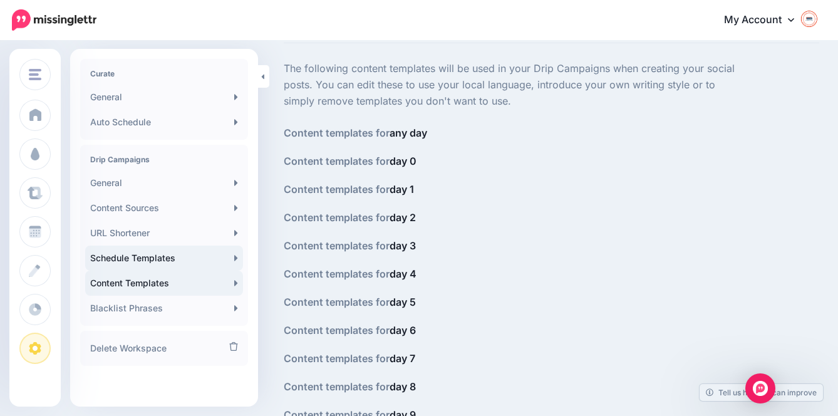
click at [154, 256] on link "Schedule Templates" at bounding box center [164, 258] width 158 height 25
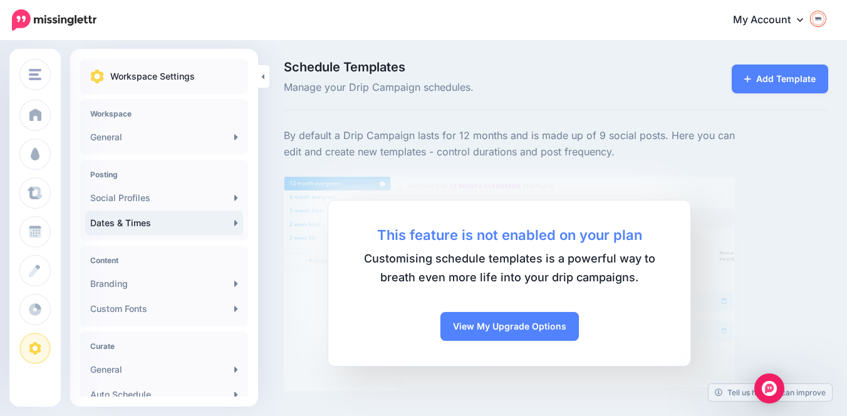
click at [127, 222] on link "Dates & Times" at bounding box center [164, 223] width 158 height 25
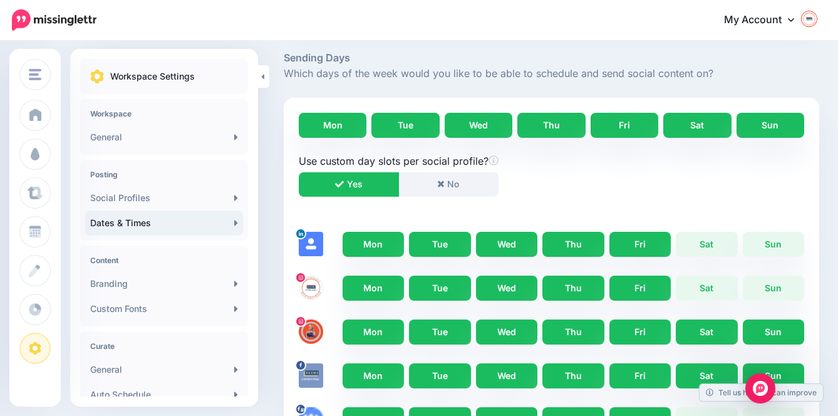
scroll to position [212, 0]
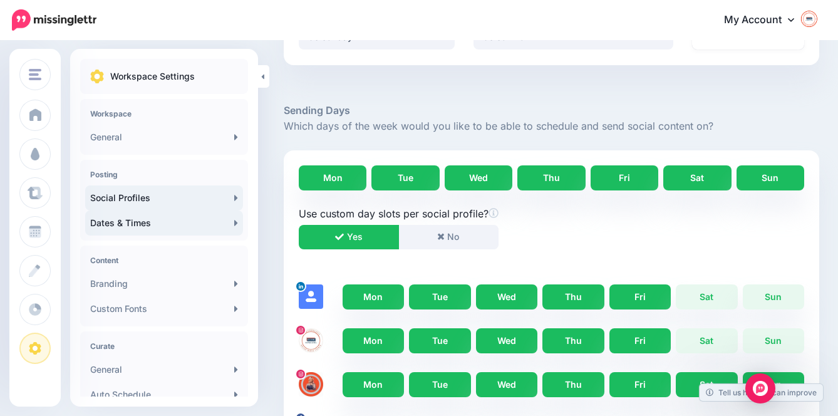
click at [130, 201] on link "Social Profiles" at bounding box center [164, 197] width 158 height 25
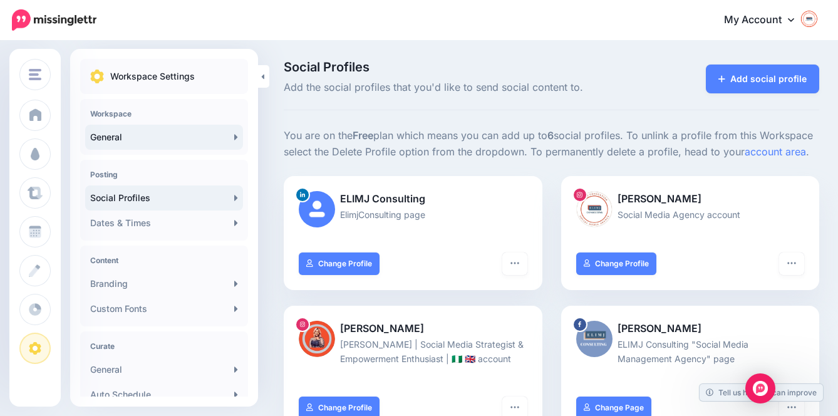
click at [135, 142] on link "General" at bounding box center [164, 137] width 158 height 25
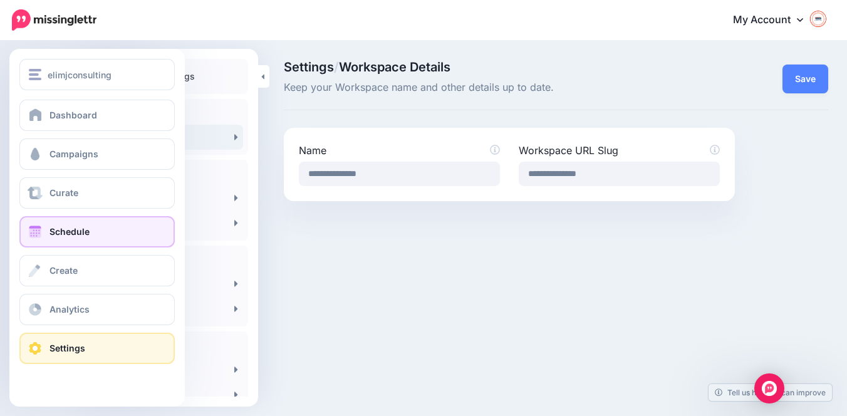
click at [56, 237] on span "Schedule" at bounding box center [70, 231] width 40 height 11
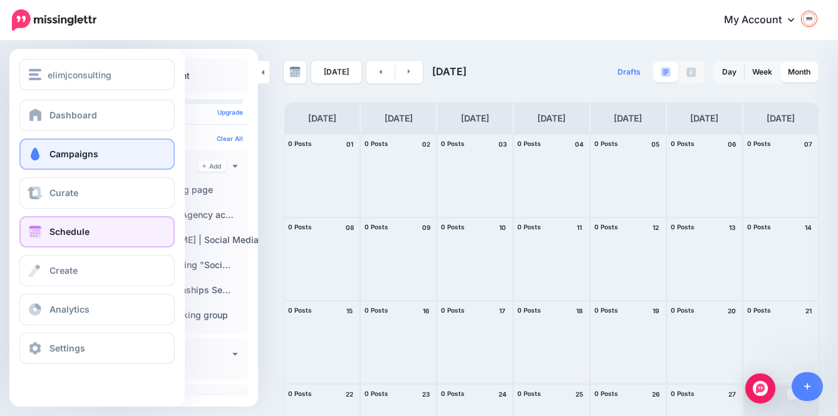
click at [68, 159] on span "Campaigns" at bounding box center [74, 154] width 49 height 11
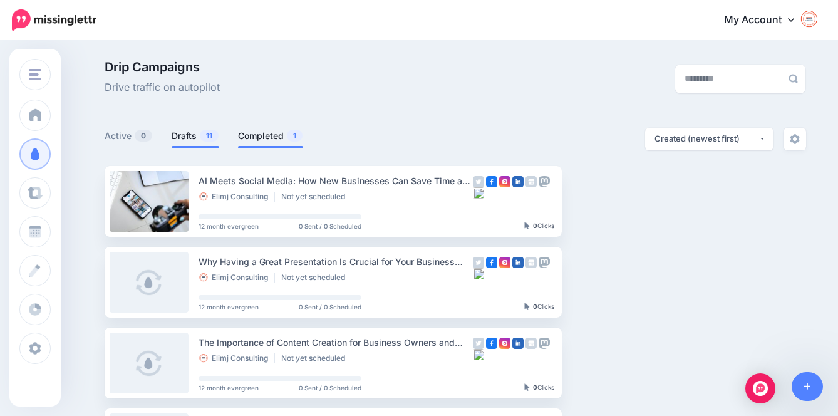
click at [298, 133] on span "1" at bounding box center [295, 136] width 16 height 12
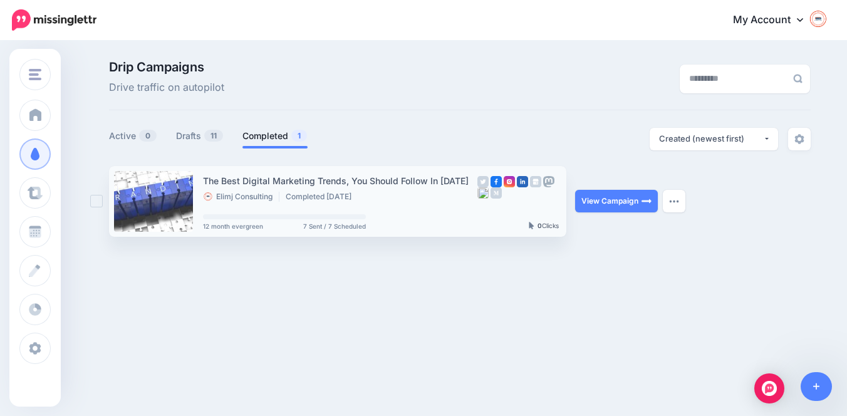
click at [161, 199] on link at bounding box center [153, 201] width 79 height 61
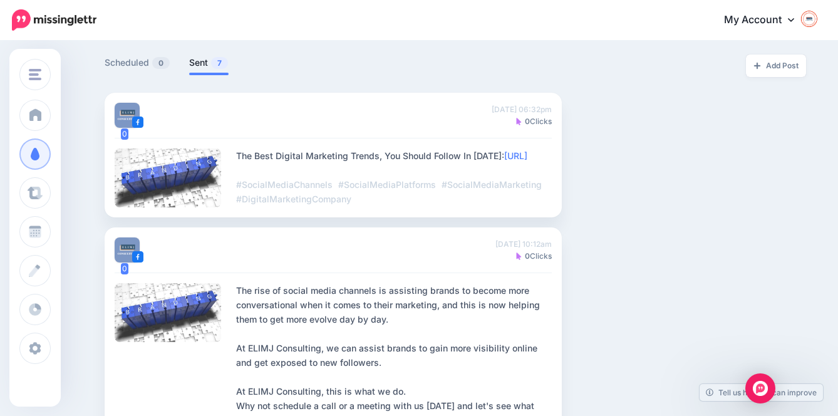
scroll to position [319, 0]
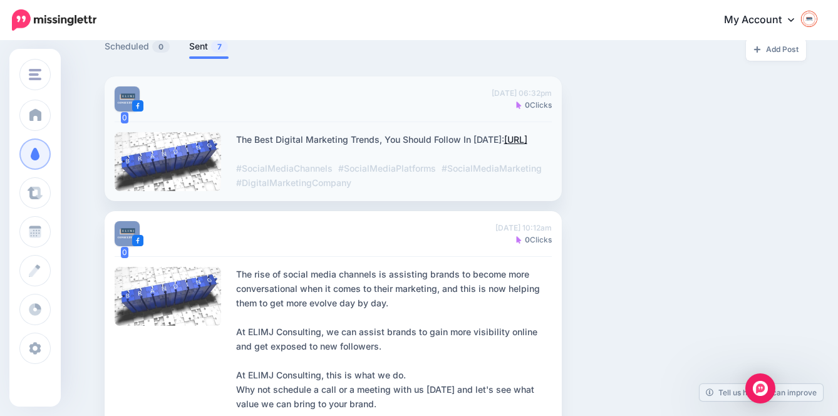
click at [504, 145] on link "[URL]" at bounding box center [515, 139] width 23 height 11
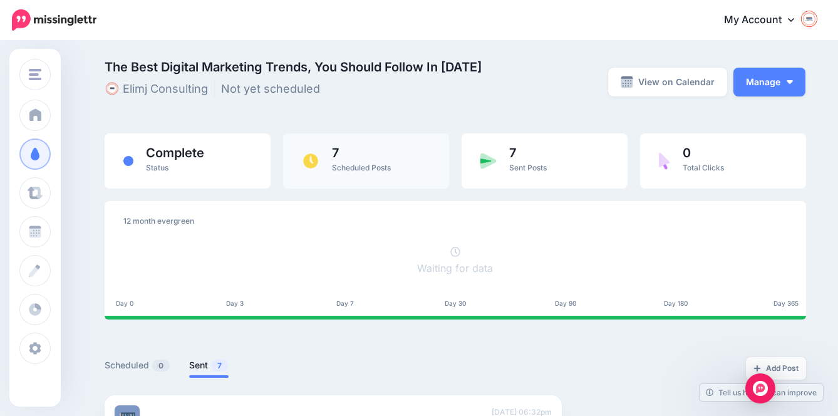
scroll to position [0, 0]
click at [385, 156] on span "7" at bounding box center [361, 153] width 59 height 13
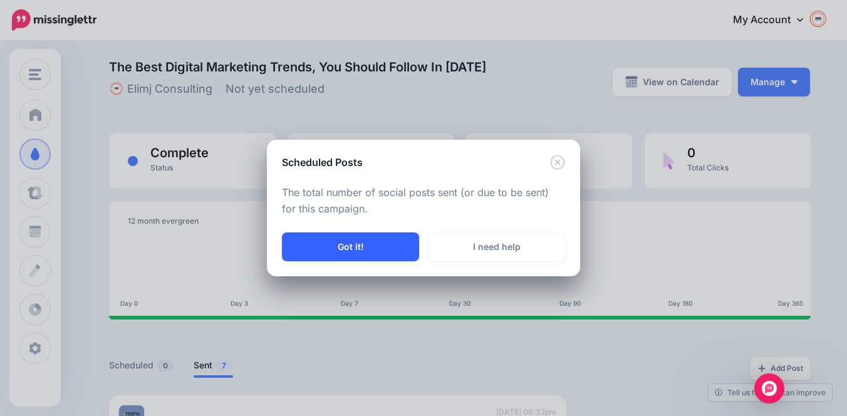
click at [354, 247] on button "Got it!" at bounding box center [350, 246] width 137 height 29
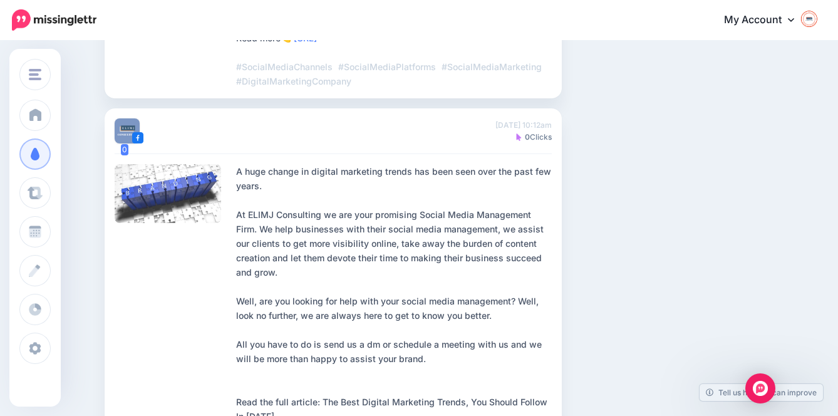
scroll to position [761, 0]
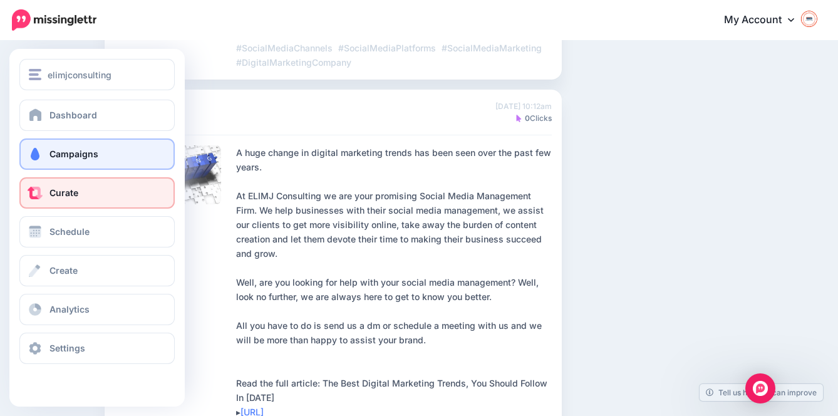
click at [44, 195] on link "Curate" at bounding box center [96, 192] width 155 height 31
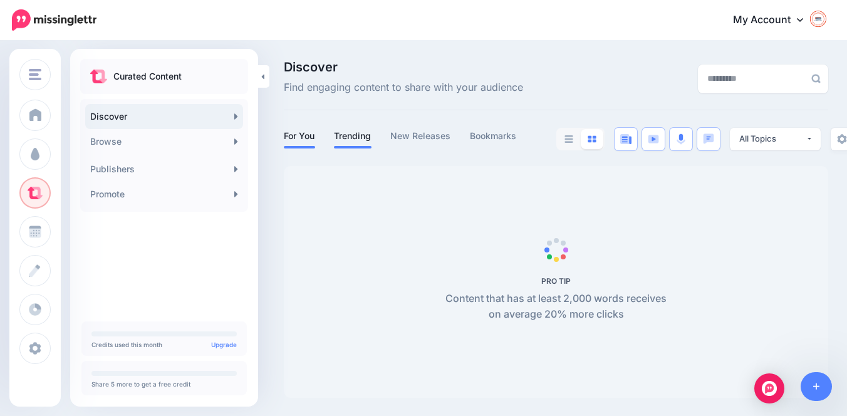
click at [352, 138] on link "Trending" at bounding box center [353, 135] width 38 height 15
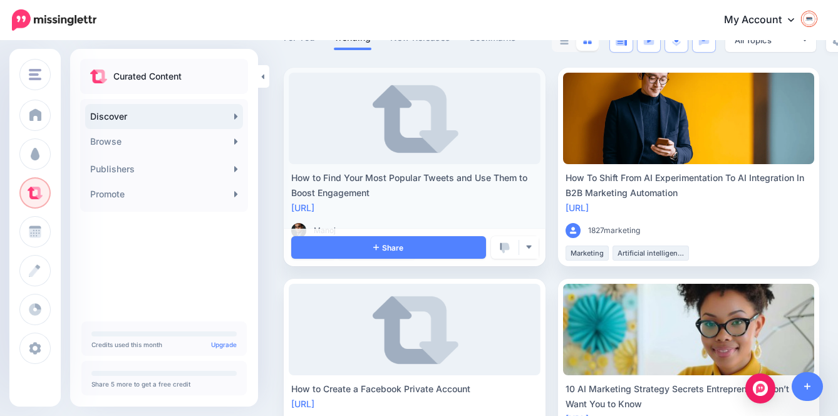
scroll to position [86, 0]
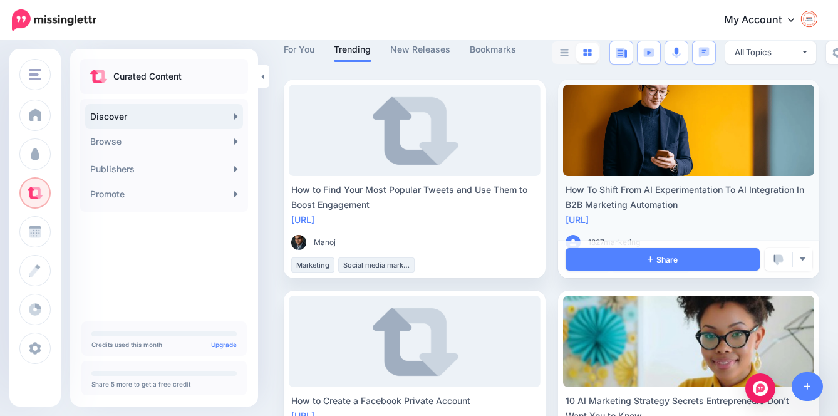
click at [637, 120] on link at bounding box center [689, 130] width 252 height 91
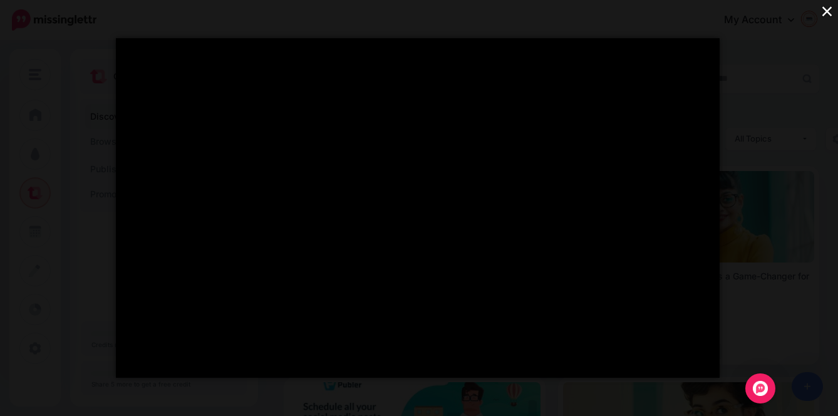
scroll to position [0, 0]
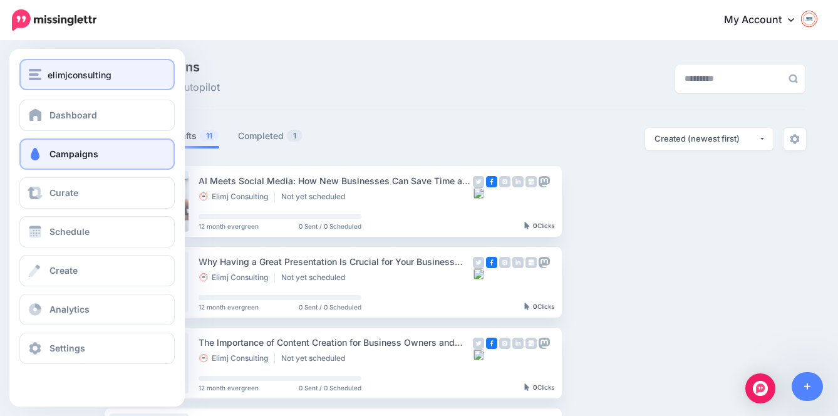
click at [37, 76] on img "button" at bounding box center [35, 74] width 13 height 11
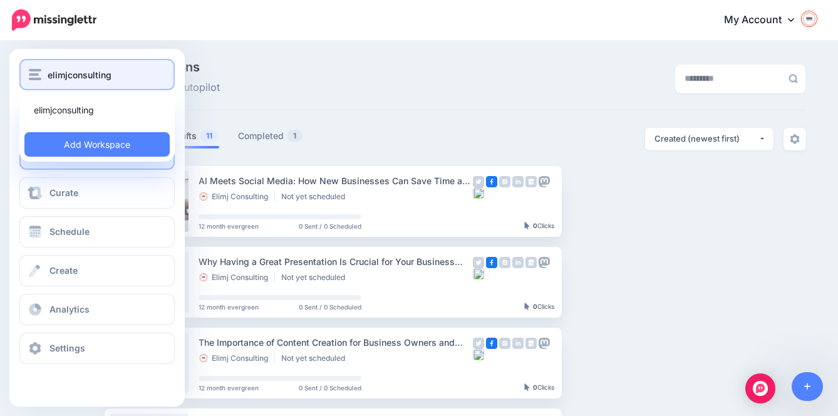
click at [41, 76] on img "button" at bounding box center [35, 74] width 13 height 11
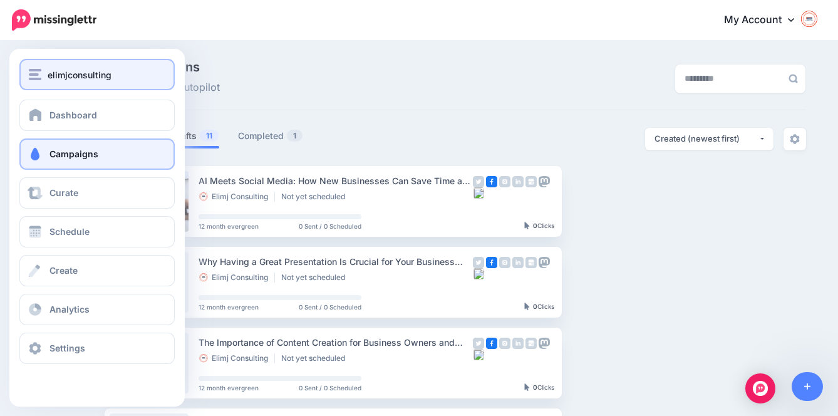
click at [46, 73] on div "elimjconsulting" at bounding box center [97, 75] width 137 height 14
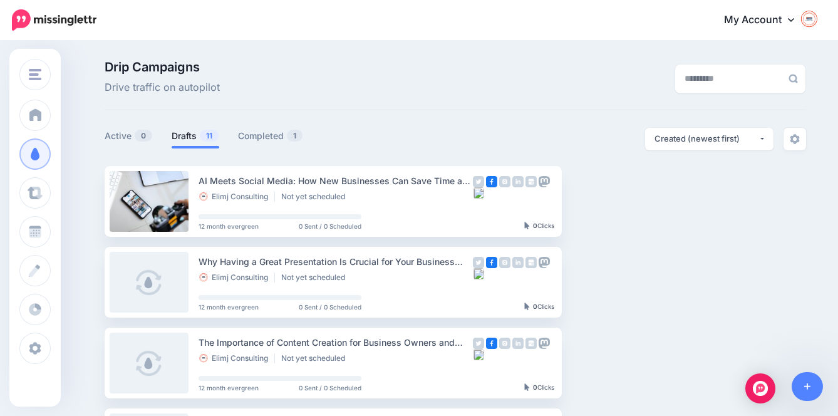
click at [63, 19] on img at bounding box center [54, 19] width 85 height 21
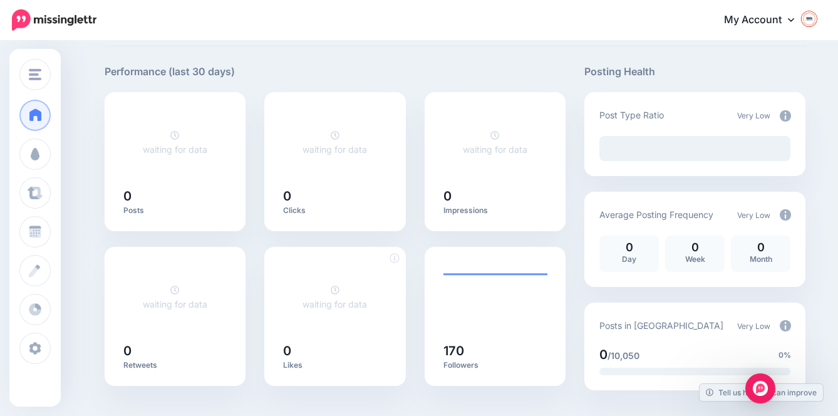
scroll to position [51, 0]
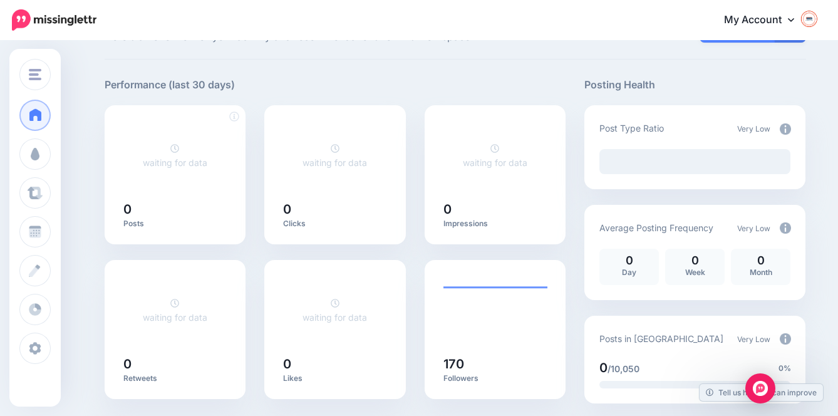
drag, startPoint x: 193, startPoint y: 171, endPoint x: 232, endPoint y: 170, distance: 38.9
click at [232, 171] on div "waiting for data 0 Posts" at bounding box center [176, 174] width 142 height 139
click at [615, 82] on h5 "Posting Health" at bounding box center [695, 85] width 221 height 16
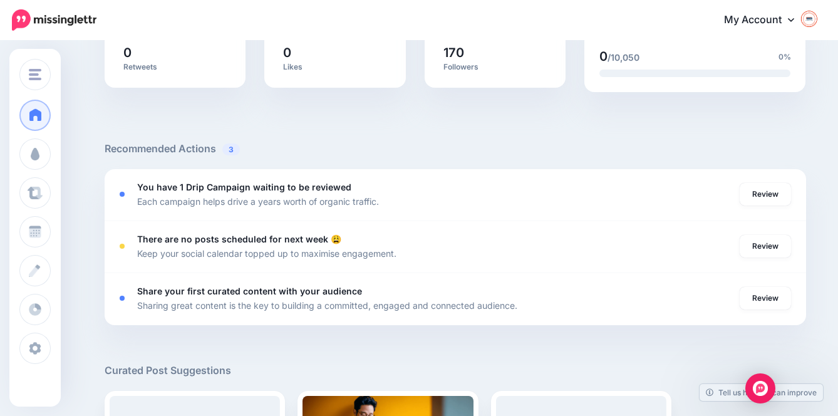
scroll to position [373, 0]
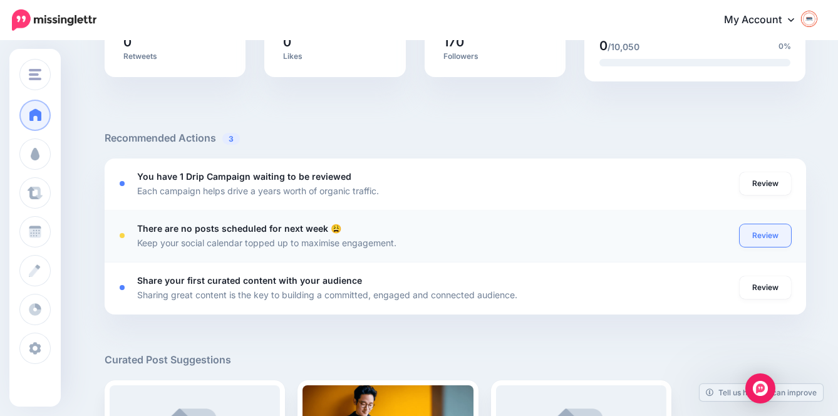
click at [776, 242] on link "Review" at bounding box center [765, 235] width 51 height 23
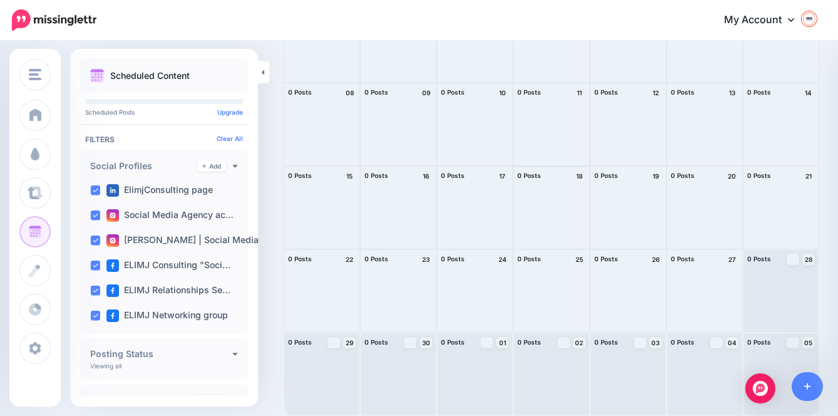
scroll to position [135, 0]
